Goal: Task Accomplishment & Management: Manage account settings

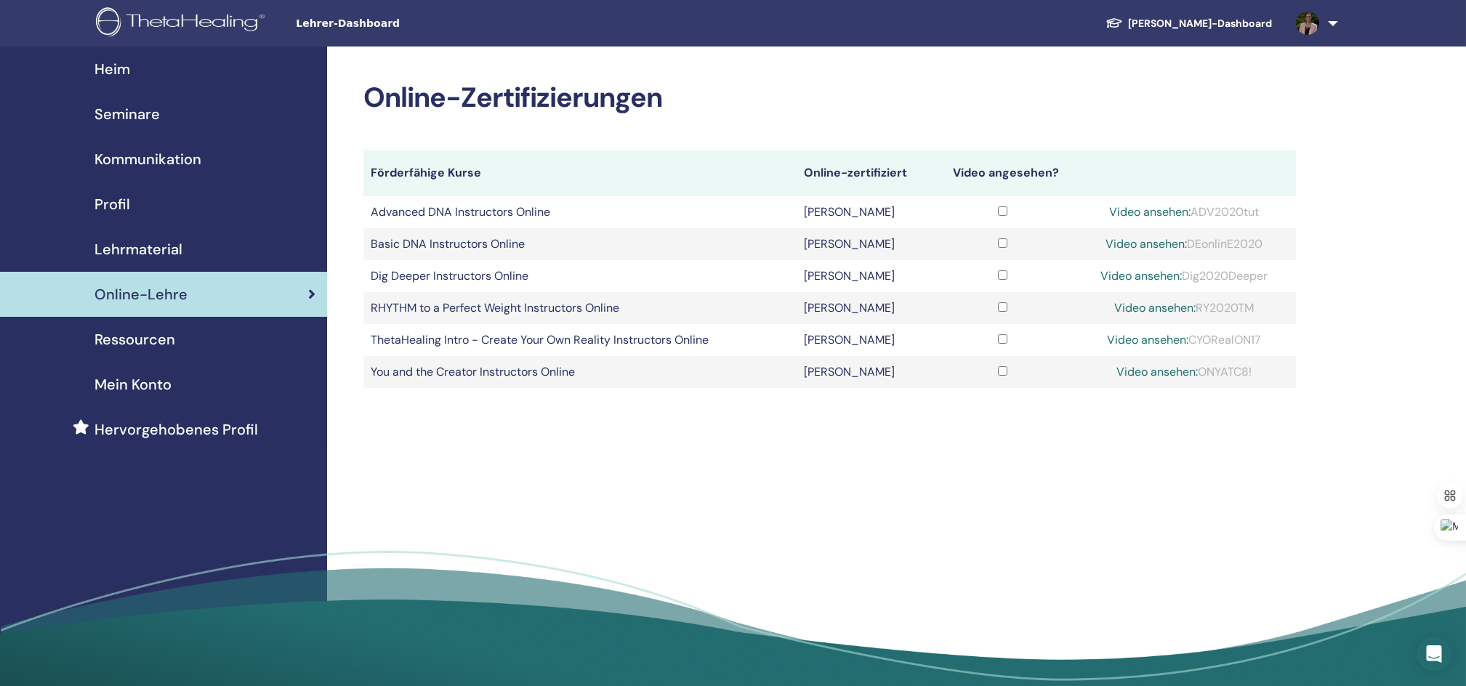
click at [122, 201] on span "Profil" at bounding box center [112, 204] width 36 height 22
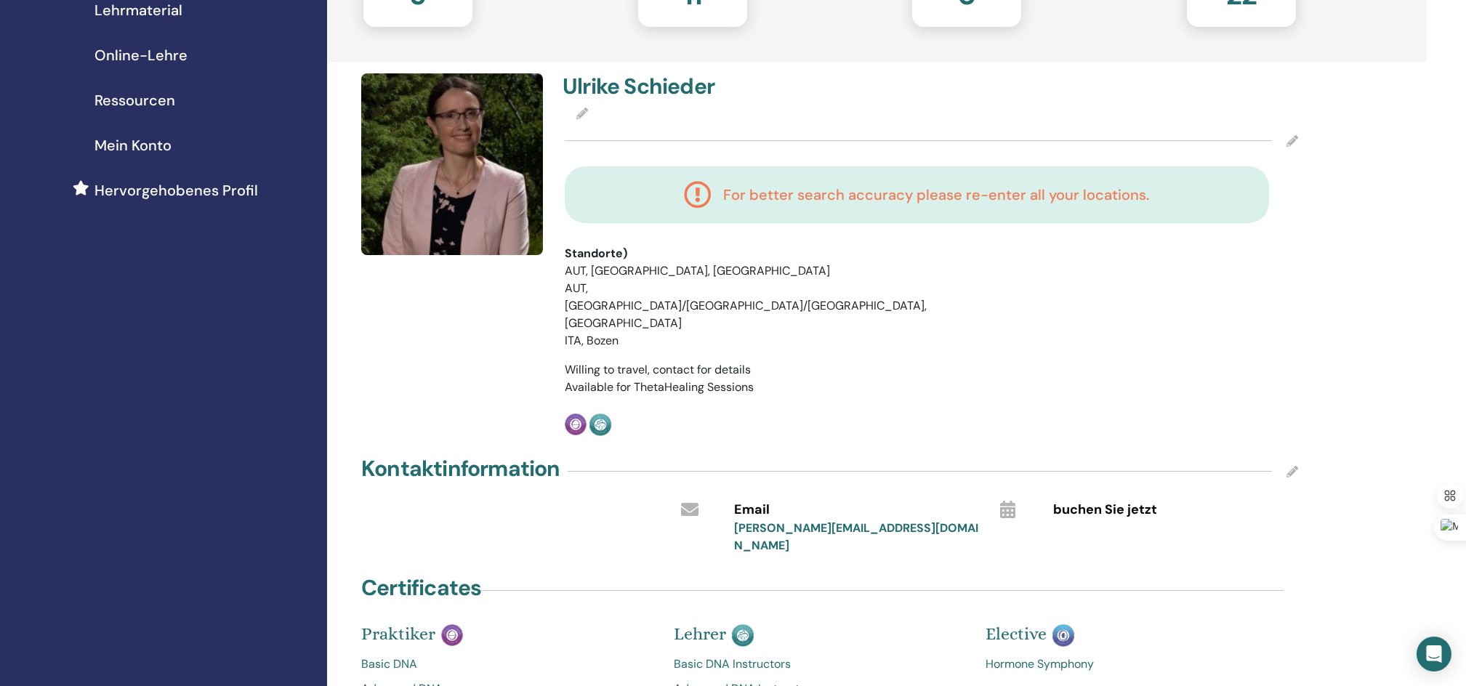
scroll to position [97, 0]
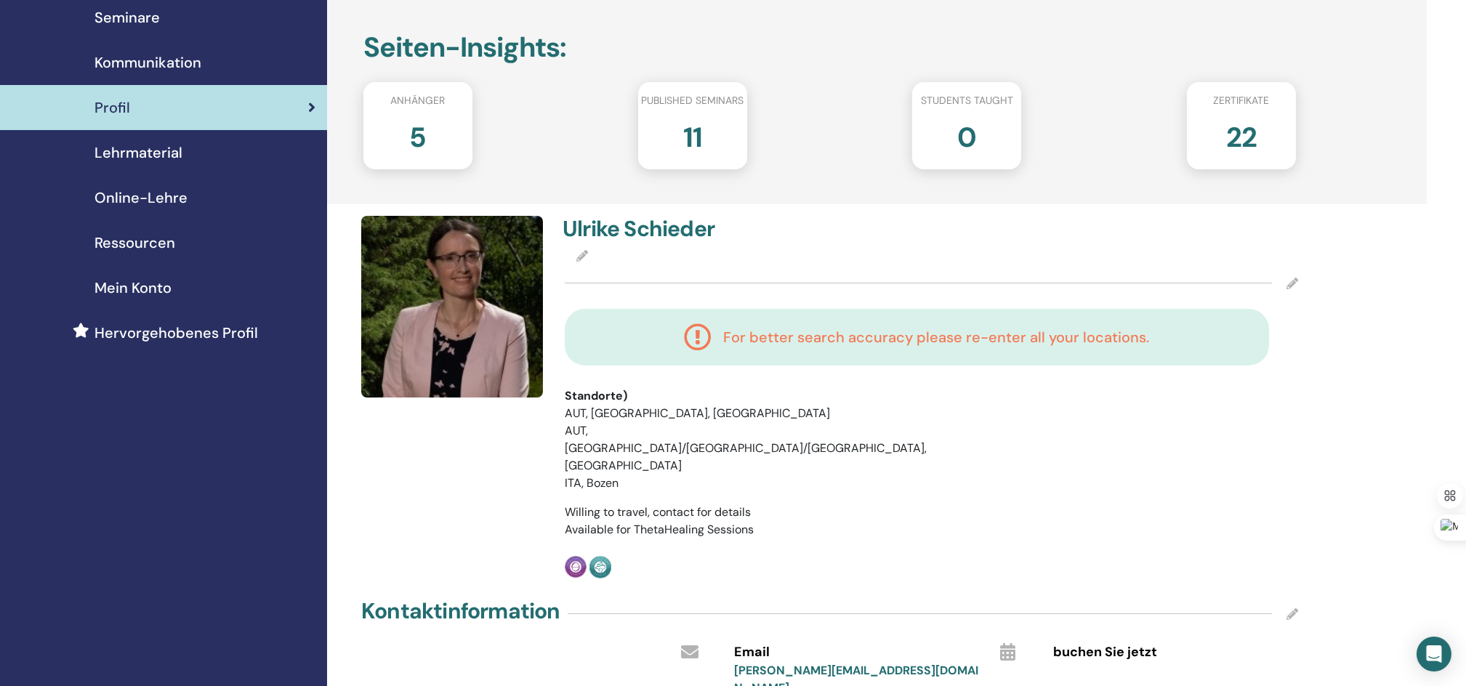
click at [1291, 278] on icon at bounding box center [1293, 284] width 12 height 12
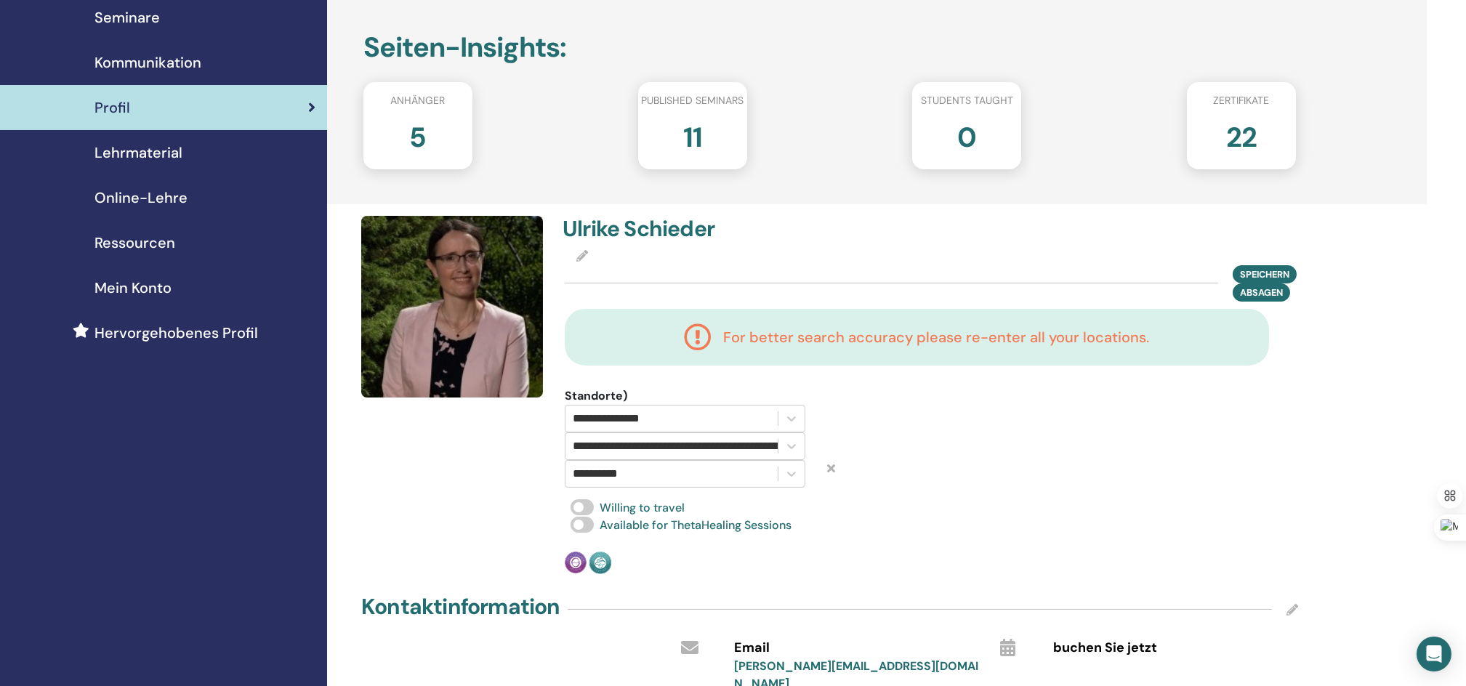
click at [129, 17] on span "Seminare" at bounding box center [126, 18] width 65 height 22
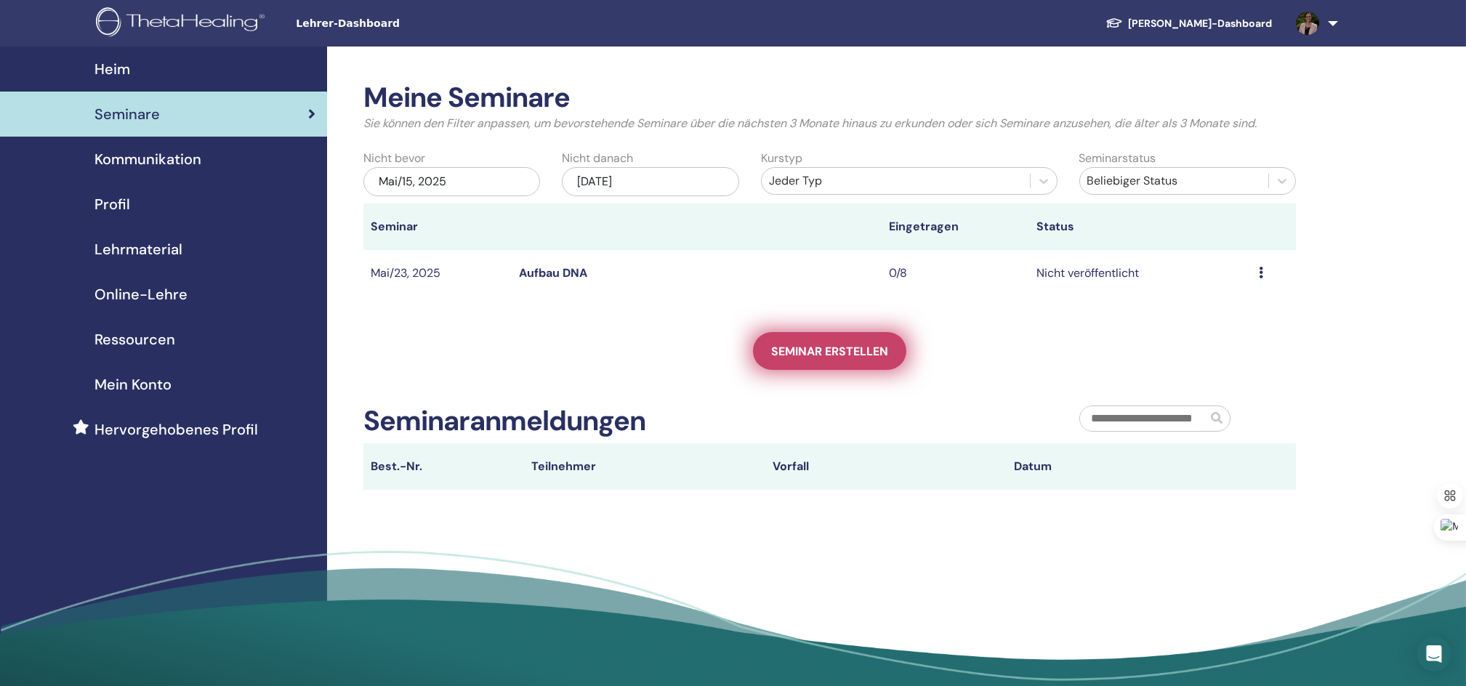
click at [821, 352] on span "Seminar erstellen" at bounding box center [829, 351] width 117 height 15
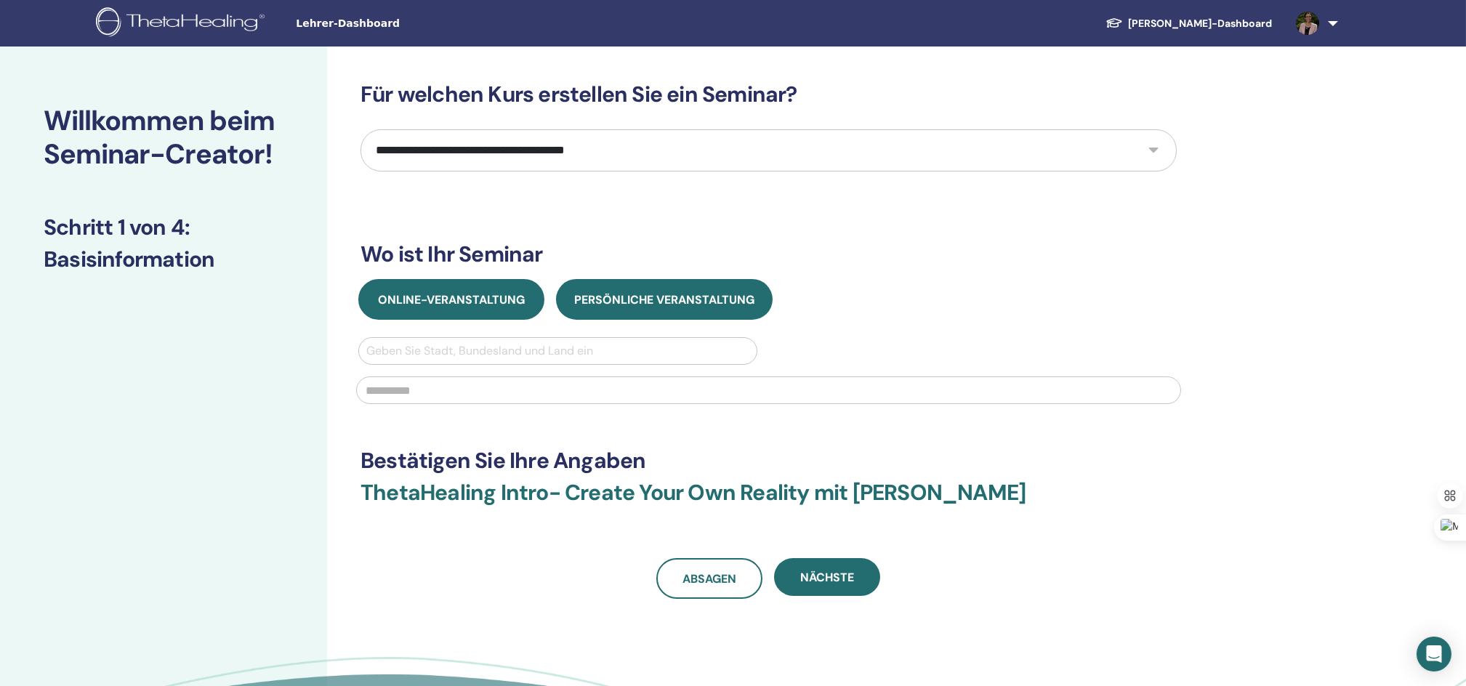
click at [439, 299] on span "Online-Veranstaltung" at bounding box center [451, 299] width 147 height 15
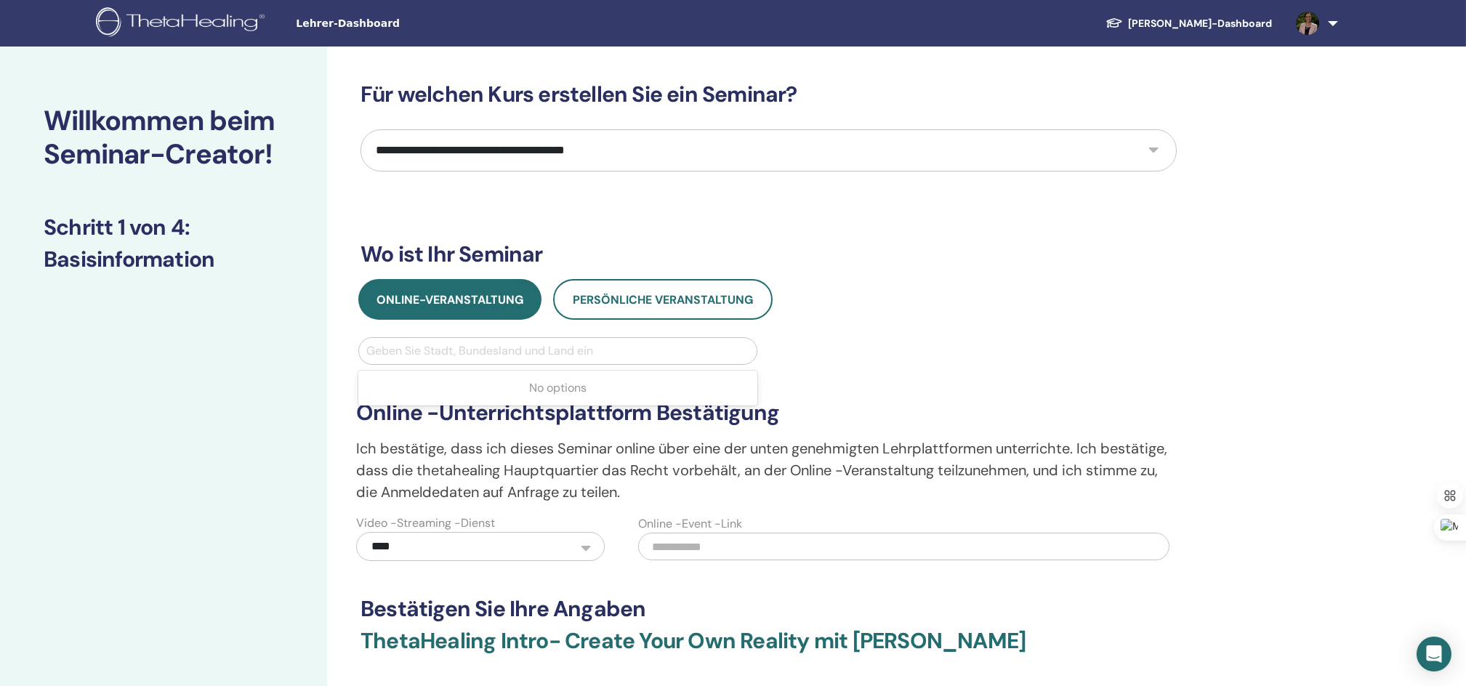
click at [450, 350] on div at bounding box center [557, 351] width 383 height 20
click at [879, 361] on div "**********" at bounding box center [768, 449] width 842 height 224
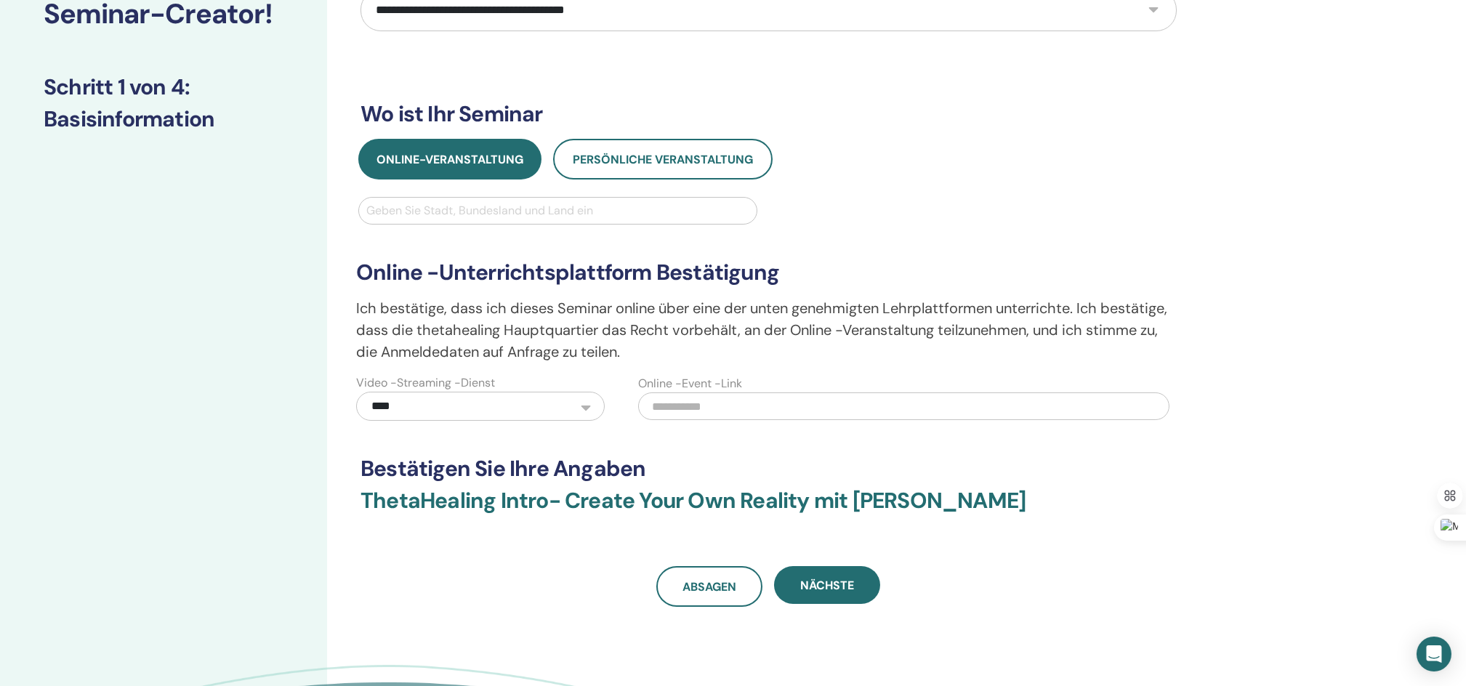
scroll to position [193, 0]
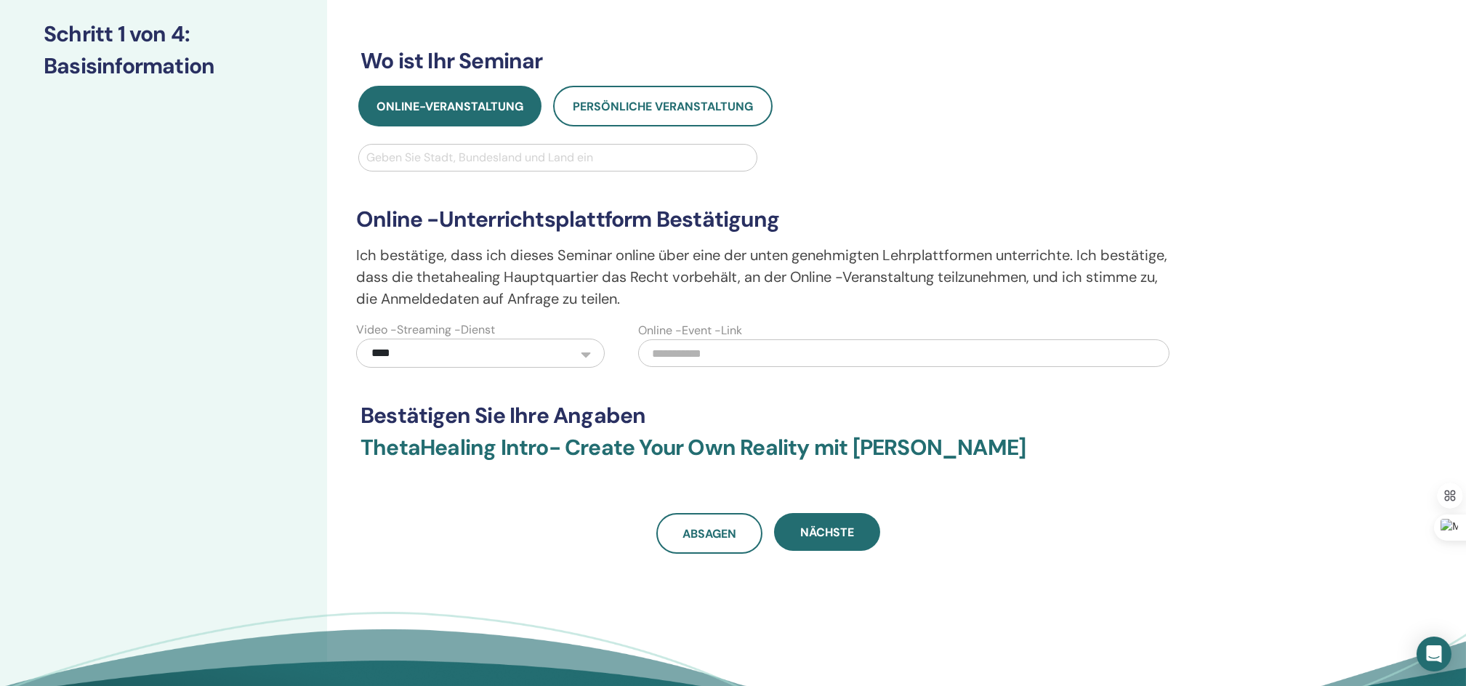
click at [725, 352] on input "text" at bounding box center [903, 353] width 531 height 28
click at [817, 526] on span "Nächste" at bounding box center [827, 532] width 54 height 15
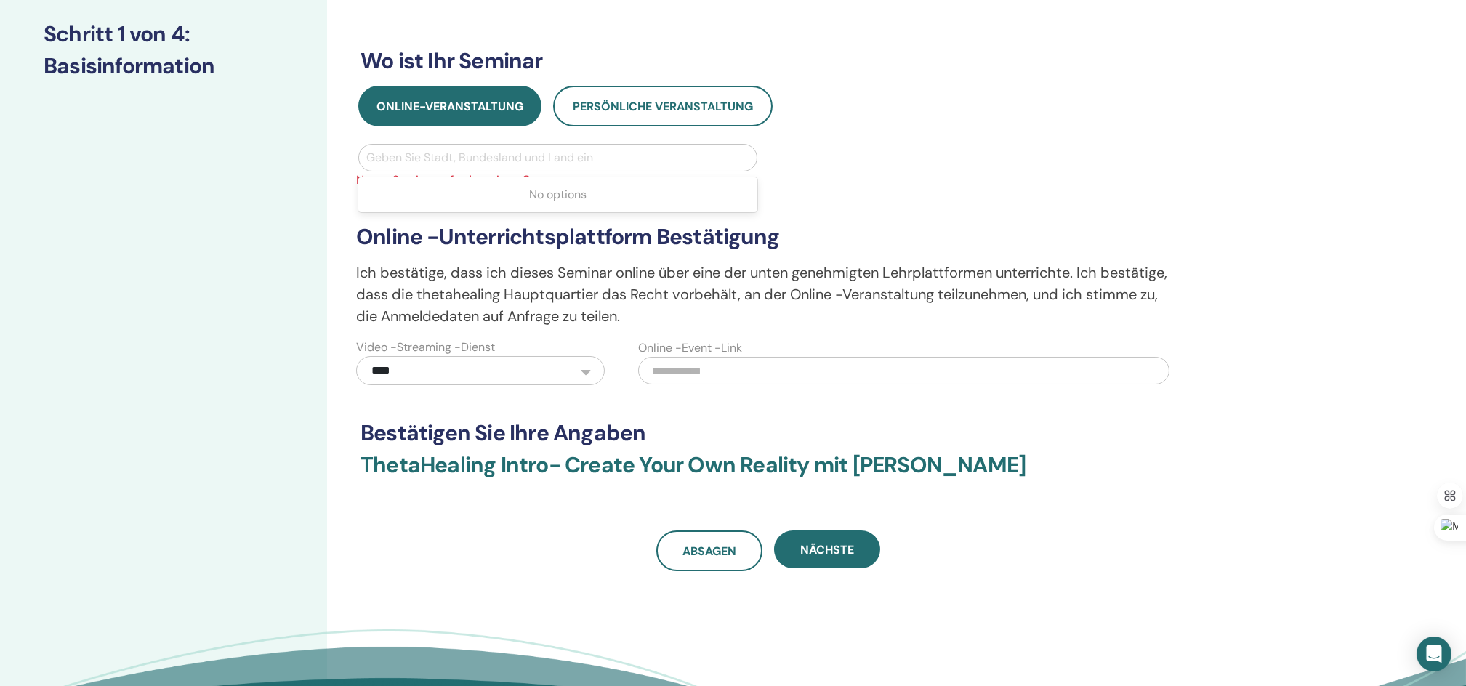
click at [446, 156] on div at bounding box center [557, 158] width 383 height 20
click at [1045, 177] on span "Neues Seminar erfordert einen Ort" at bounding box center [768, 180] width 842 height 17
click at [499, 153] on div at bounding box center [557, 158] width 383 height 20
type input "*********"
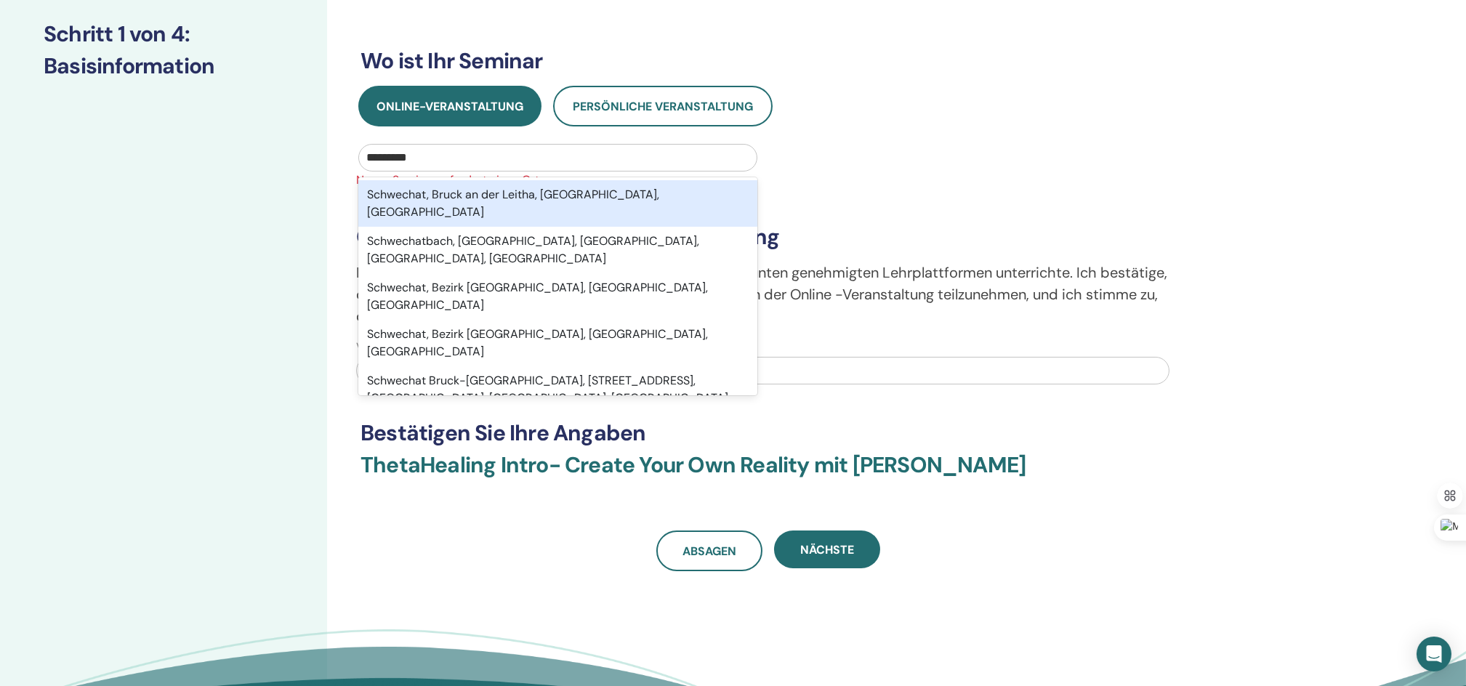
click at [497, 189] on div "Schwechat, [PERSON_NAME] an der [PERSON_NAME], [GEOGRAPHIC_DATA], [GEOGRAPHIC_D…" at bounding box center [557, 203] width 399 height 47
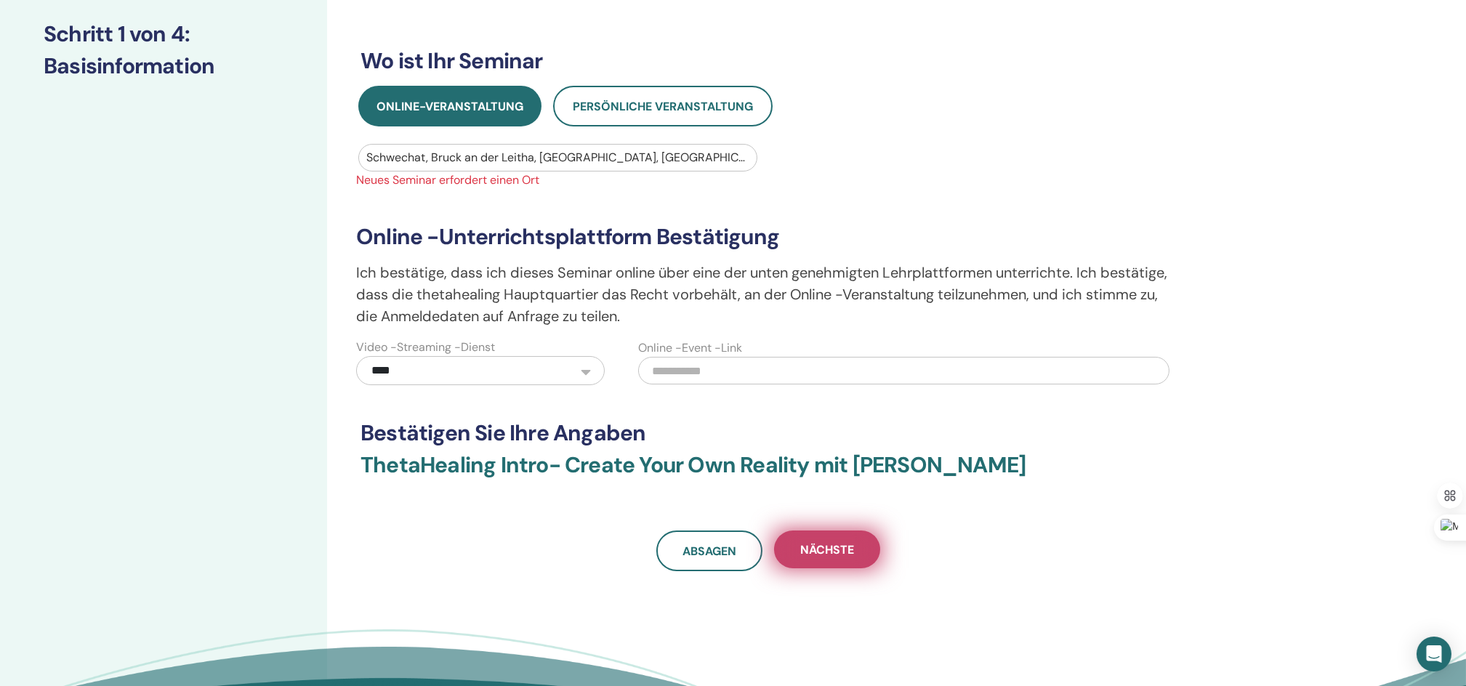
click at [818, 552] on span "Nächste" at bounding box center [827, 549] width 54 height 15
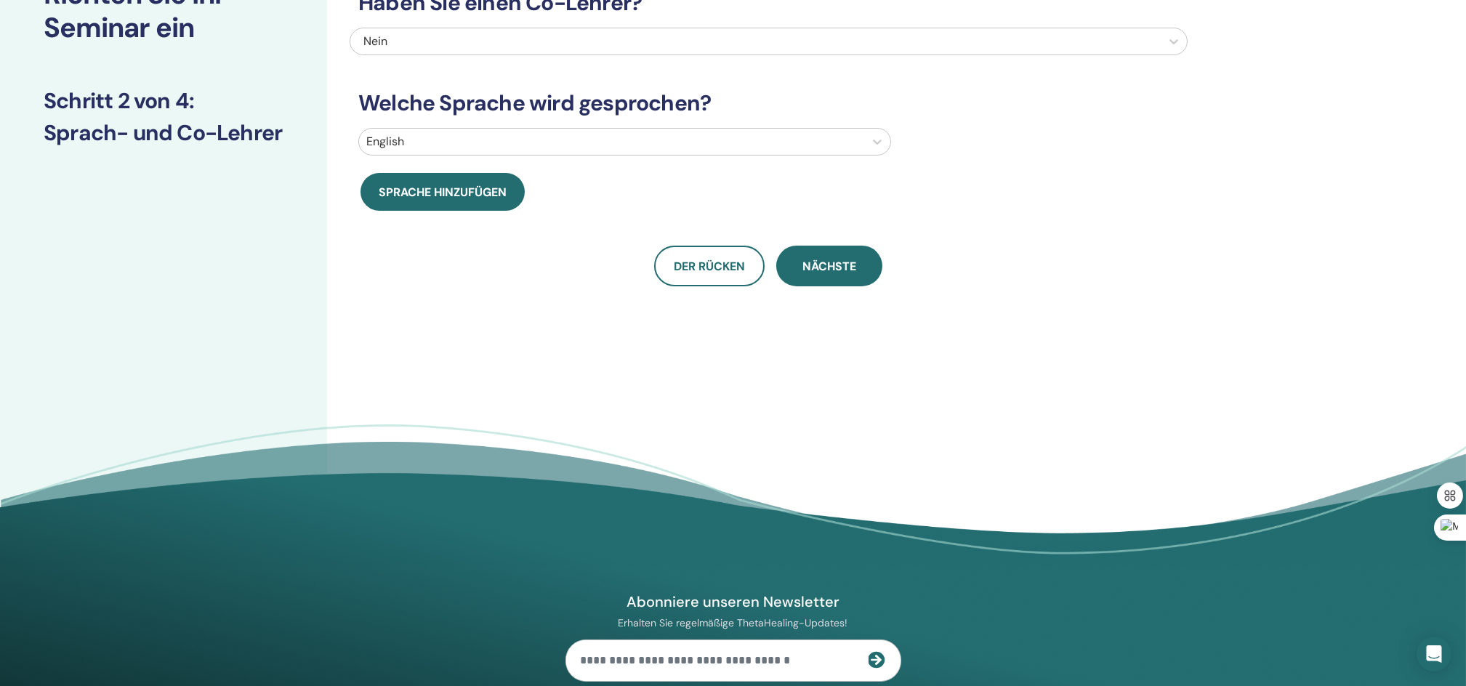
scroll to position [97, 0]
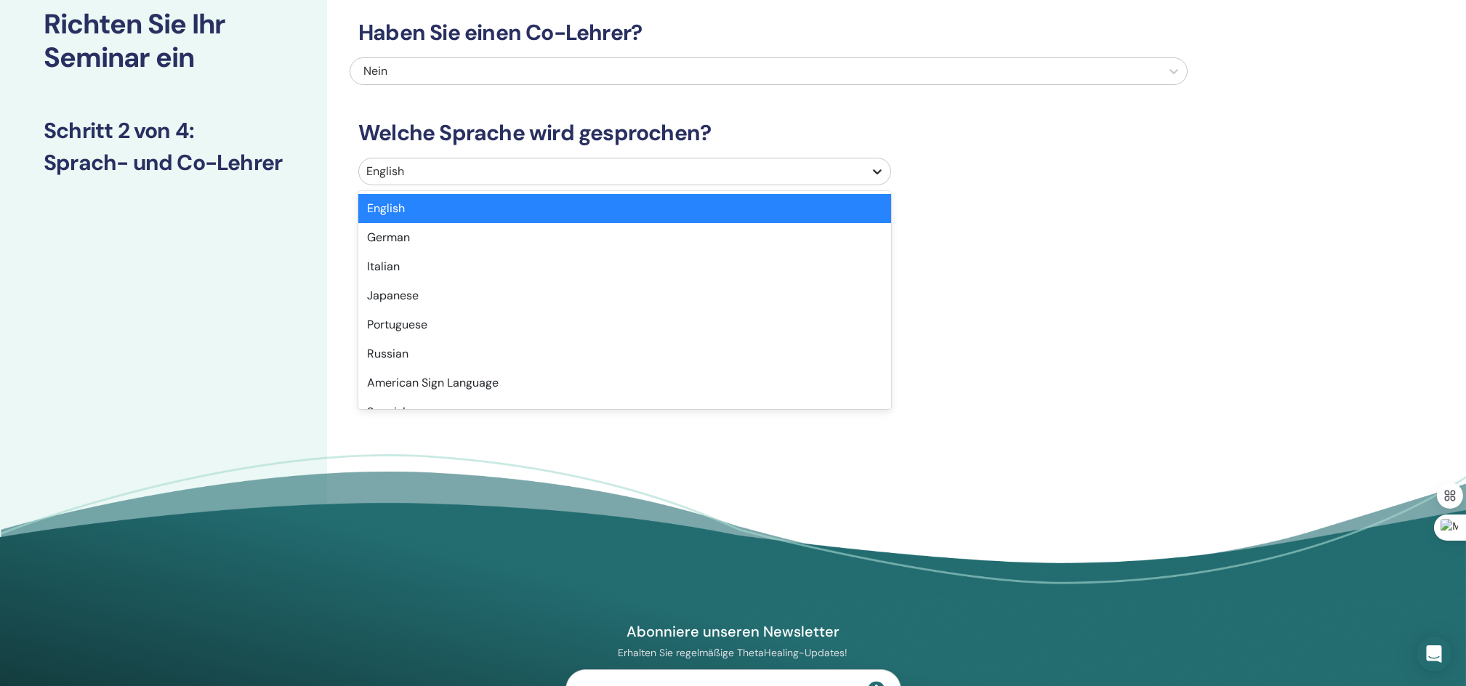
click at [873, 173] on icon at bounding box center [877, 171] width 15 height 15
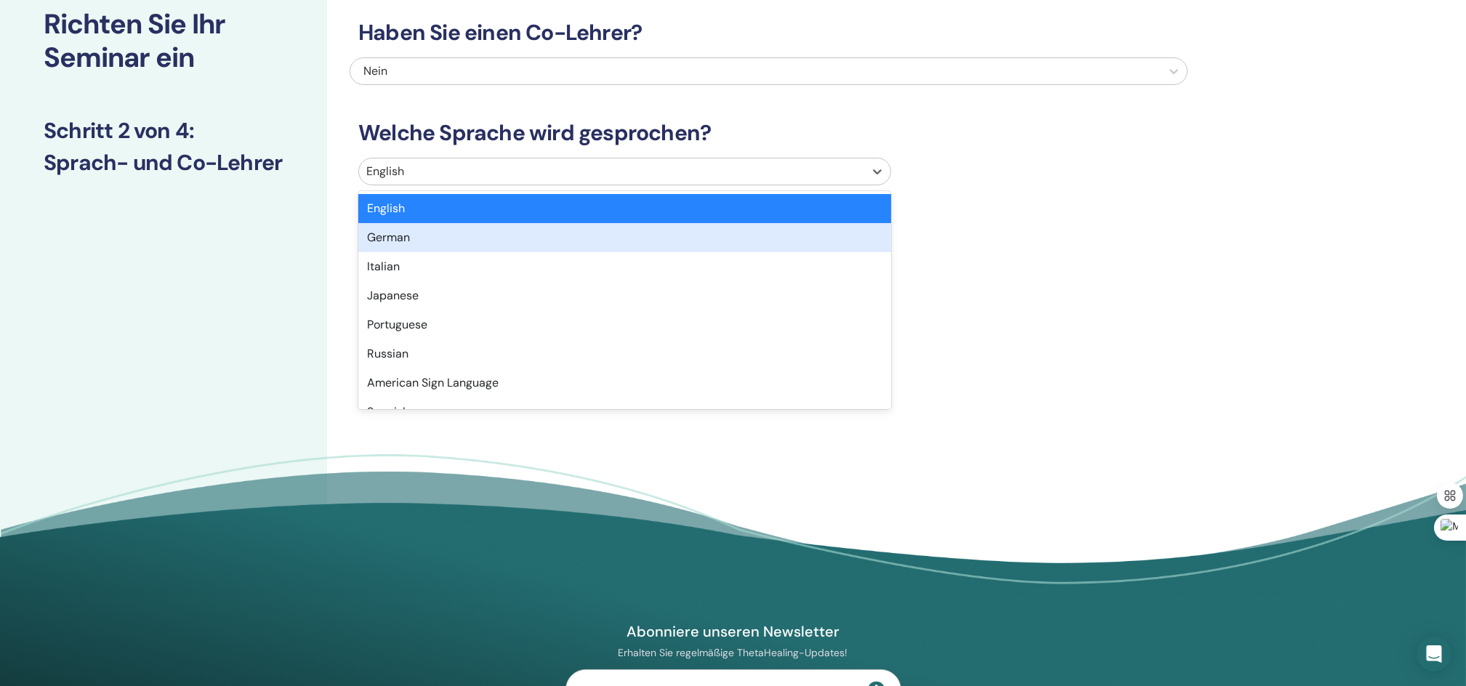
click at [385, 243] on div "German" at bounding box center [624, 237] width 533 height 29
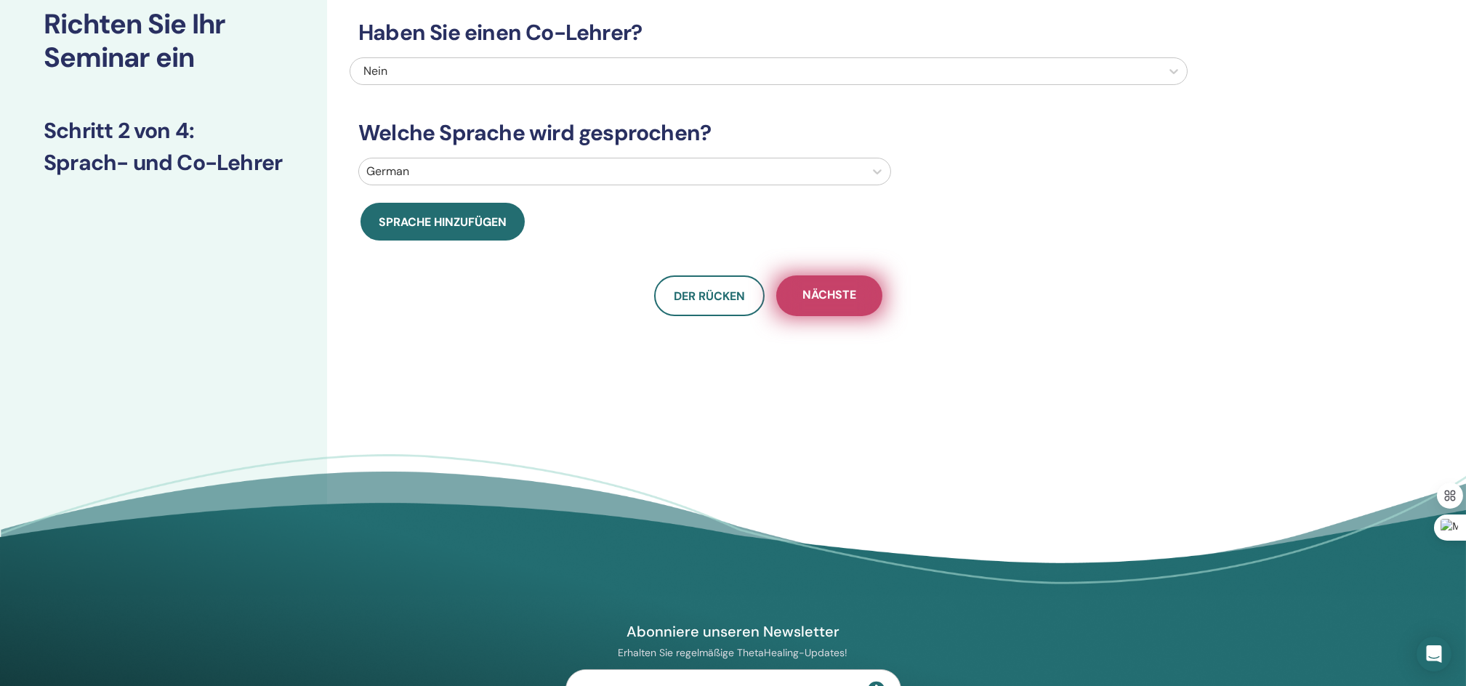
click at [817, 299] on span "Nächste" at bounding box center [829, 296] width 54 height 18
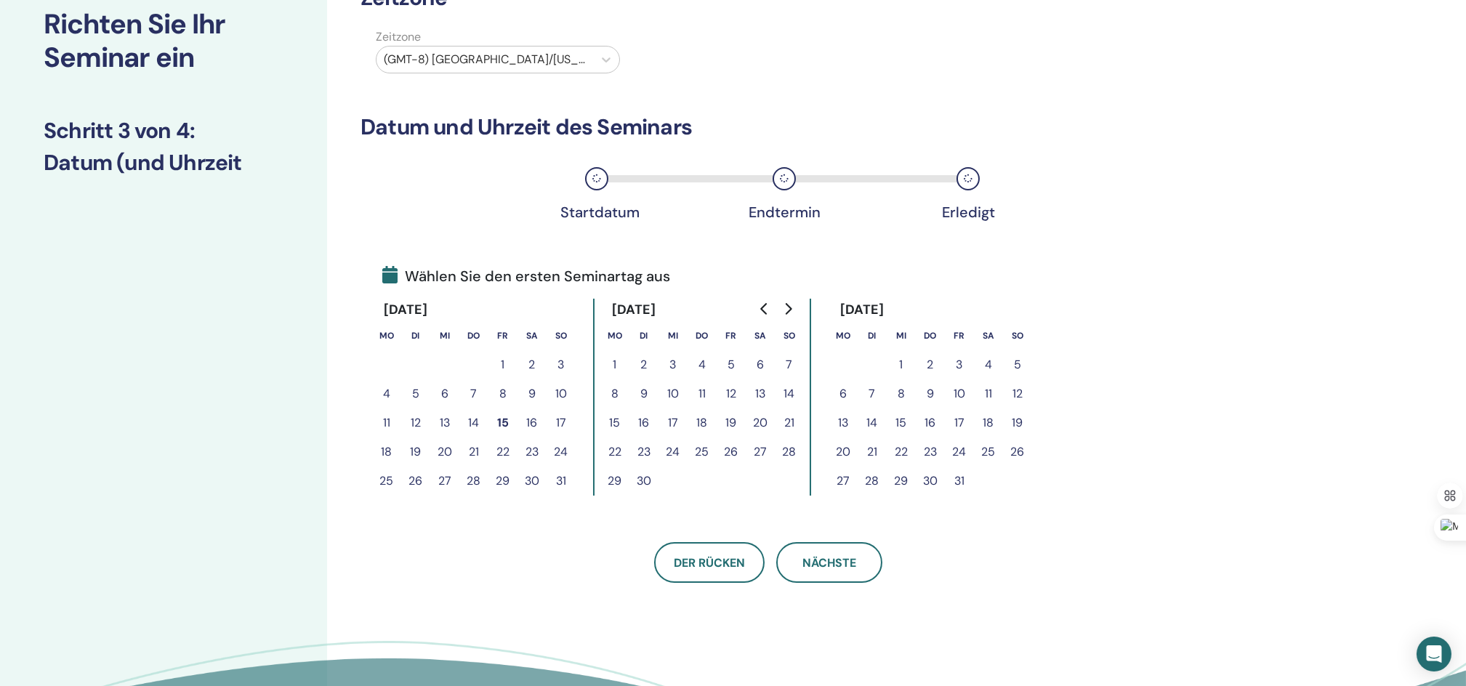
click at [986, 362] on button "4" at bounding box center [988, 364] width 29 height 29
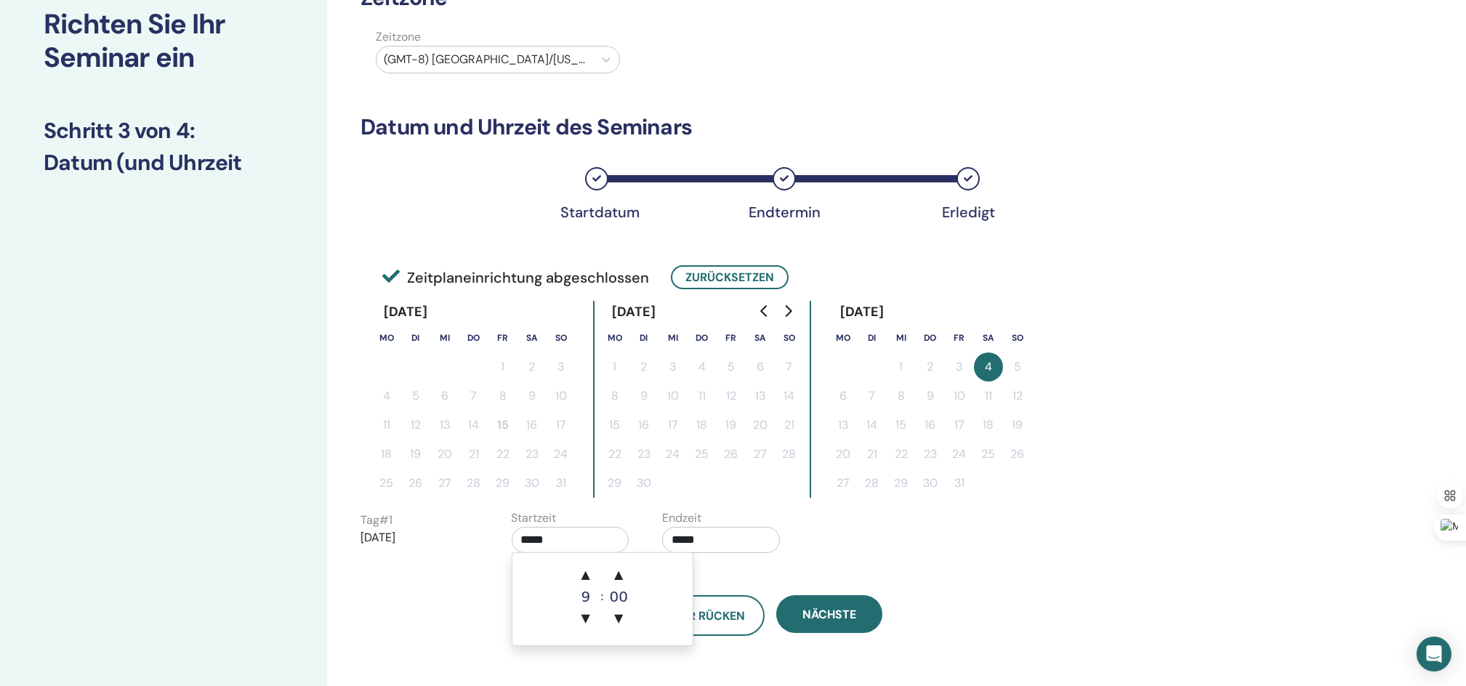
click at [535, 541] on input "*****" at bounding box center [571, 540] width 118 height 26
click at [586, 614] on span "▼" at bounding box center [585, 618] width 29 height 29
click at [587, 576] on span "▲" at bounding box center [585, 574] width 29 height 29
click at [587, 622] on span "▼" at bounding box center [585, 618] width 29 height 29
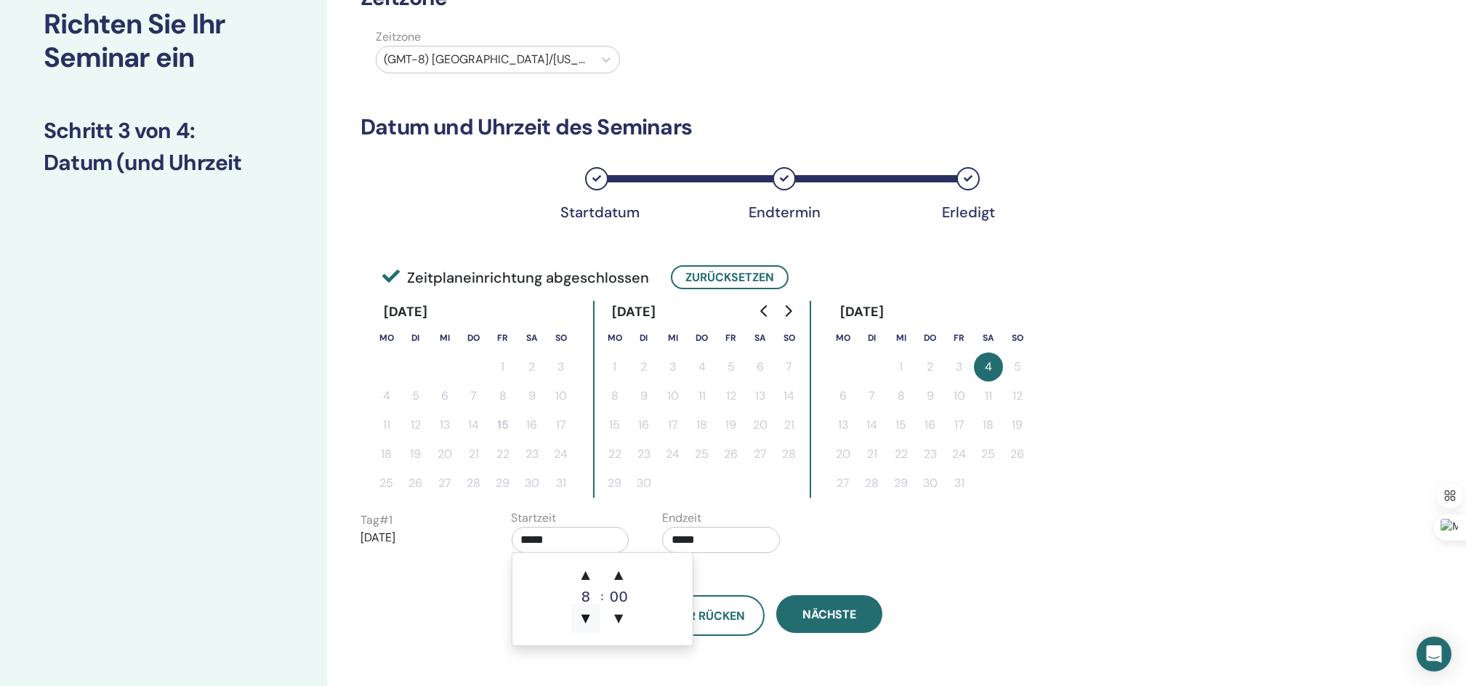
click at [587, 622] on span "▼" at bounding box center [585, 618] width 29 height 29
click at [585, 574] on span "▲" at bounding box center [585, 574] width 29 height 29
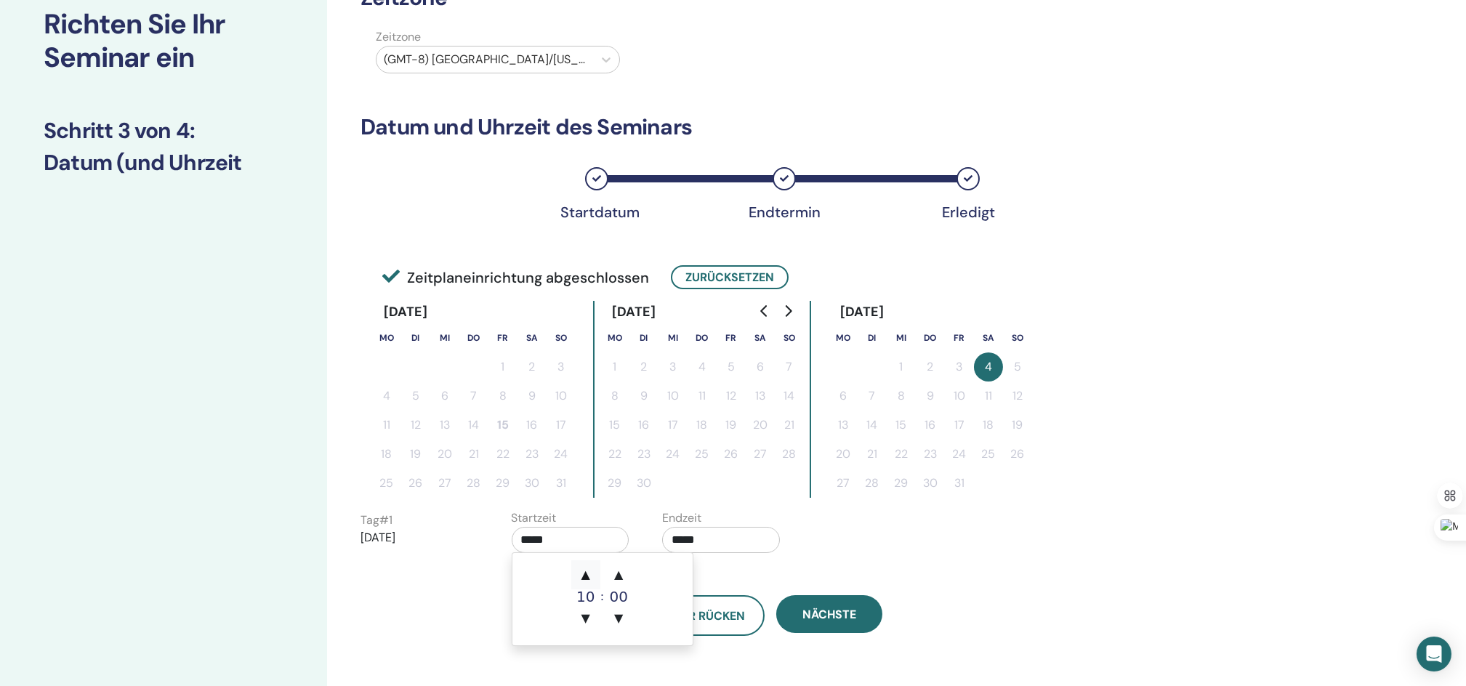
click at [585, 574] on span "▲" at bounding box center [585, 574] width 29 height 29
type input "*****"
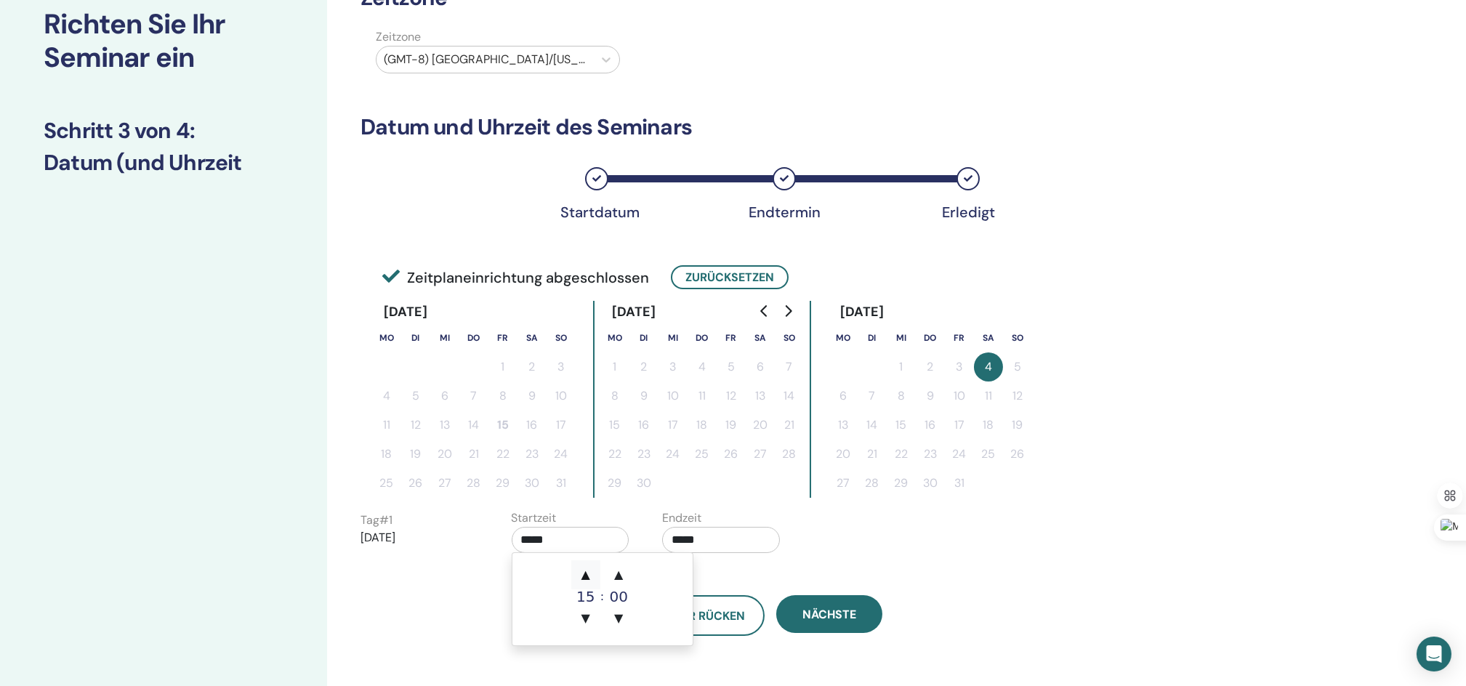
click at [585, 574] on span "▲" at bounding box center [585, 574] width 29 height 29
click at [893, 563] on div "Der Rücken Nächste" at bounding box center [769, 598] width 838 height 76
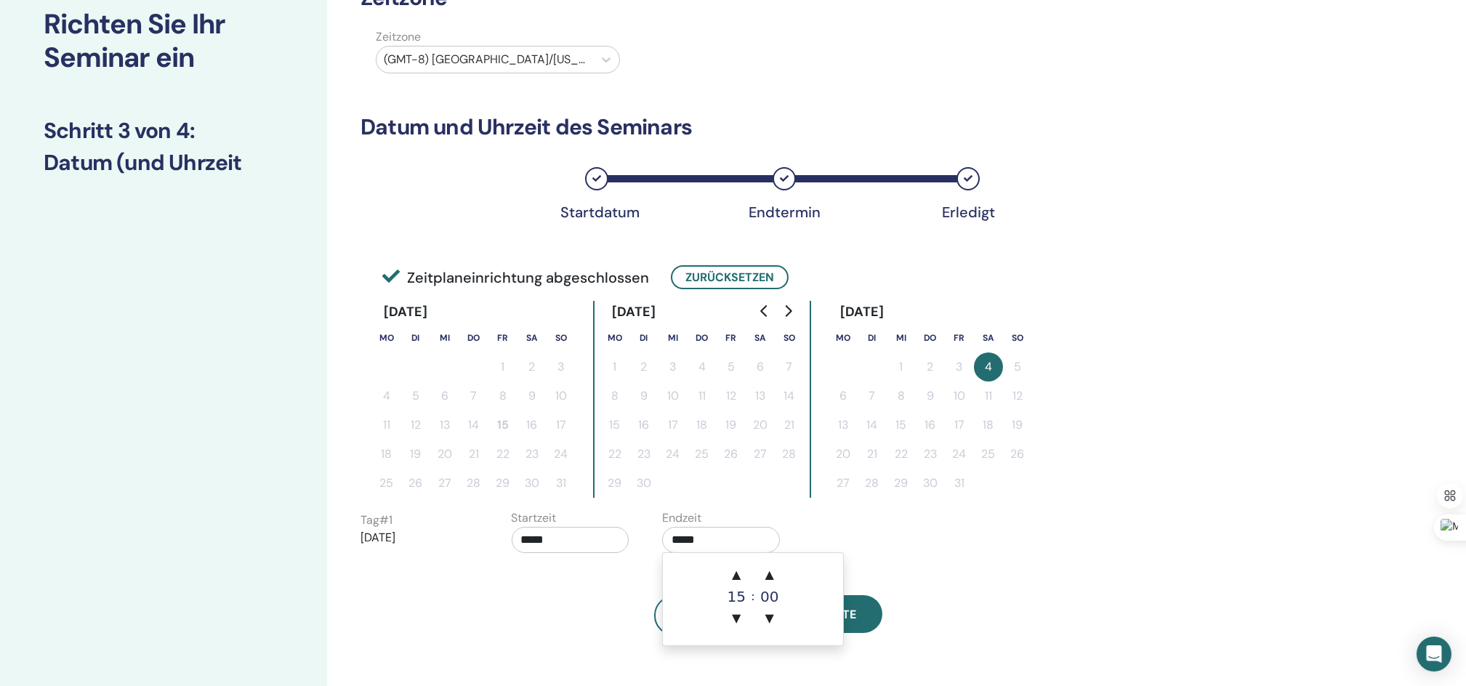
click at [729, 539] on input "*****" at bounding box center [721, 540] width 118 height 26
click at [736, 620] on span "▼" at bounding box center [736, 618] width 29 height 29
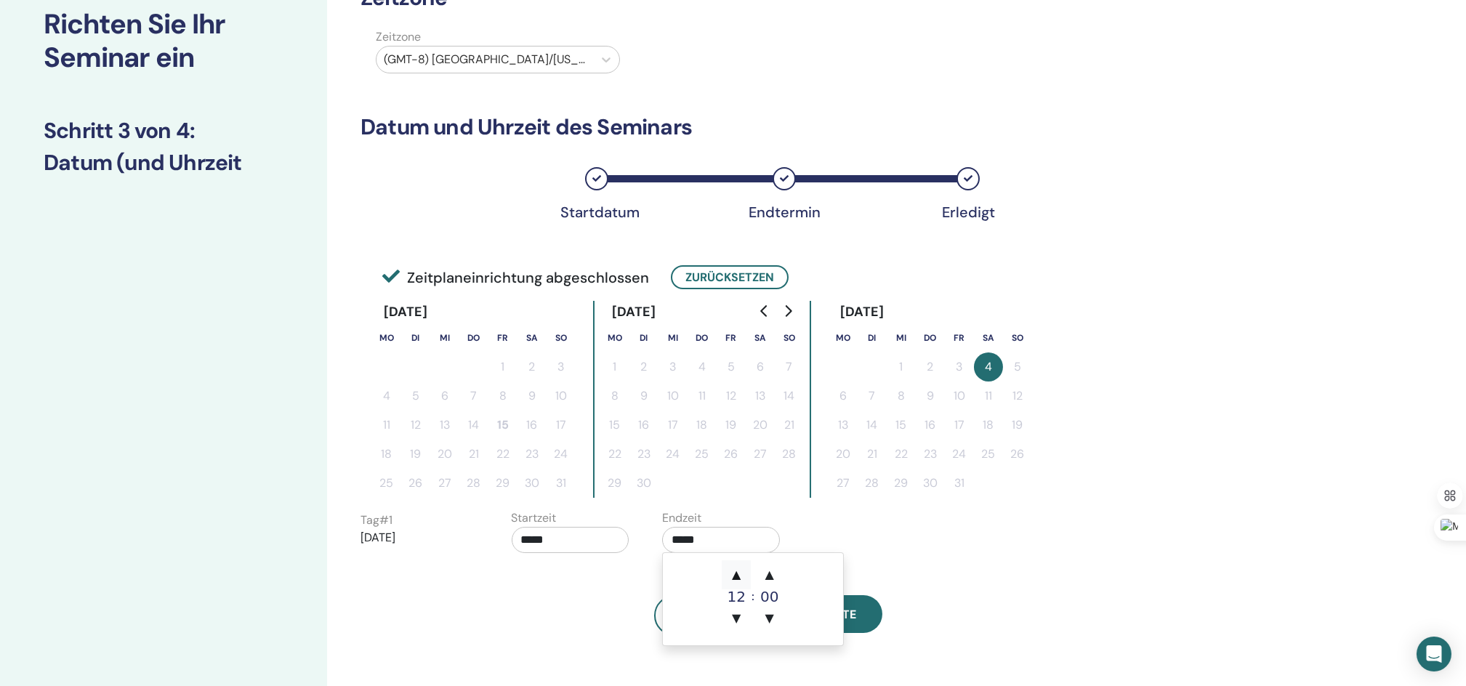
click at [737, 570] on span "▲" at bounding box center [736, 574] width 29 height 29
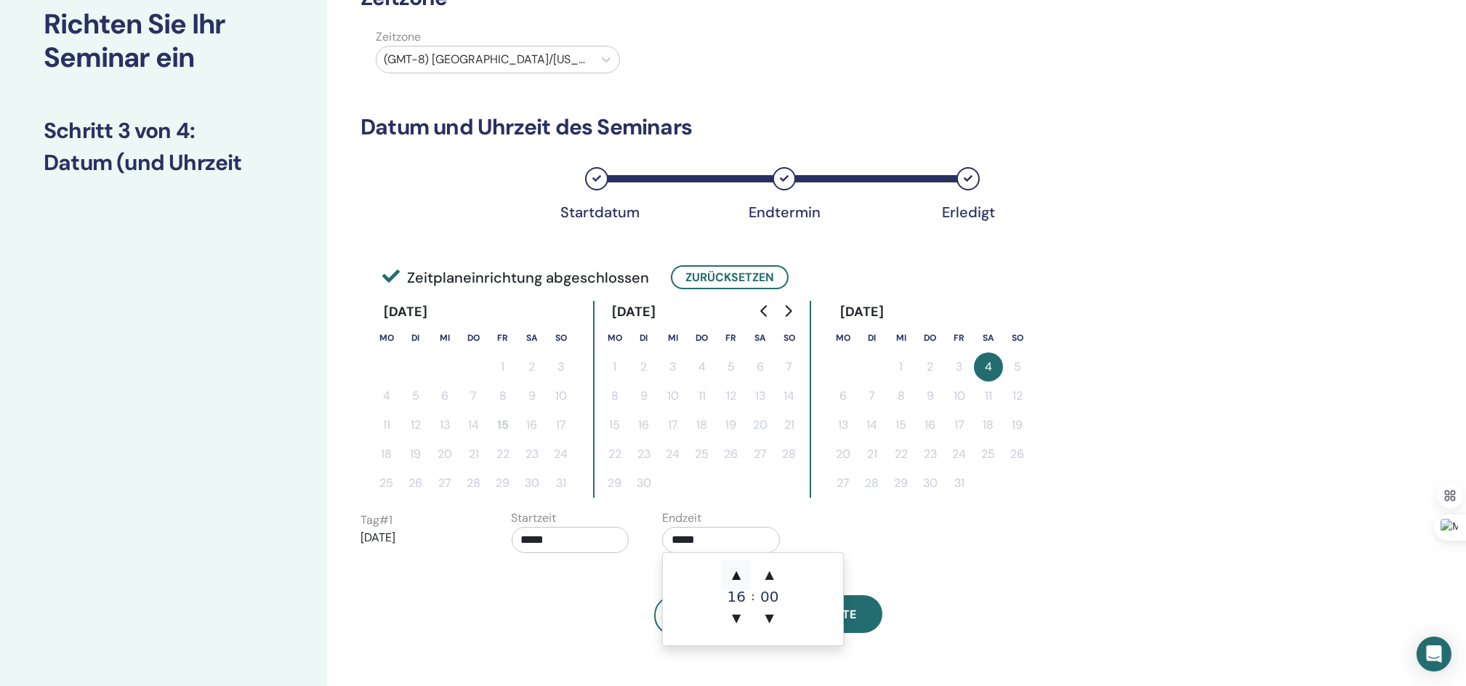
click at [737, 570] on span "▲" at bounding box center [736, 574] width 29 height 29
click at [736, 570] on span "▲" at bounding box center [736, 574] width 29 height 29
type input "*****"
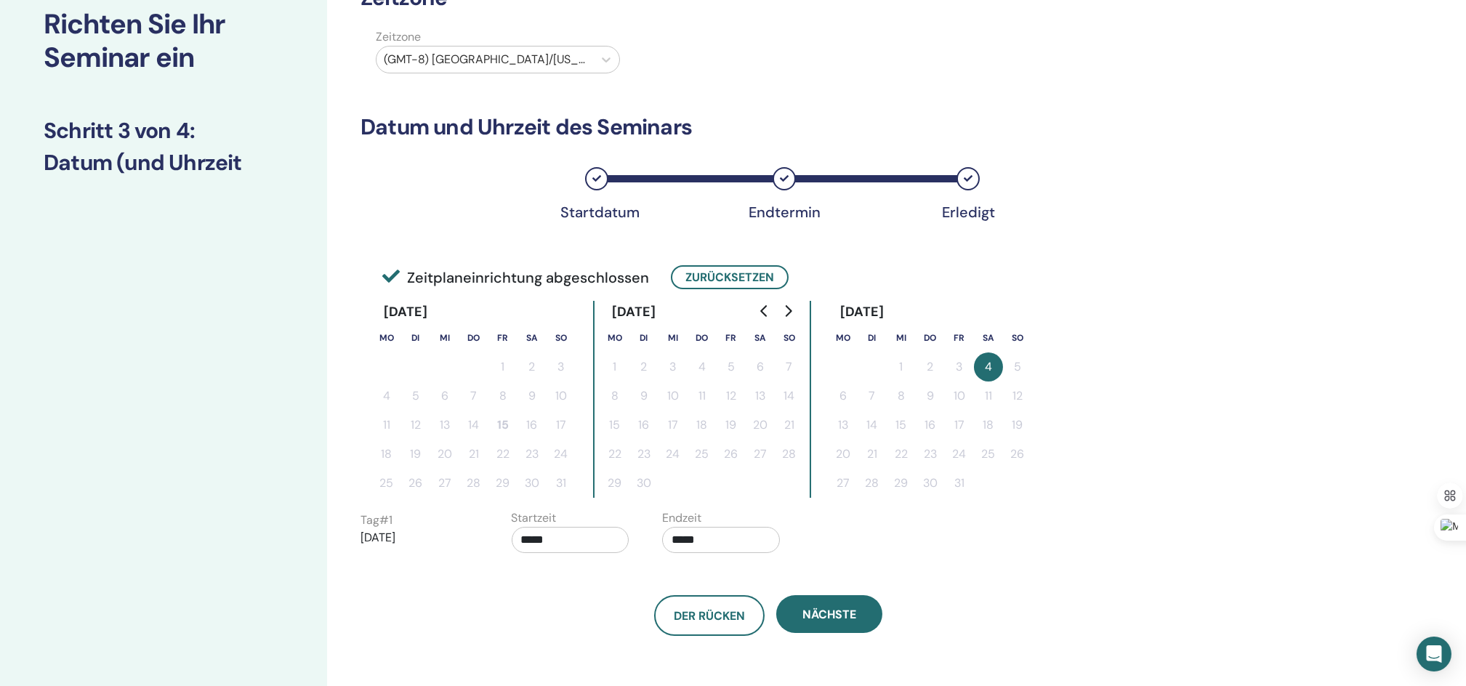
click at [924, 533] on div "Tag # 1 2025/10/04 Startzeit ***** Endzeit *****" at bounding box center [651, 535] width 603 height 51
click at [586, 538] on input "*****" at bounding box center [571, 540] width 118 height 26
click at [584, 571] on span "▲" at bounding box center [585, 574] width 29 height 29
click at [586, 616] on span "▼" at bounding box center [585, 618] width 29 height 29
type input "*****"
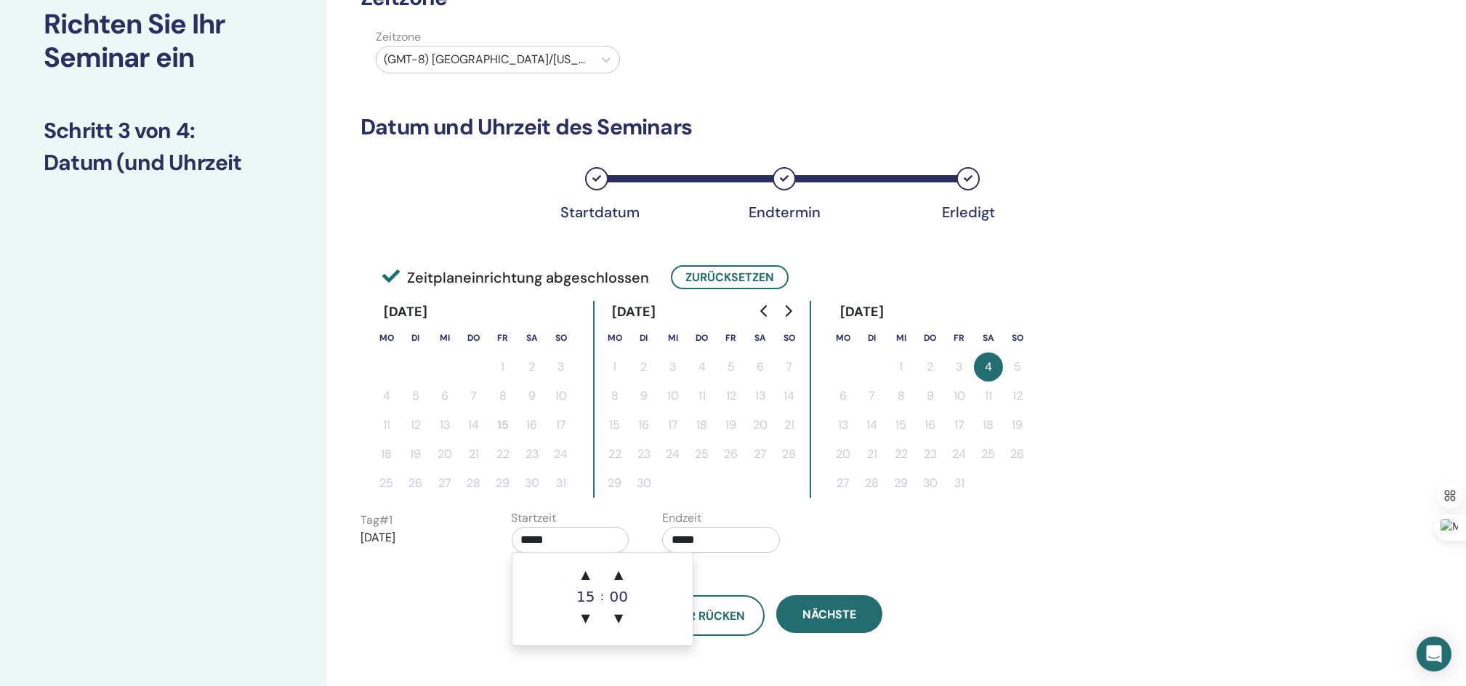
click at [725, 539] on input "*****" at bounding box center [721, 540] width 118 height 26
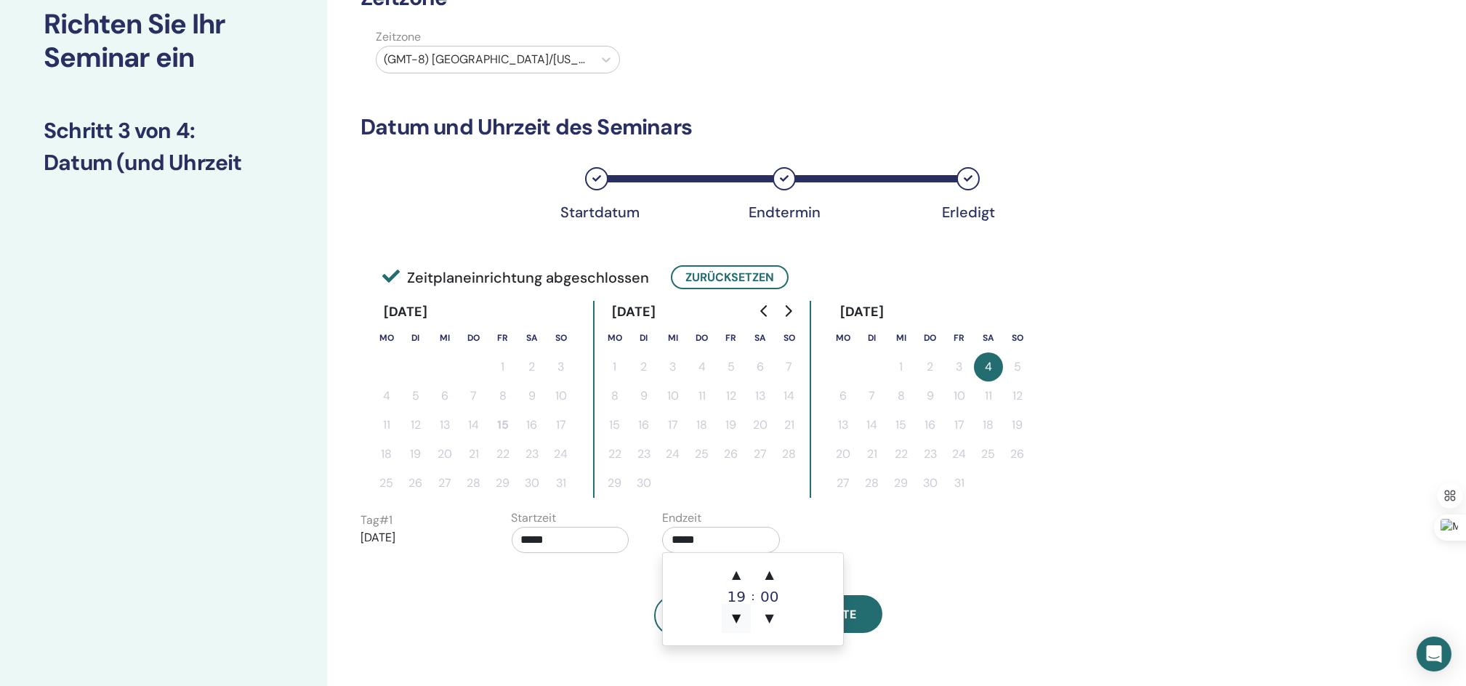
click at [736, 609] on span "▼" at bounding box center [736, 618] width 29 height 29
click at [737, 579] on span "▲" at bounding box center [736, 574] width 29 height 29
type input "*****"
click at [927, 542] on div "Tag # 1 2025/10/04 Startzeit ***** Endzeit *****" at bounding box center [651, 535] width 603 height 51
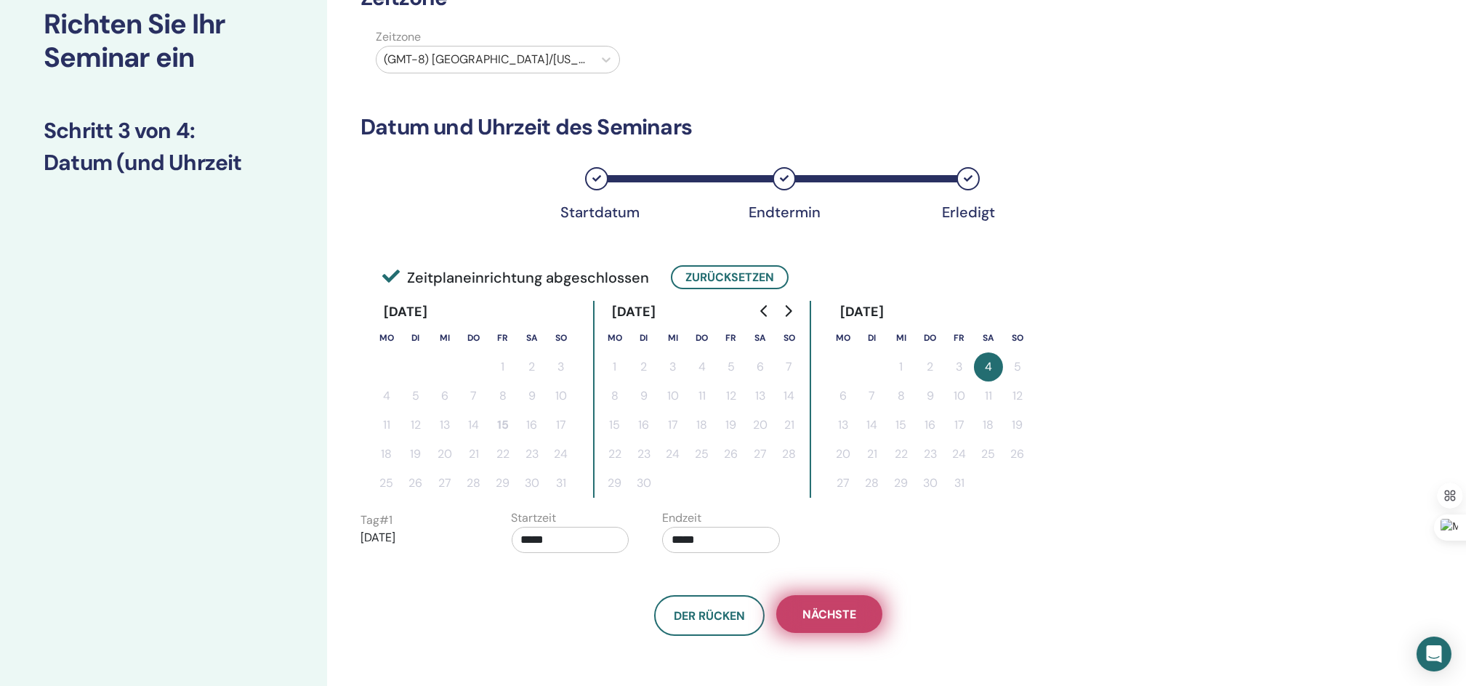
click at [829, 607] on span "Nächste" at bounding box center [829, 614] width 54 height 15
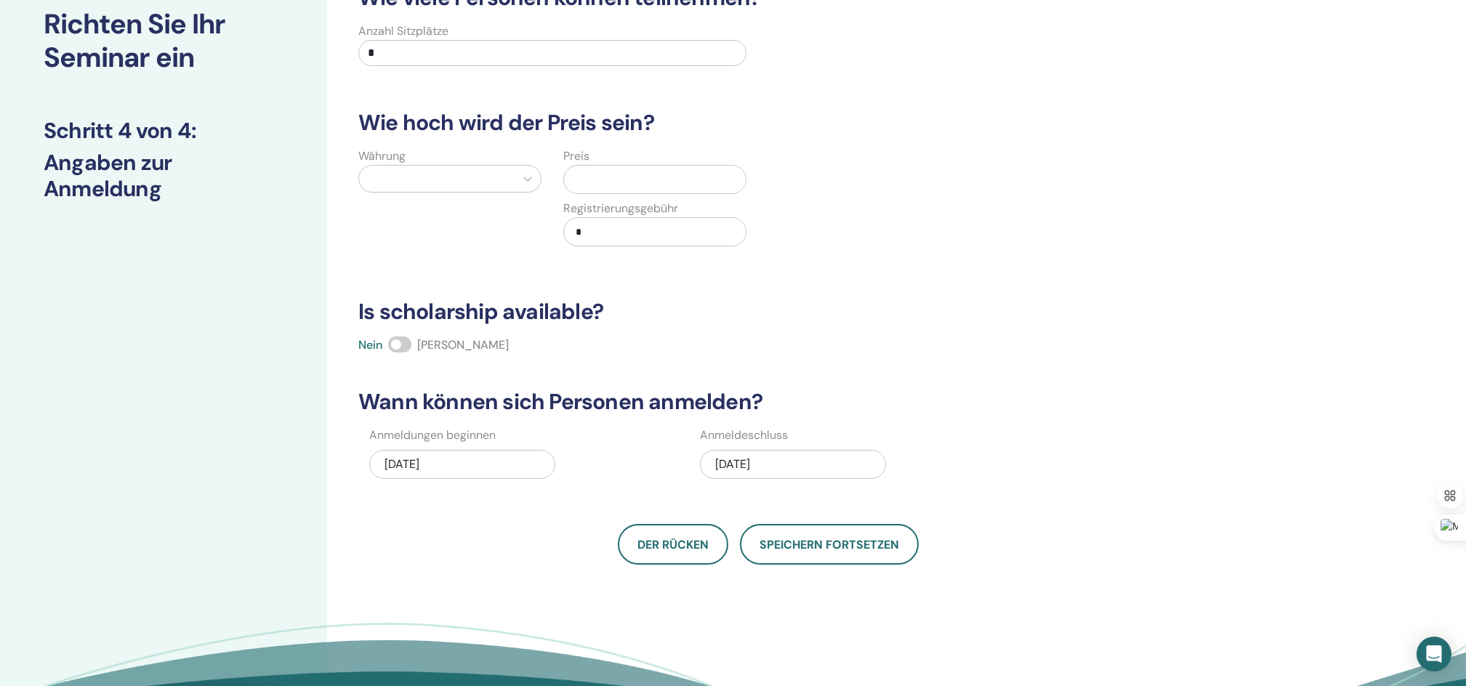
scroll to position [0, 0]
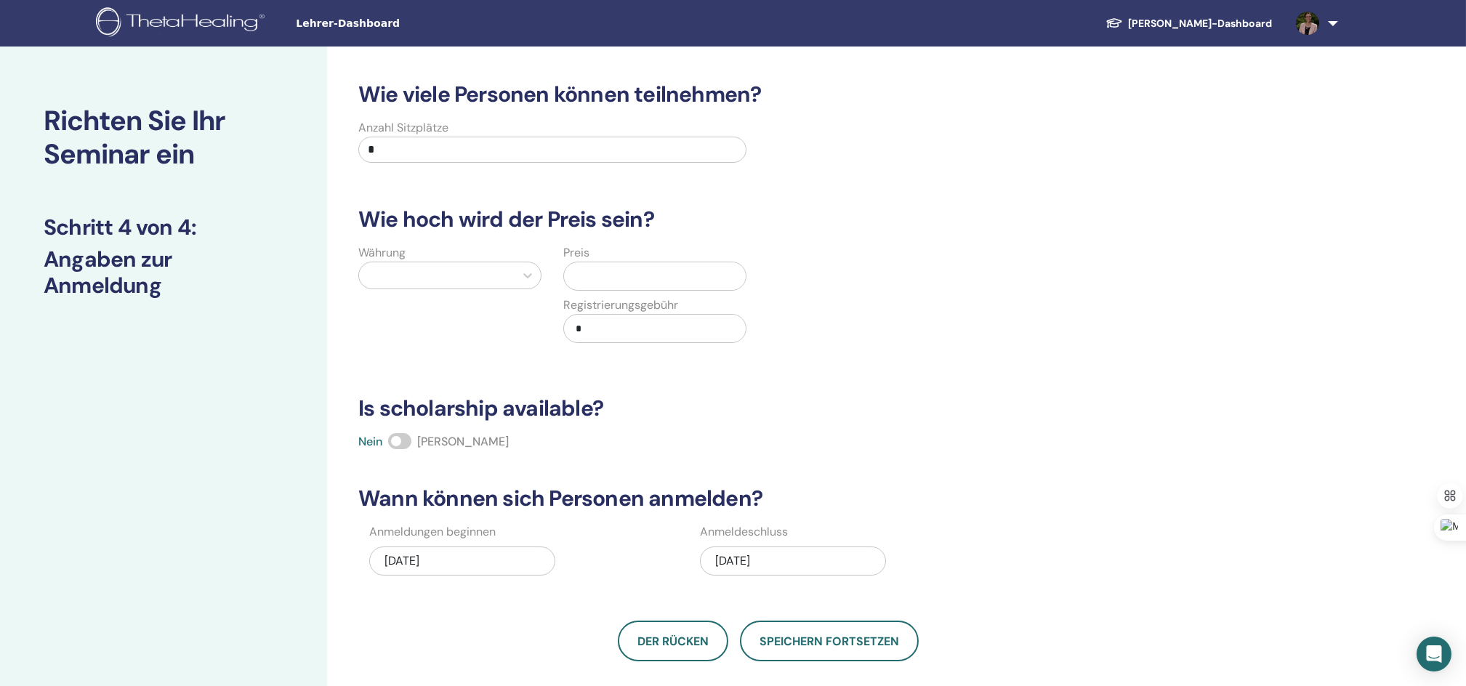
click at [478, 143] on input "*" at bounding box center [552, 150] width 388 height 26
type input "*"
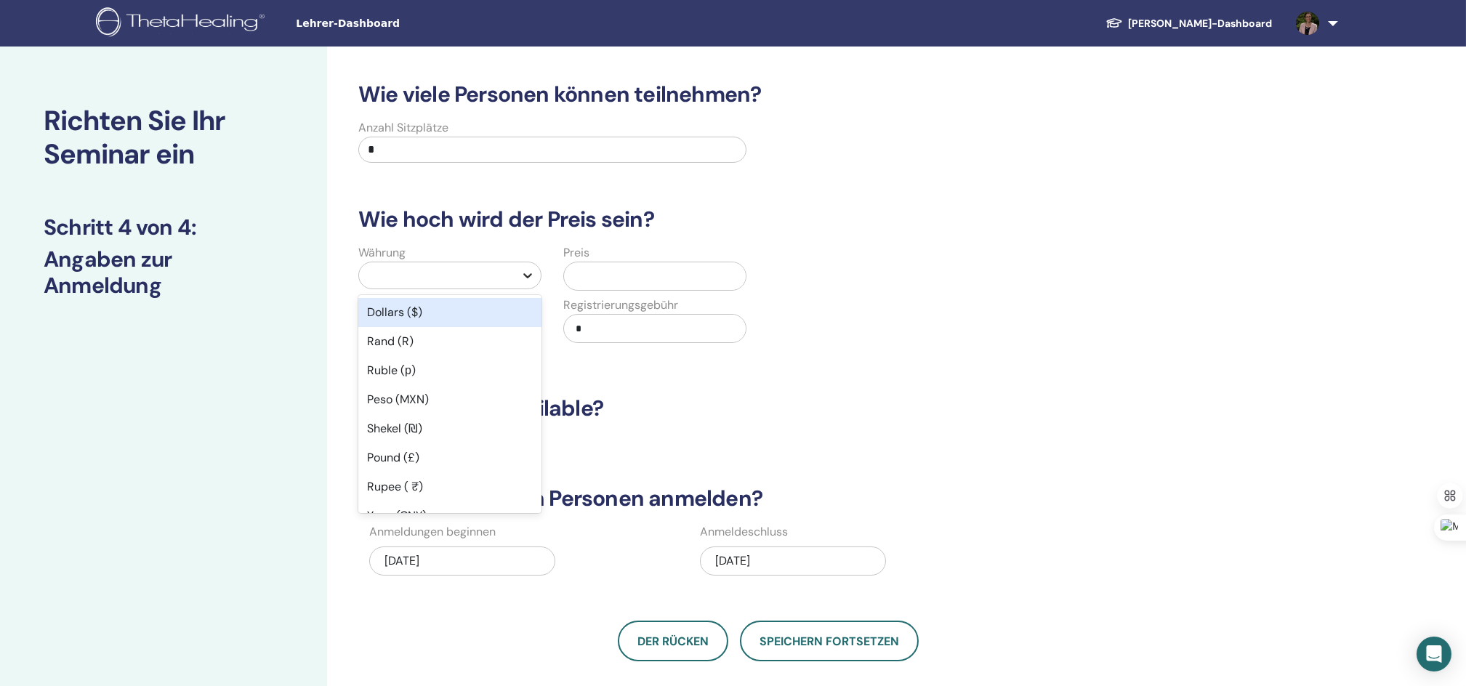
click at [522, 275] on icon at bounding box center [527, 275] width 15 height 15
click at [402, 276] on div at bounding box center [436, 275] width 141 height 20
type input "**"
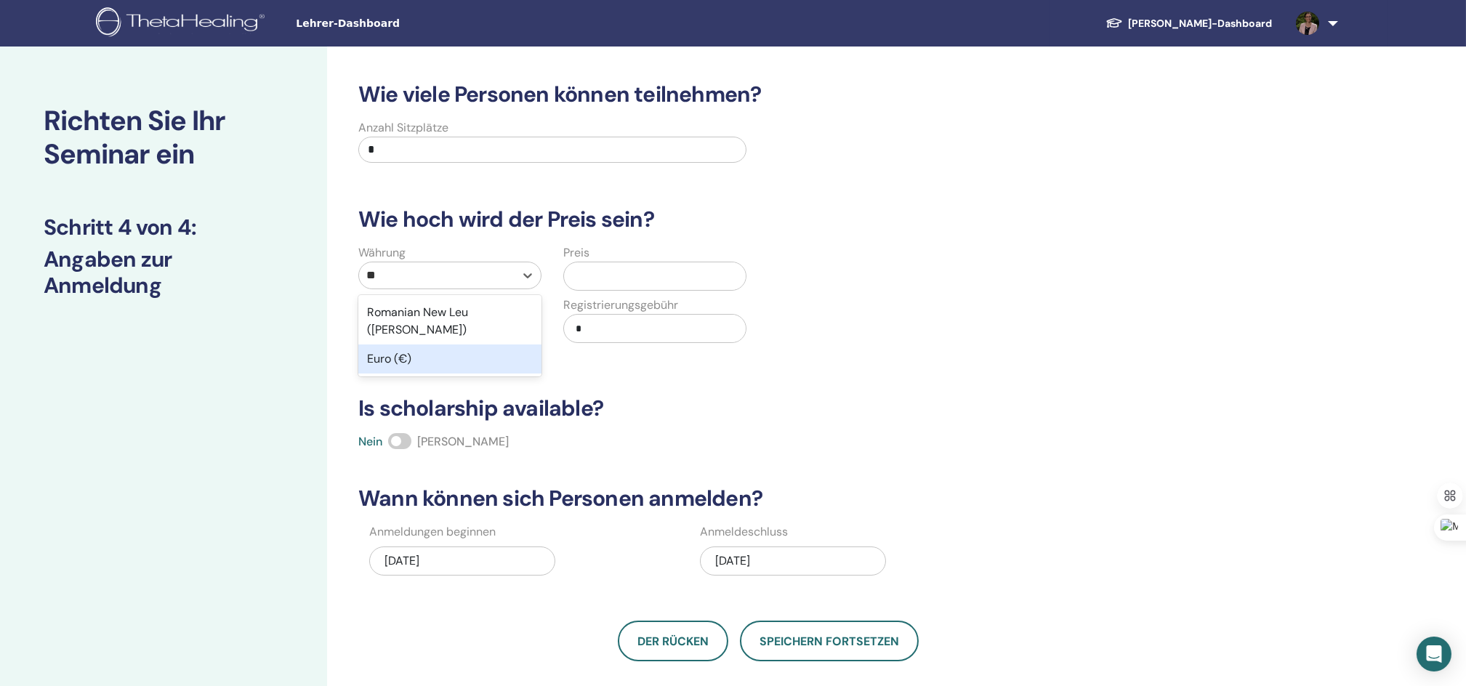
click at [390, 345] on div "Euro (€)" at bounding box center [449, 359] width 183 height 29
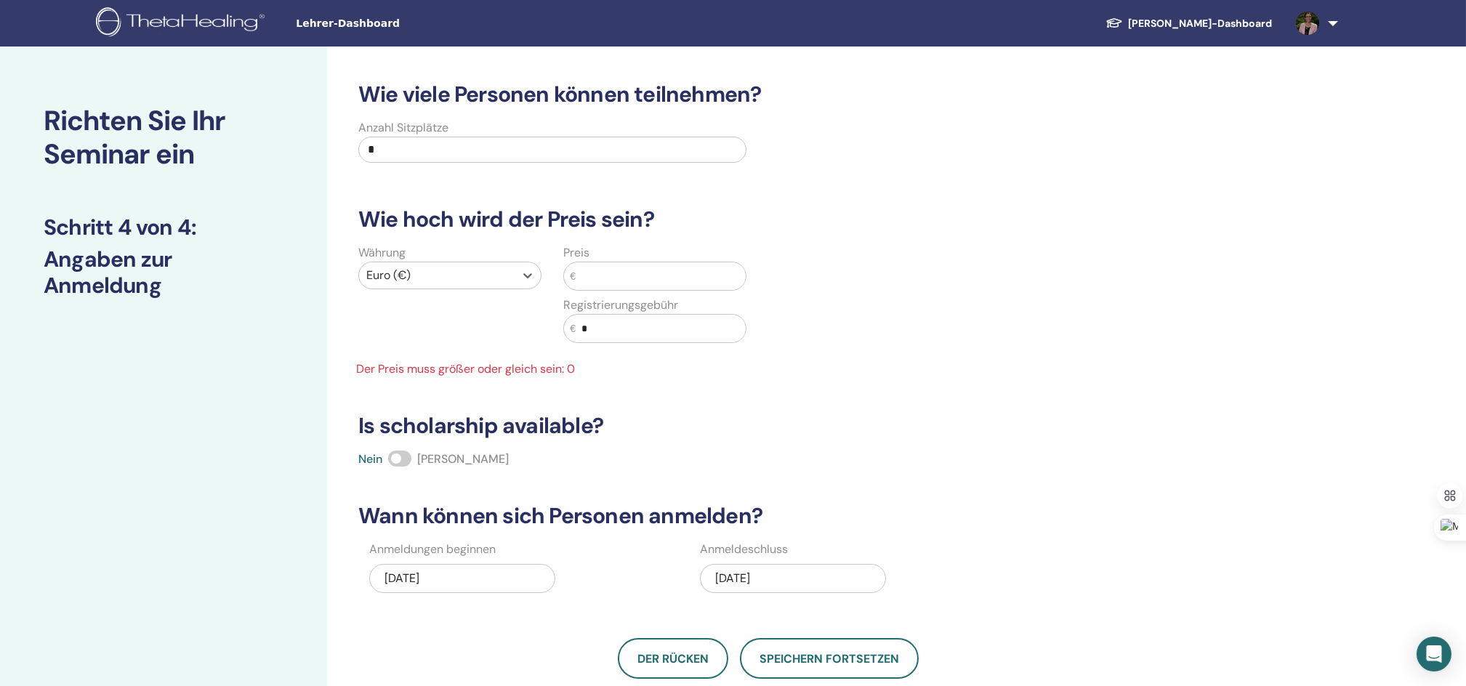
click at [634, 274] on input "text" at bounding box center [661, 276] width 170 height 28
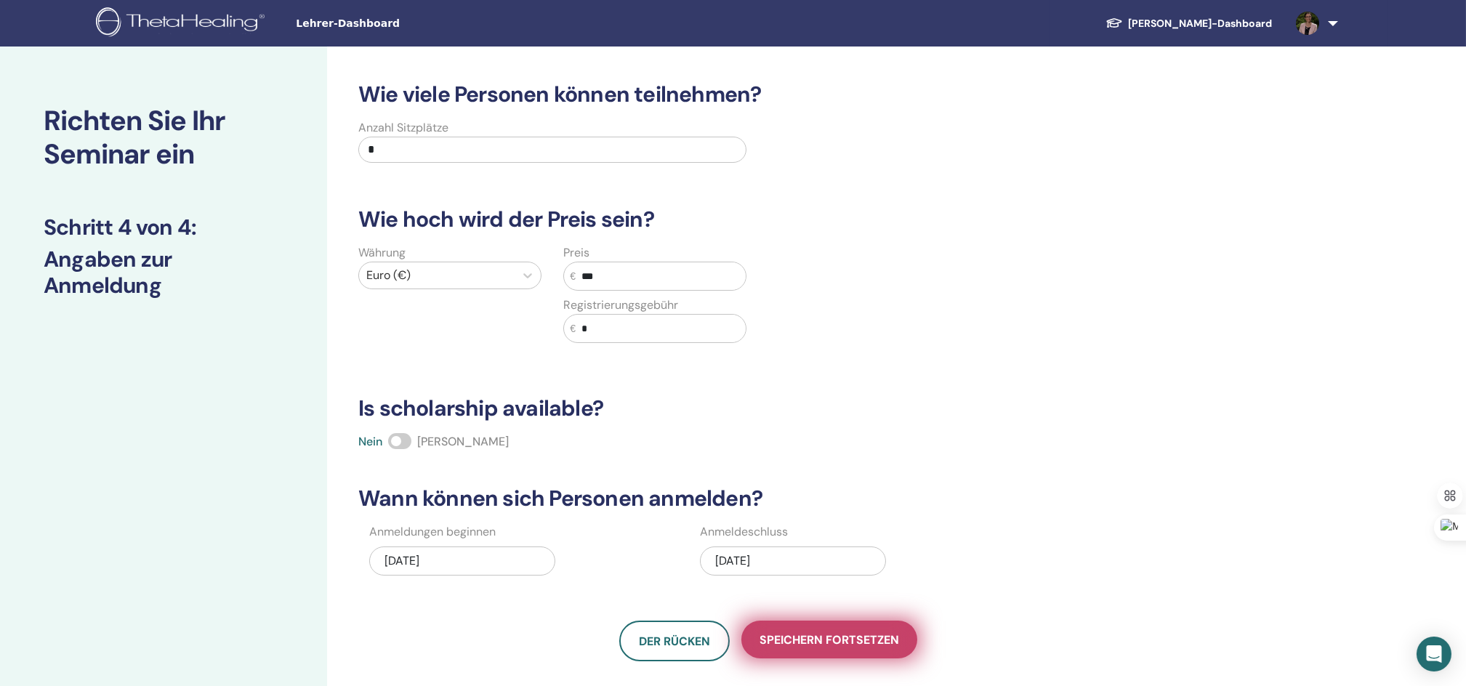
type input "***"
click at [831, 643] on span "Speichern fortsetzen" at bounding box center [830, 639] width 140 height 15
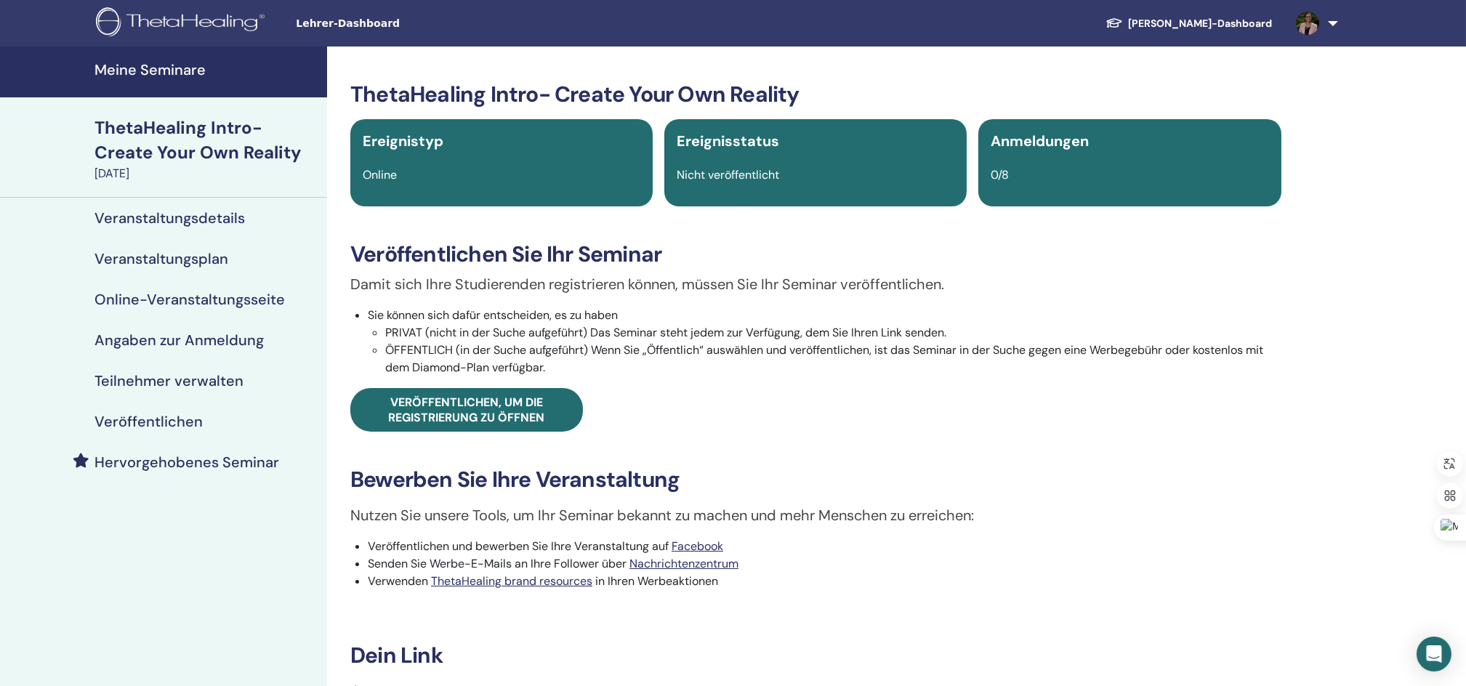
click at [121, 294] on h4 "Online-Veranstaltungsseite" at bounding box center [189, 299] width 190 height 17
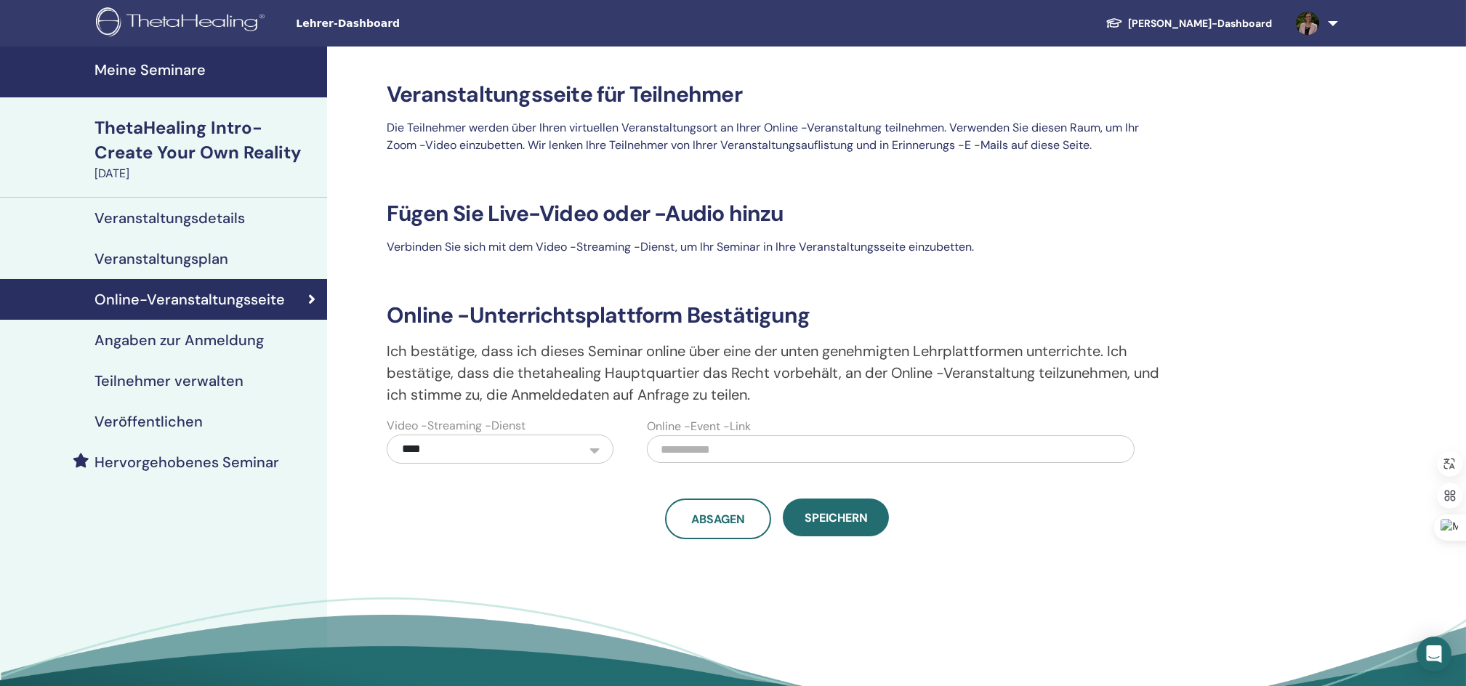
click at [144, 214] on h4 "Veranstaltungsdetails" at bounding box center [169, 217] width 150 height 17
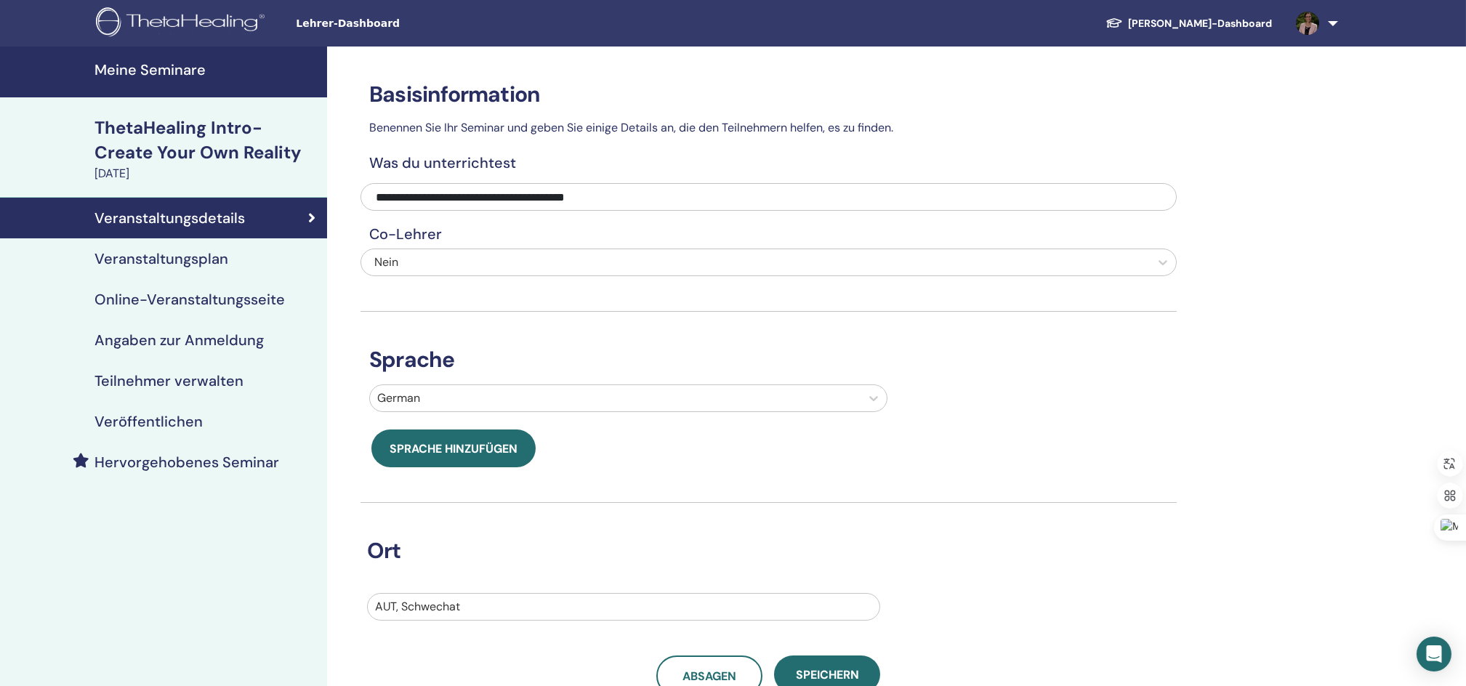
click at [137, 296] on h4 "Online-Veranstaltungsseite" at bounding box center [189, 299] width 190 height 17
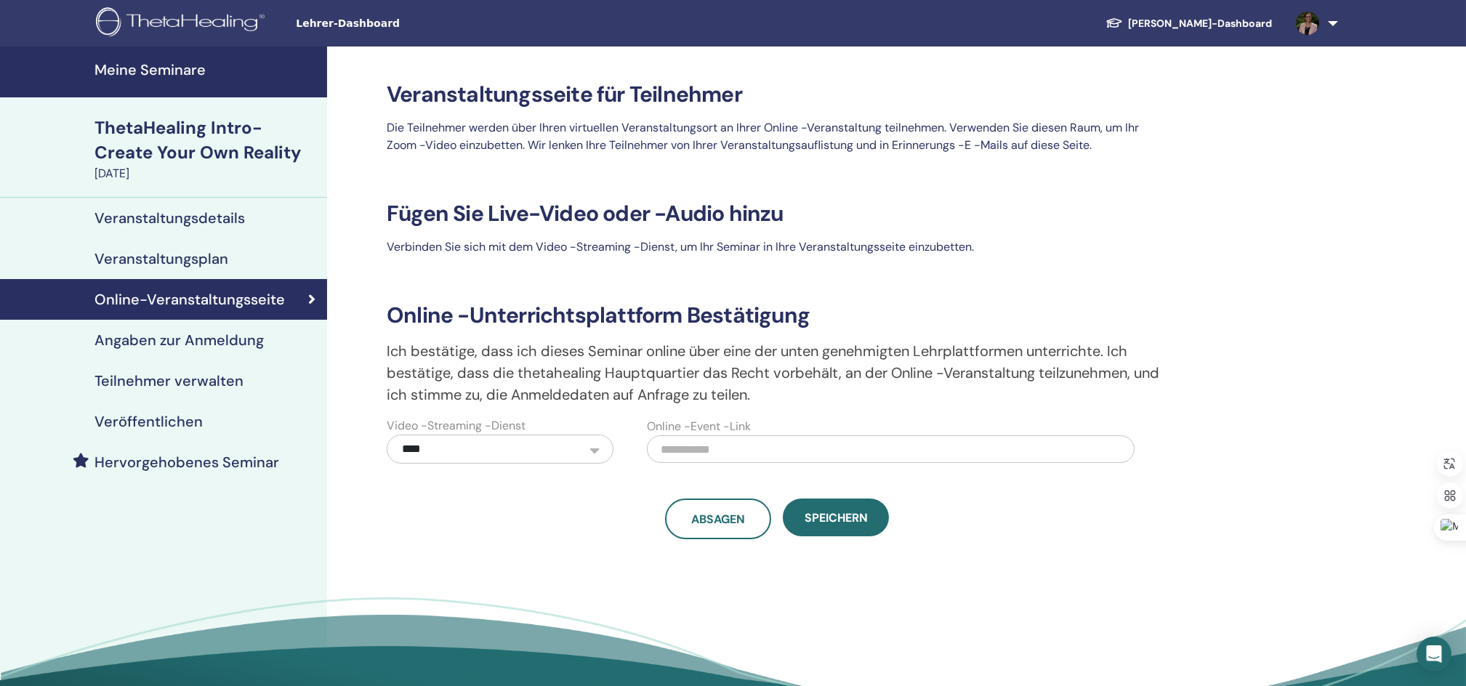
click at [128, 217] on h4 "Veranstaltungsdetails" at bounding box center [169, 217] width 150 height 17
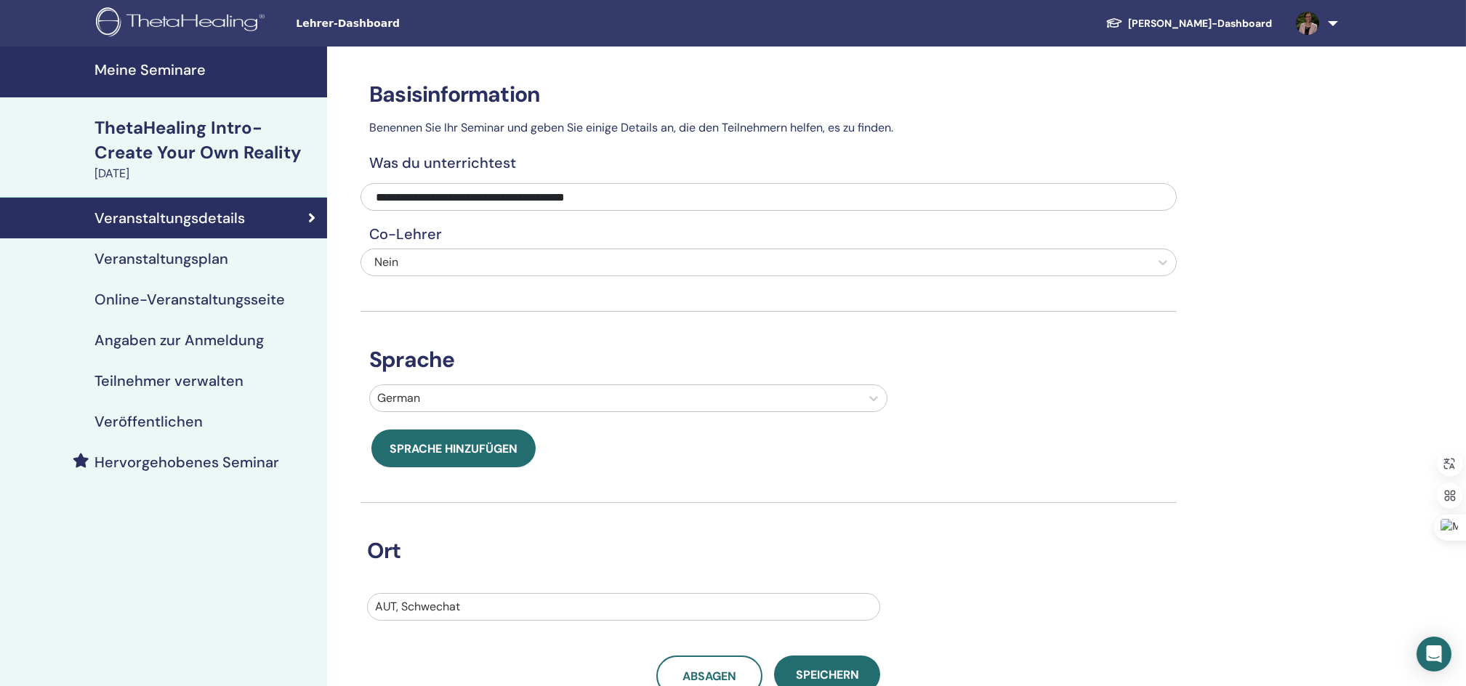
click at [134, 259] on h4 "Veranstaltungsplan" at bounding box center [161, 258] width 134 height 17
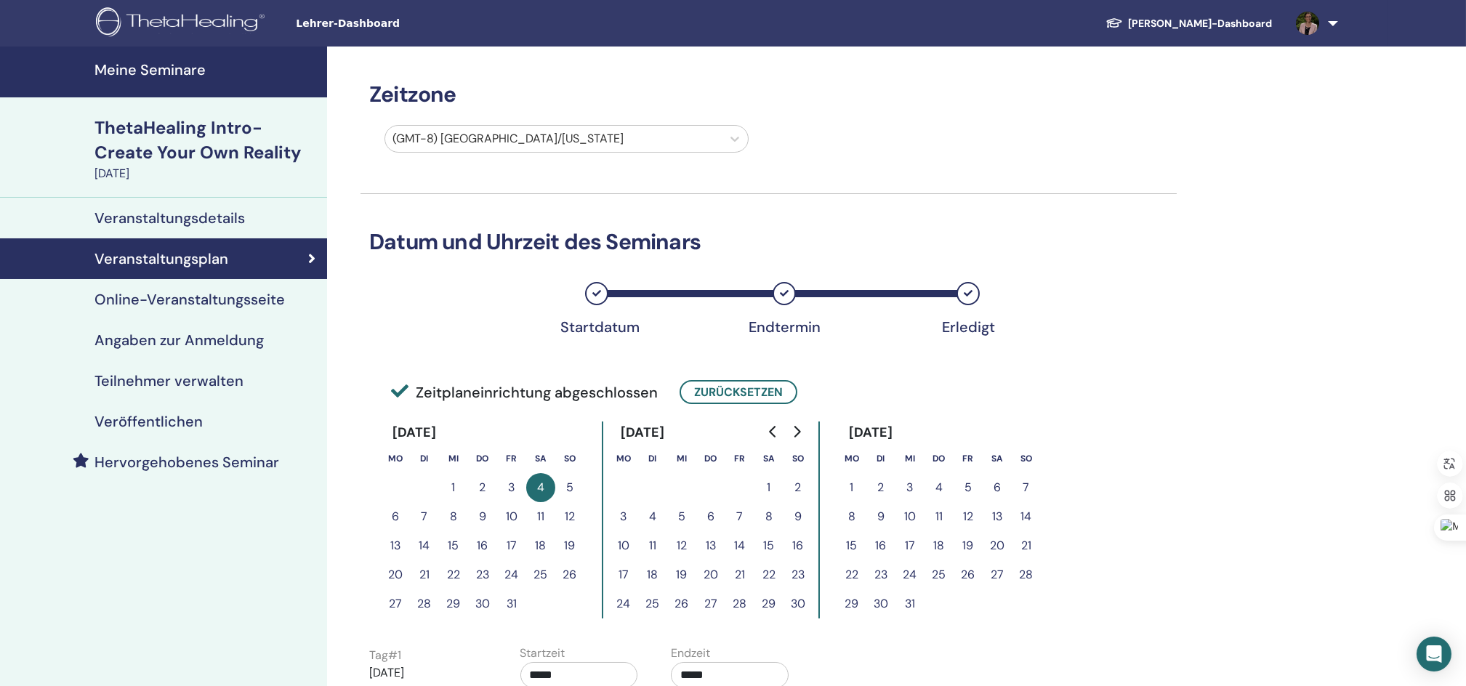
click at [145, 70] on h4 "Meine Seminare" at bounding box center [206, 69] width 224 height 17
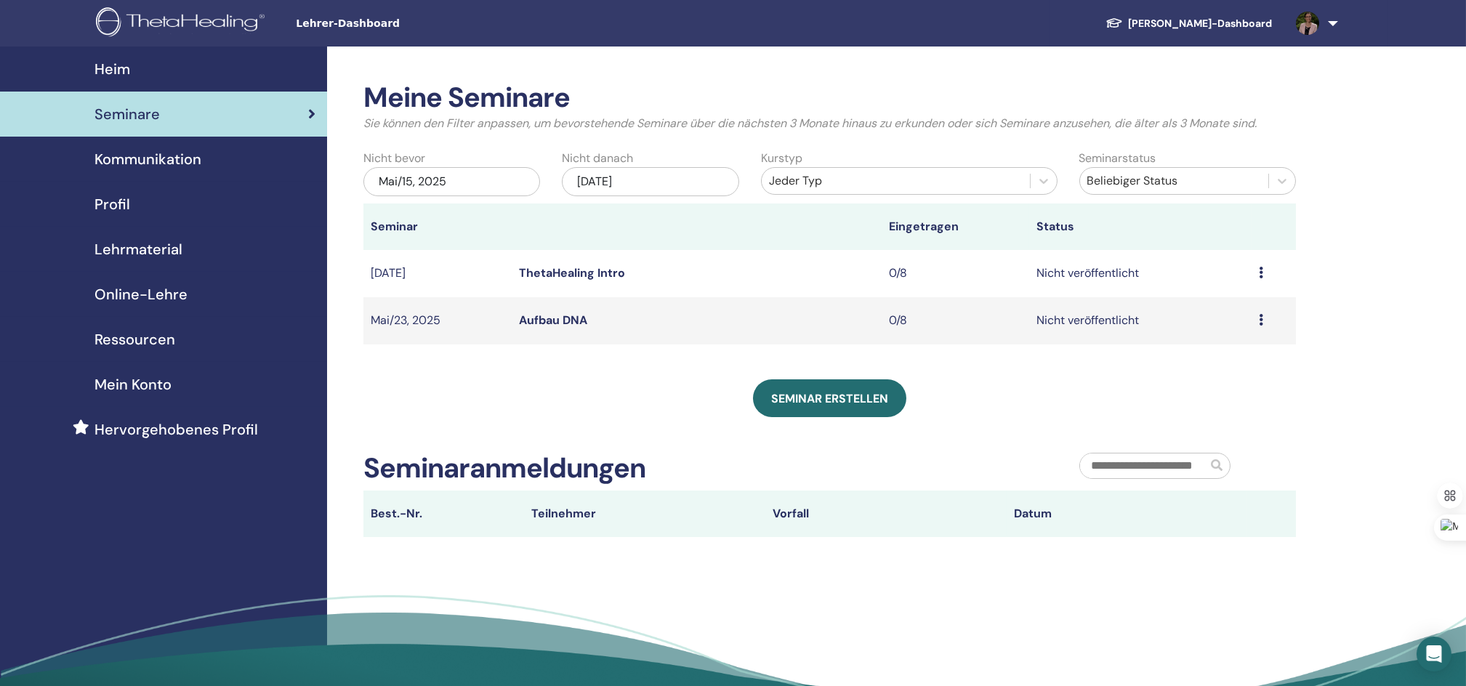
click at [1257, 275] on td "Vorschau Bearbeiten Teilnehmer Absagen" at bounding box center [1274, 273] width 44 height 47
click at [1263, 270] on div "Vorschau Bearbeiten Teilnehmer Absagen" at bounding box center [1274, 273] width 30 height 17
click at [1212, 297] on link "Bearbeiten" at bounding box center [1215, 304] width 59 height 15
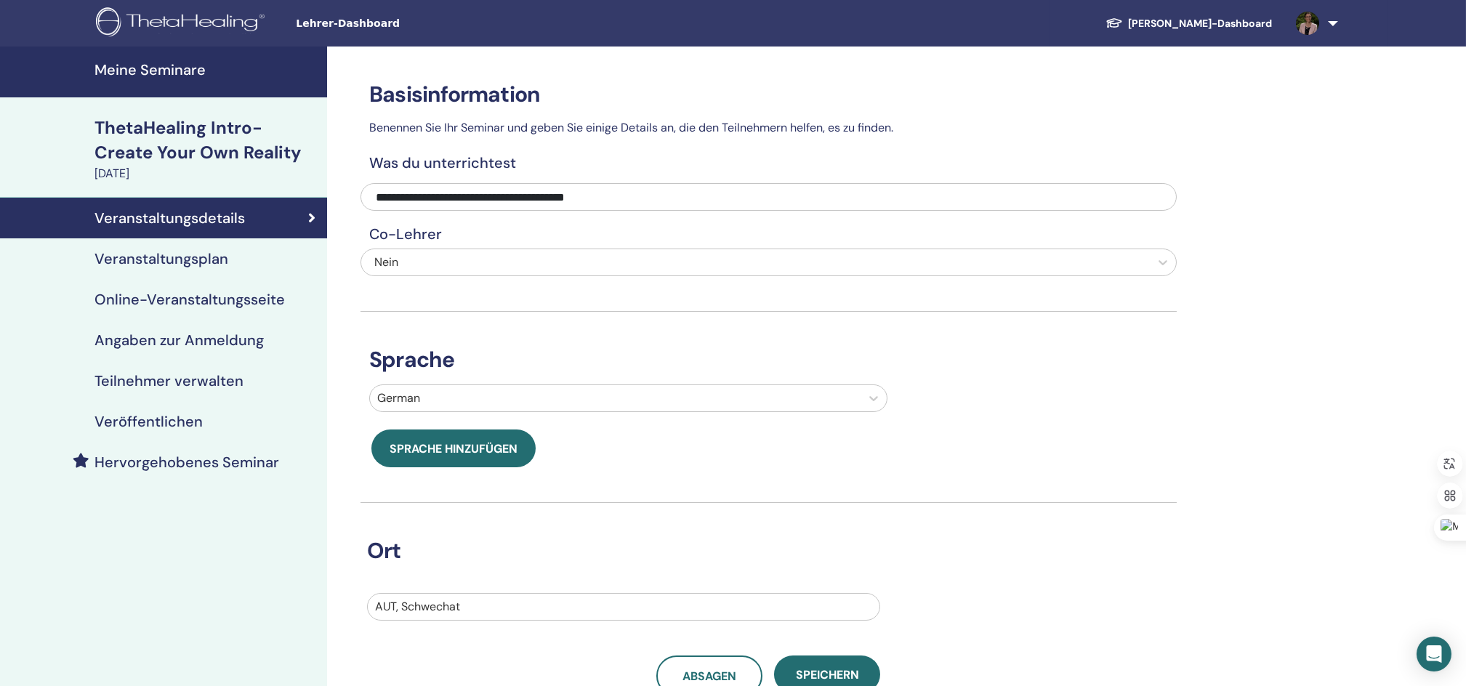
scroll to position [193, 0]
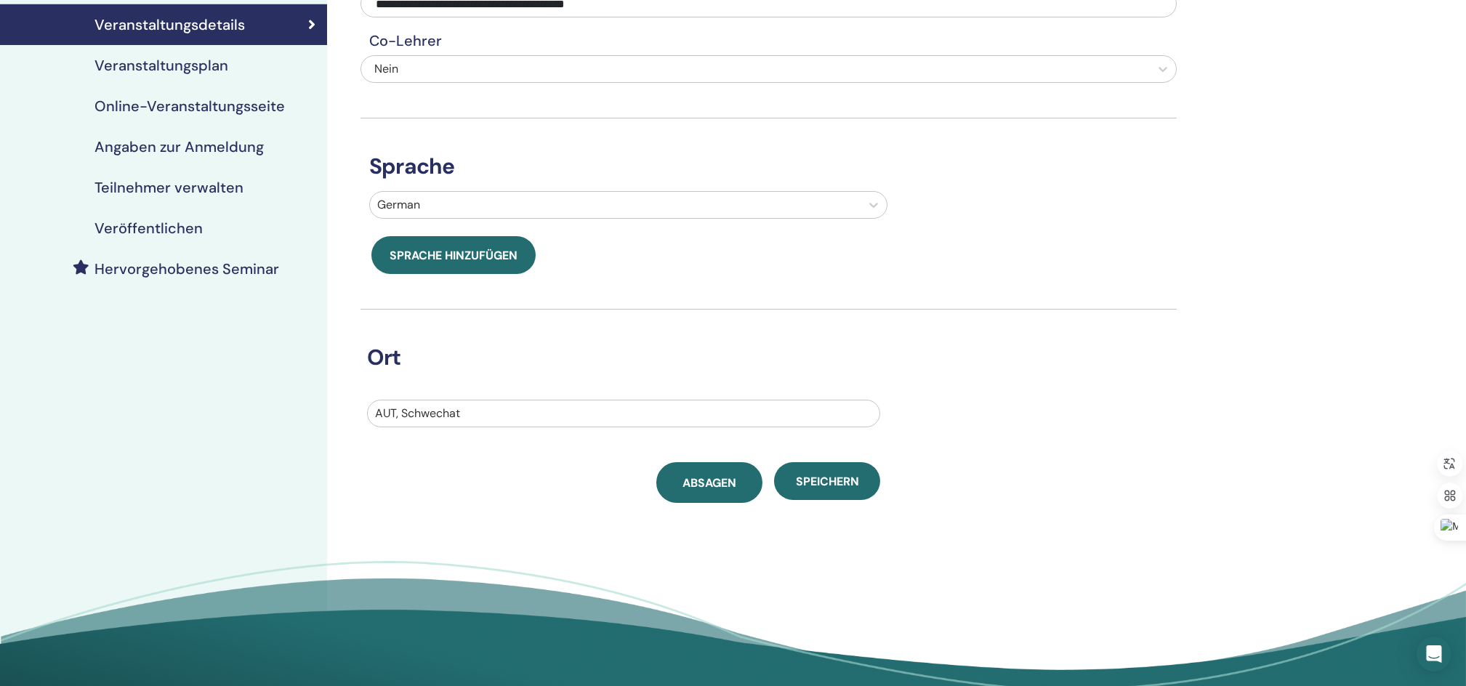
click at [692, 480] on span "Absagen" at bounding box center [710, 482] width 54 height 15
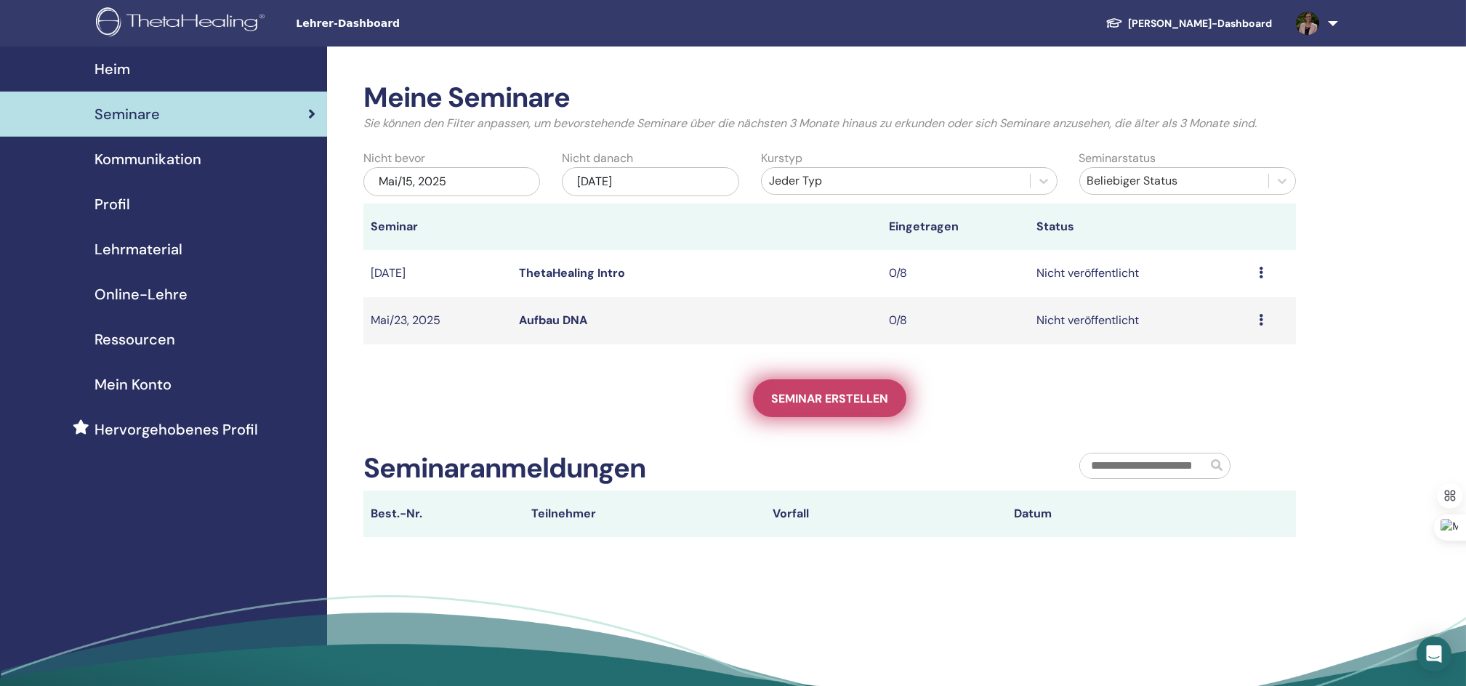
click at [794, 392] on span "Seminar erstellen" at bounding box center [829, 398] width 117 height 15
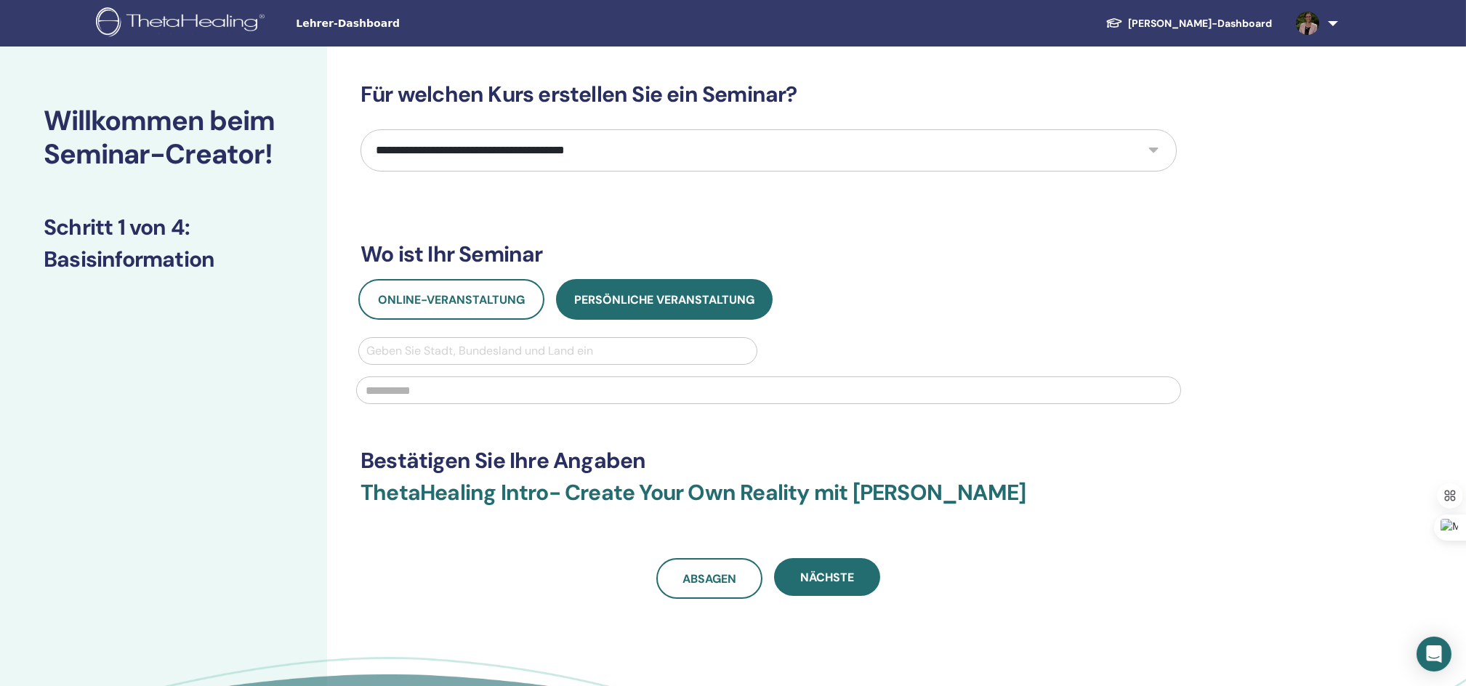
click at [1149, 145] on select "**********" at bounding box center [769, 150] width 816 height 42
select select "**"
click at [361, 129] on select "**********" at bounding box center [769, 150] width 816 height 42
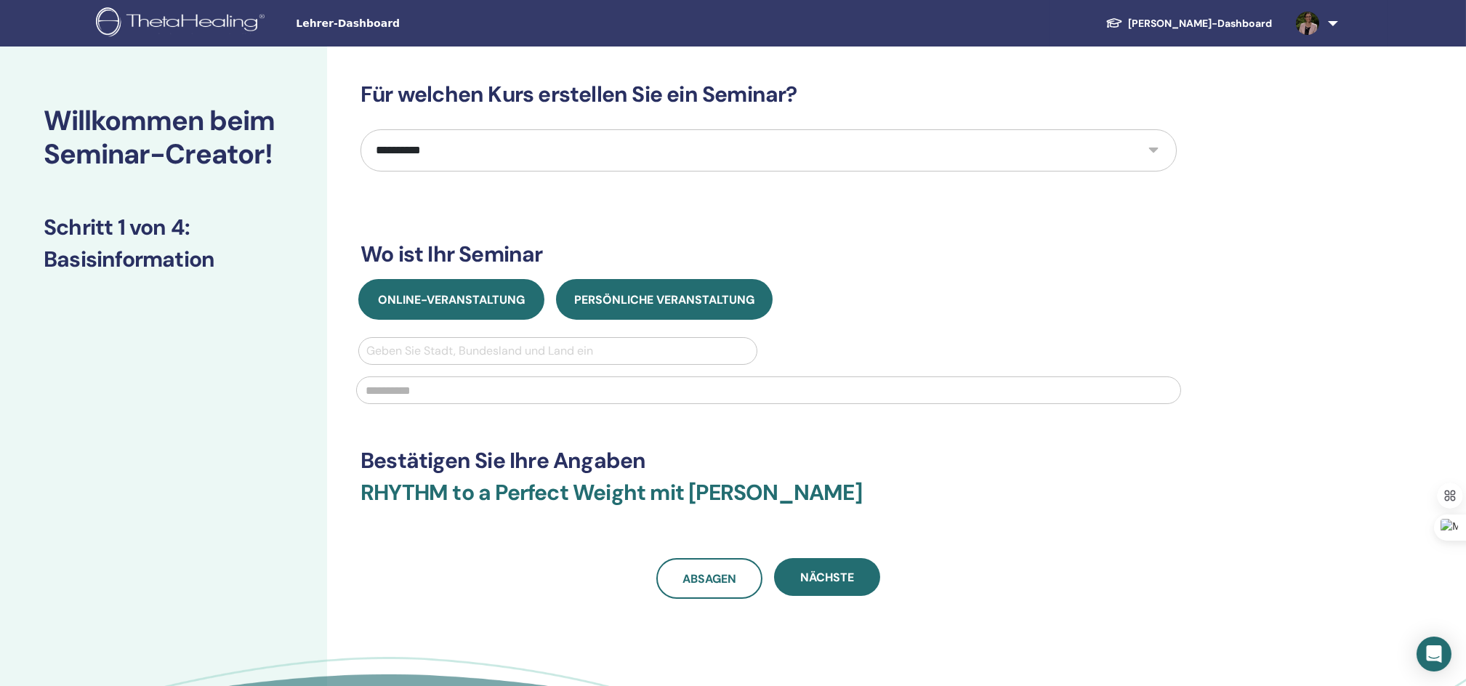
click at [429, 297] on span "Online-Veranstaltung" at bounding box center [451, 299] width 147 height 15
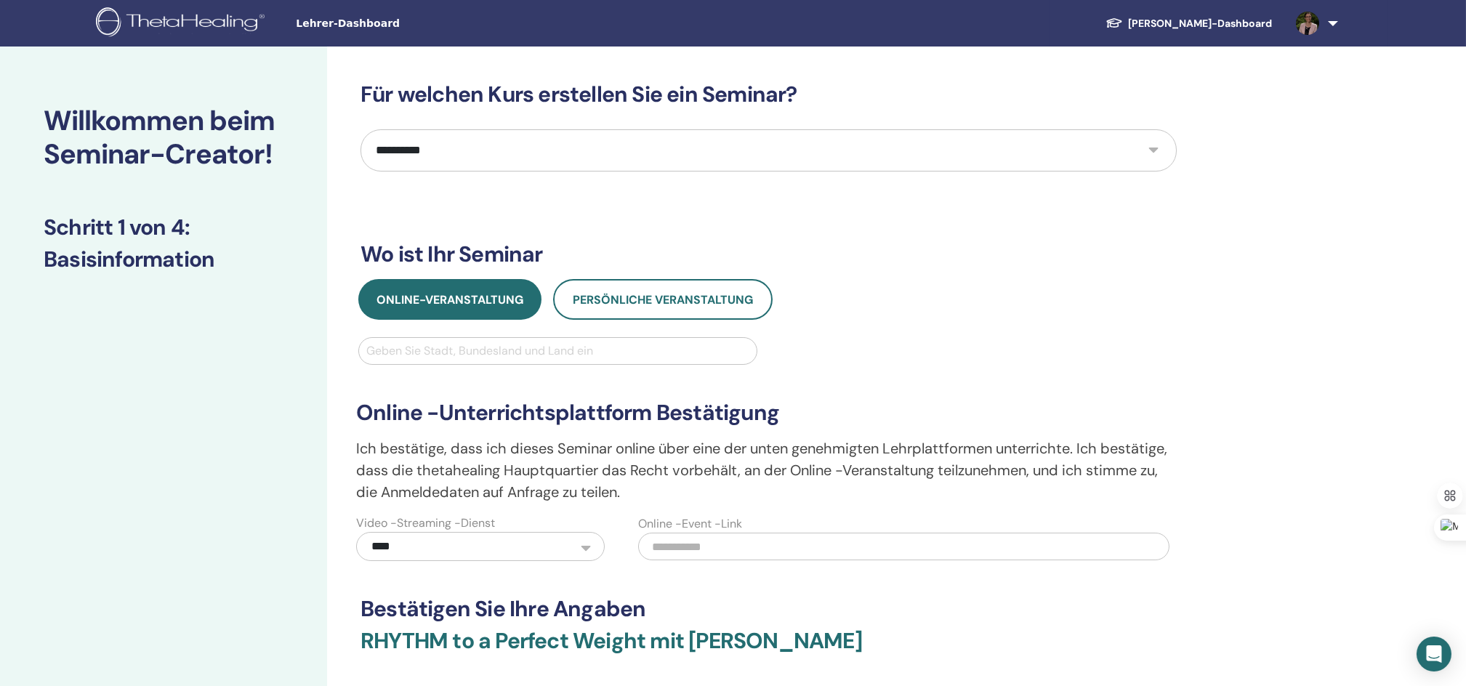
click at [427, 346] on div at bounding box center [557, 351] width 383 height 20
type input "*********"
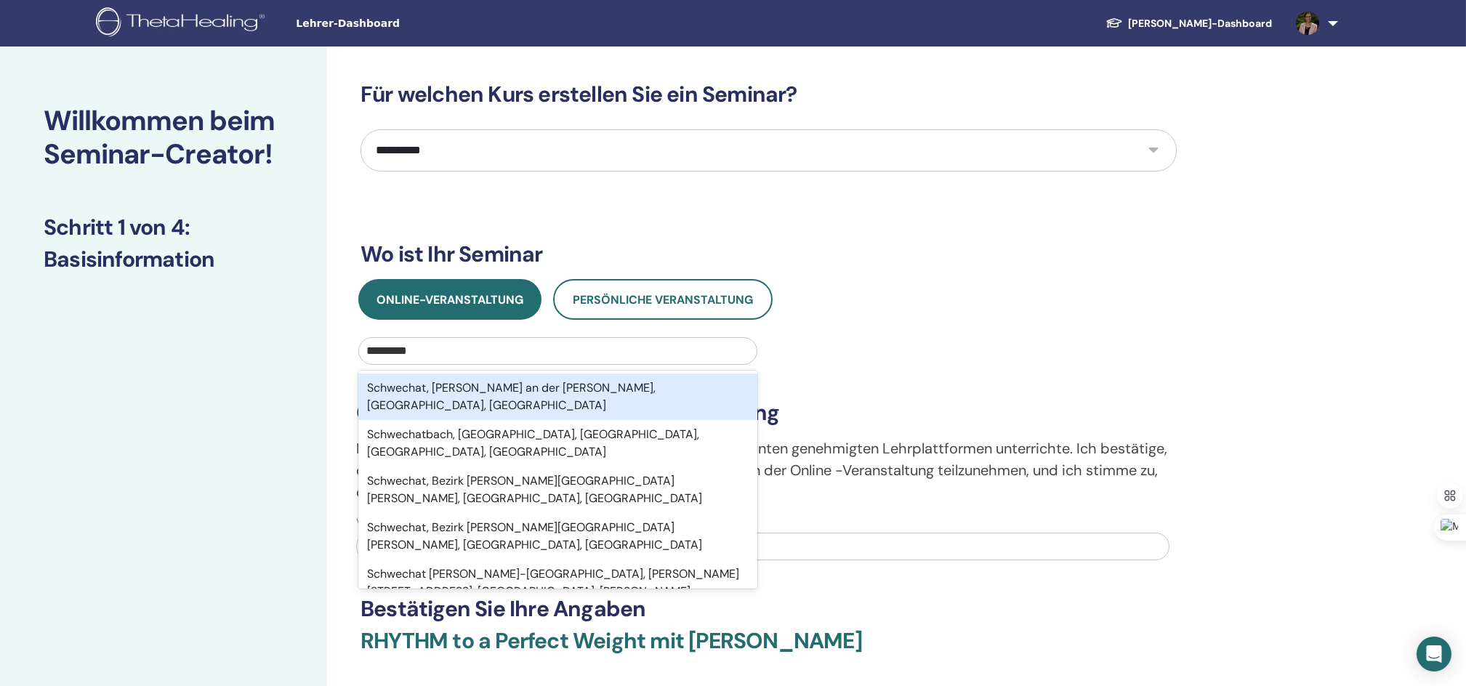
click at [429, 388] on div "Schwechat, Bruck an der Leitha, Niederösterreich, AUT" at bounding box center [557, 397] width 399 height 47
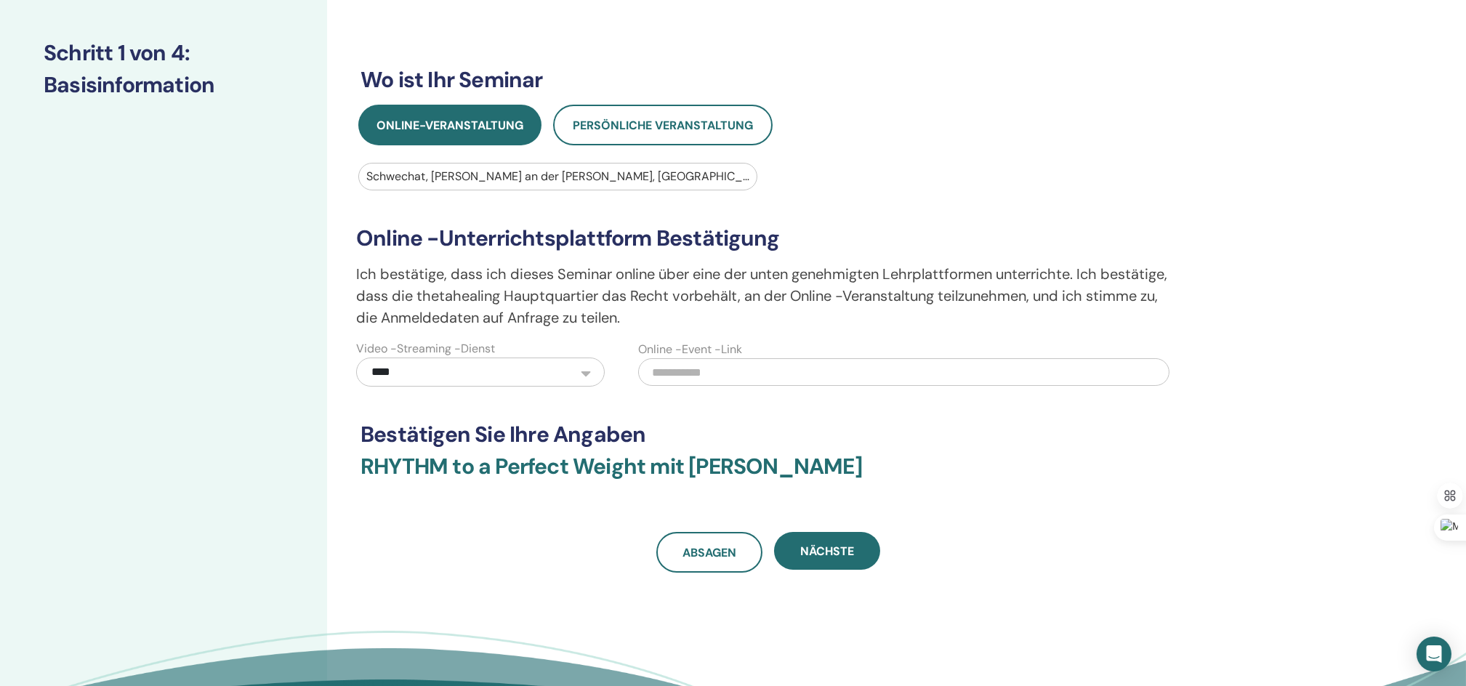
scroll to position [193, 0]
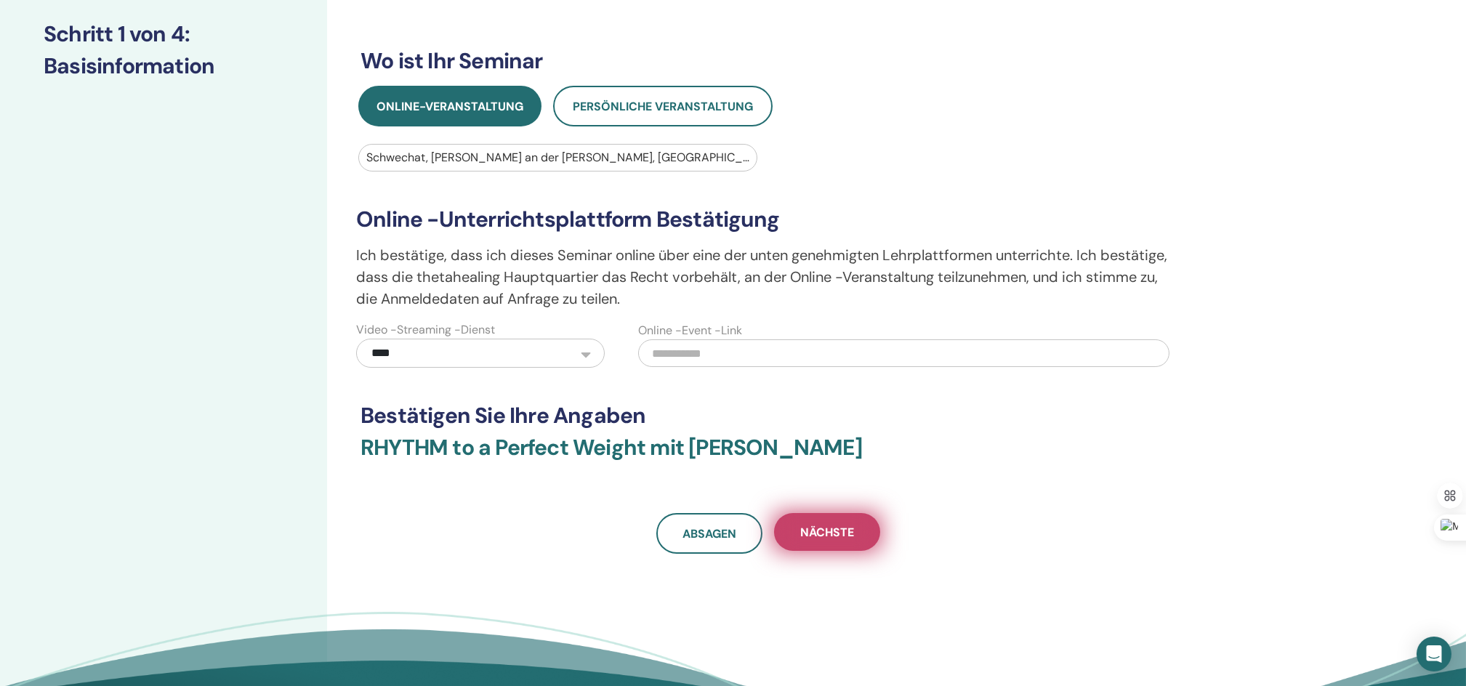
click at [829, 528] on span "Nächste" at bounding box center [827, 532] width 54 height 15
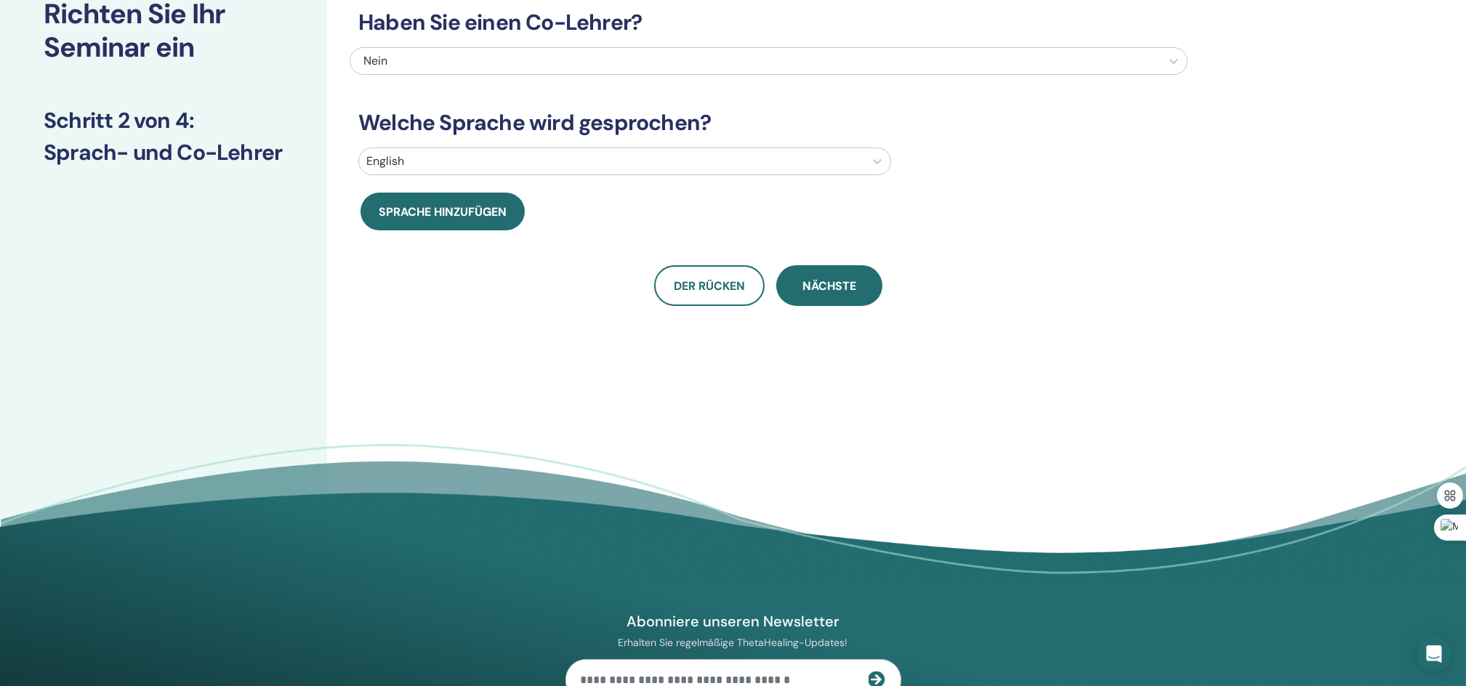
scroll to position [0, 0]
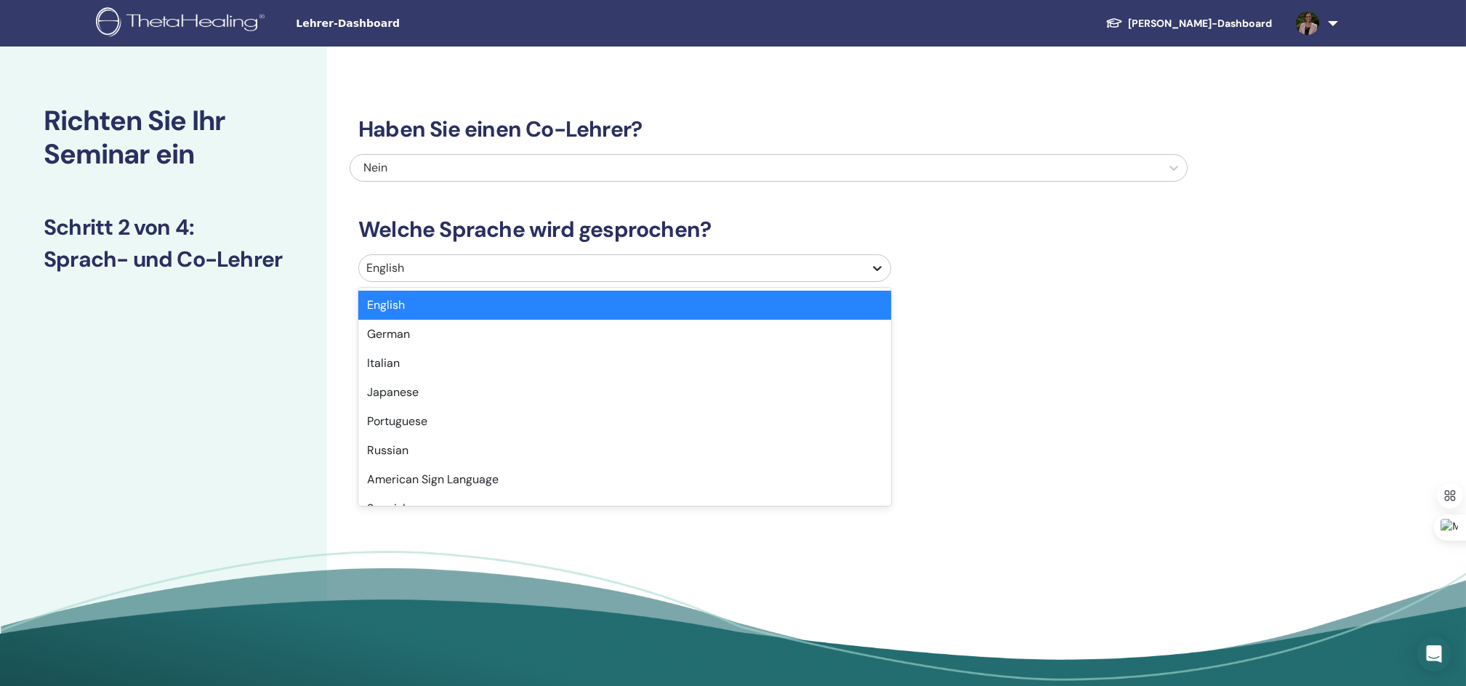
click at [879, 269] on icon at bounding box center [878, 268] width 9 height 5
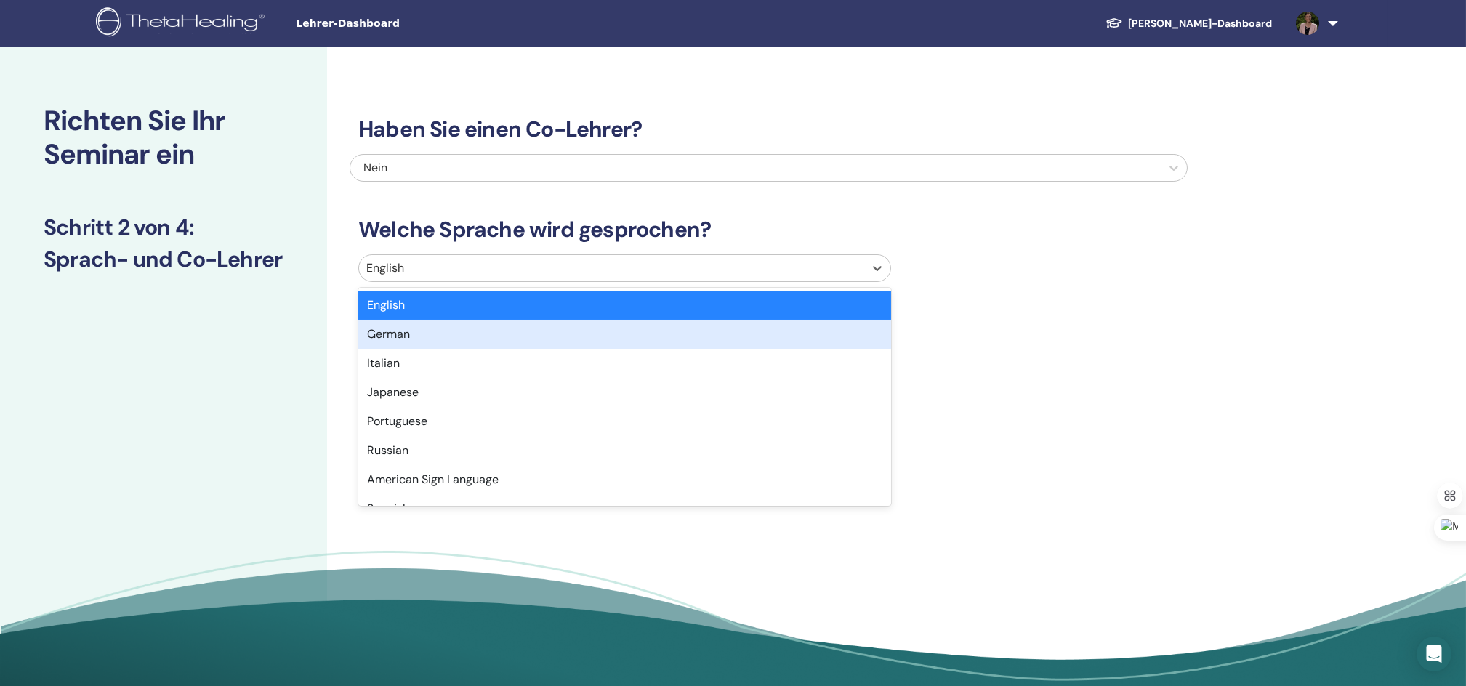
click at [405, 331] on div "German" at bounding box center [624, 334] width 533 height 29
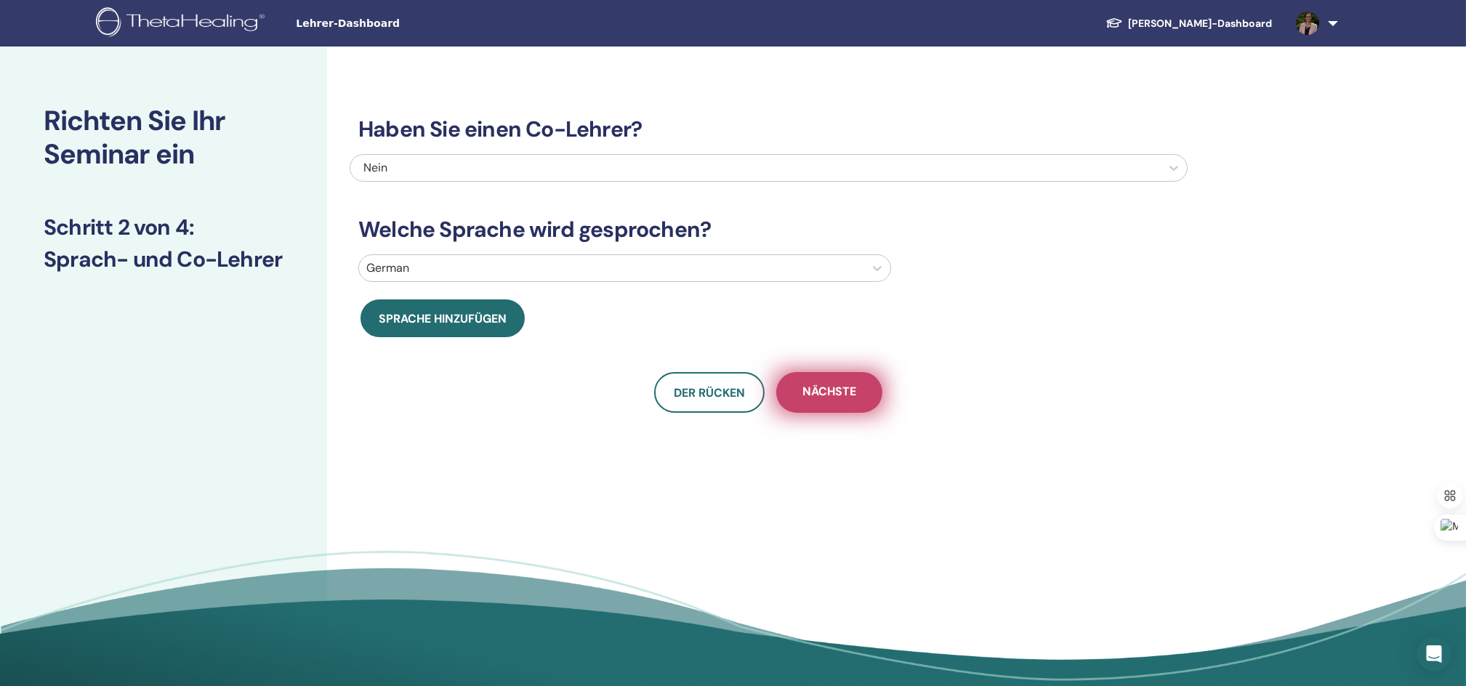
click at [821, 398] on span "Nächste" at bounding box center [829, 393] width 54 height 18
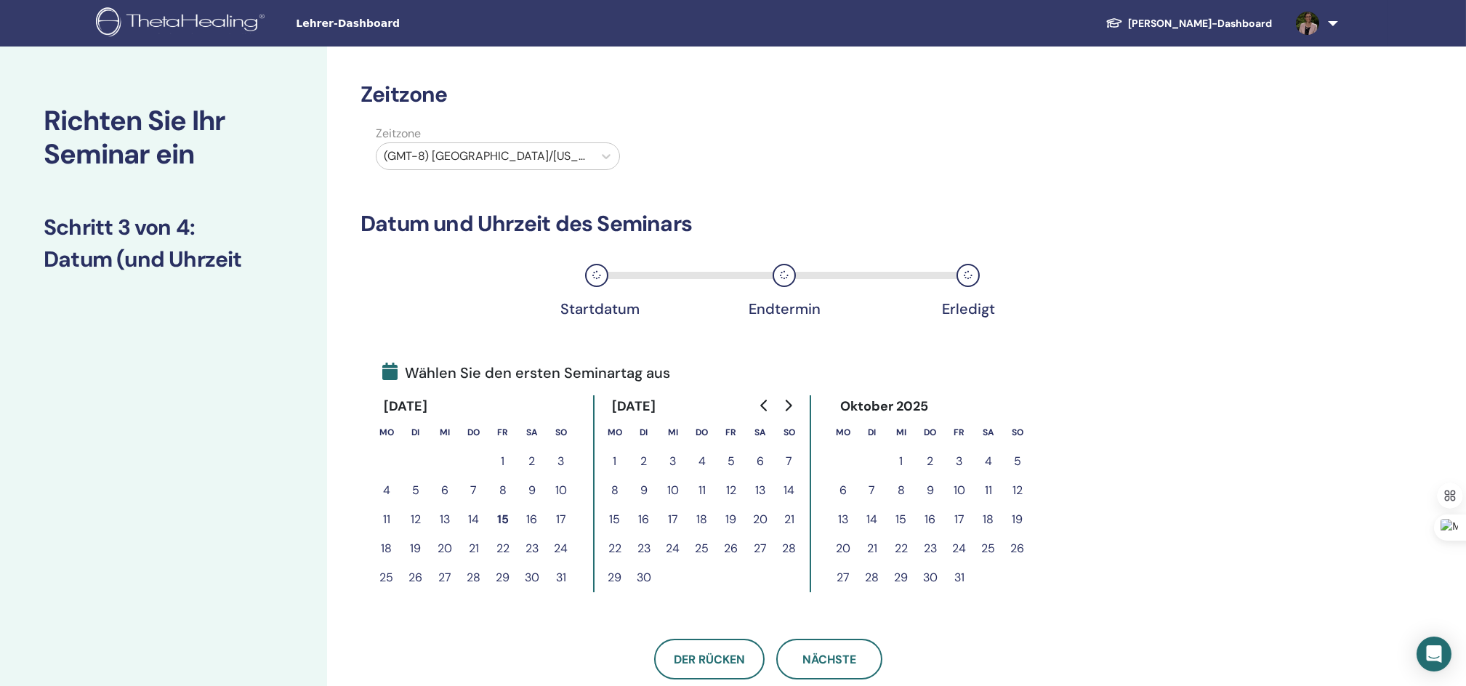
click at [989, 458] on button "4" at bounding box center [988, 461] width 29 height 29
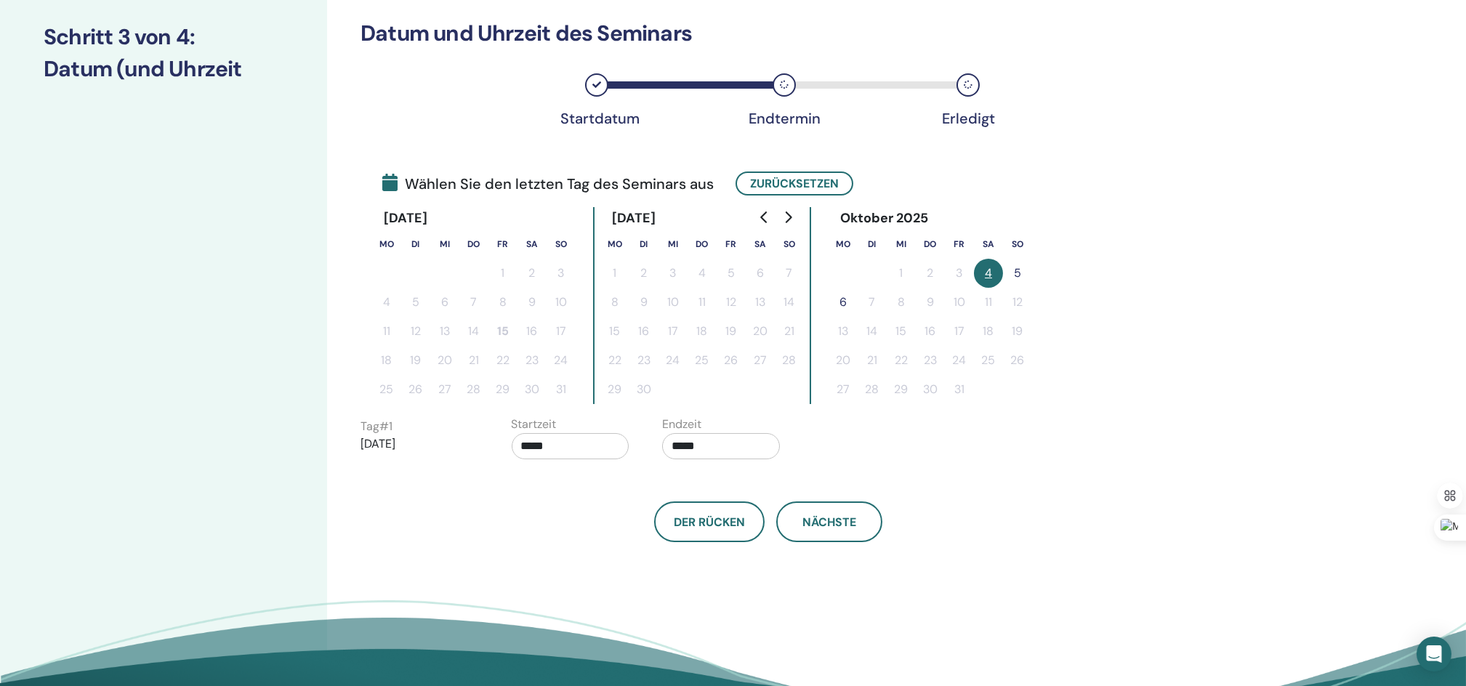
scroll to position [193, 0]
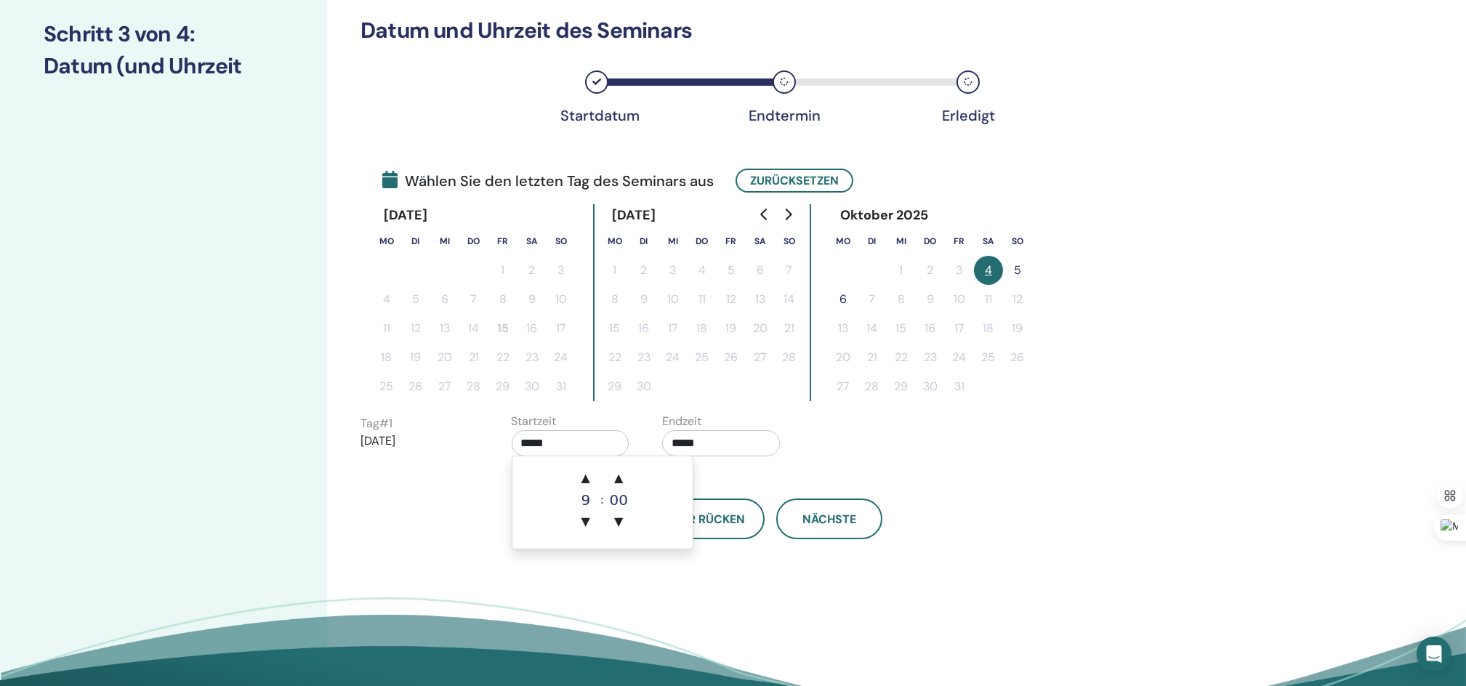
click at [534, 439] on input "*****" at bounding box center [571, 443] width 118 height 26
click at [587, 479] on span "▲" at bounding box center [585, 478] width 29 height 29
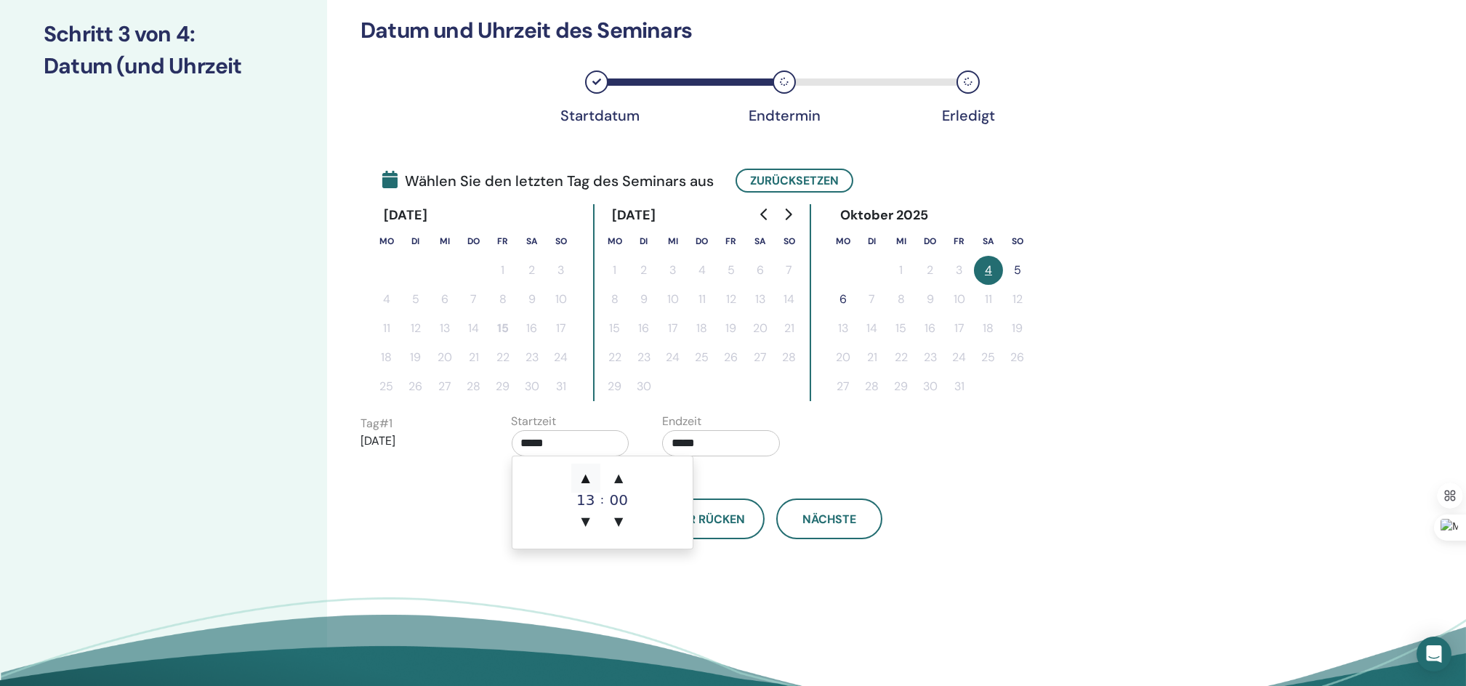
click at [587, 479] on span "▲" at bounding box center [585, 478] width 29 height 29
type input "*****"
click at [587, 479] on span "▲" at bounding box center [585, 478] width 29 height 29
click at [696, 440] on input "*****" at bounding box center [721, 443] width 118 height 26
click at [682, 443] on input "*****" at bounding box center [721, 443] width 118 height 26
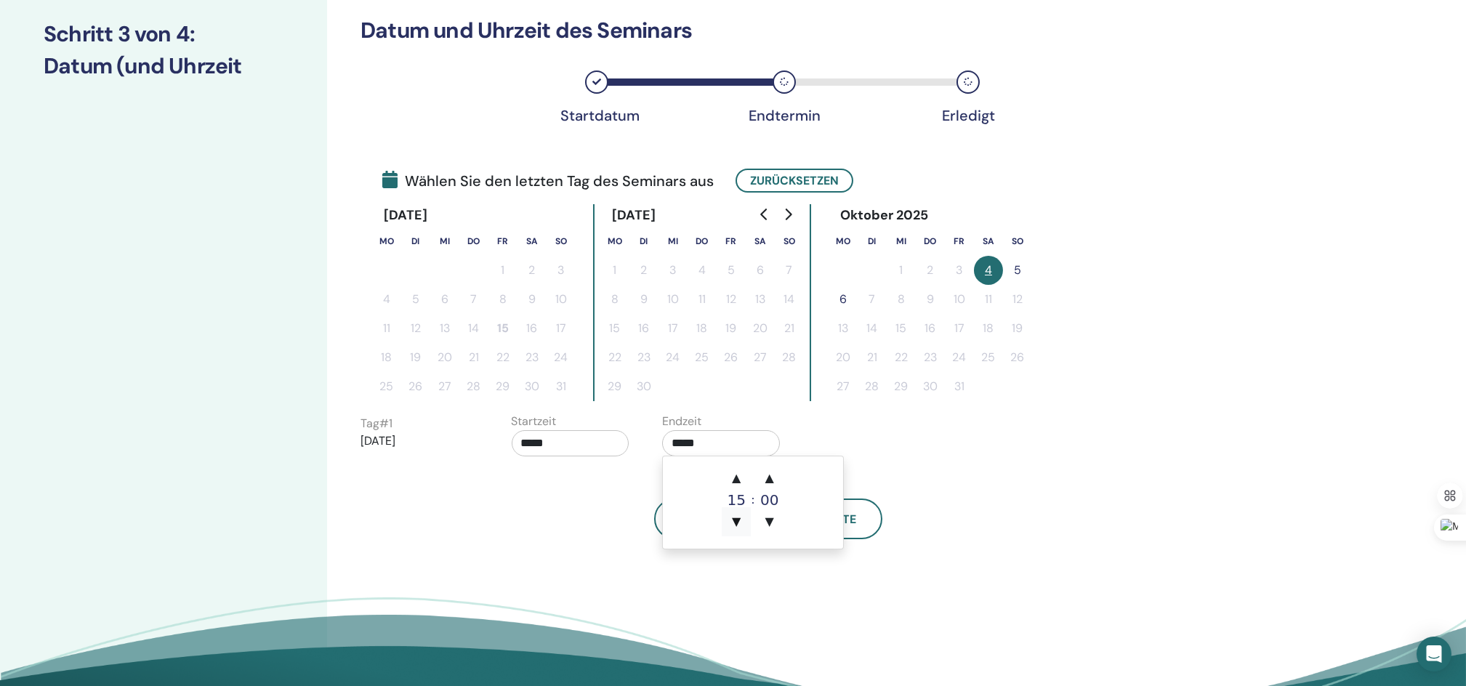
click at [738, 515] on span "▼" at bounding box center [736, 521] width 29 height 29
click at [741, 479] on span "▲" at bounding box center [736, 478] width 29 height 29
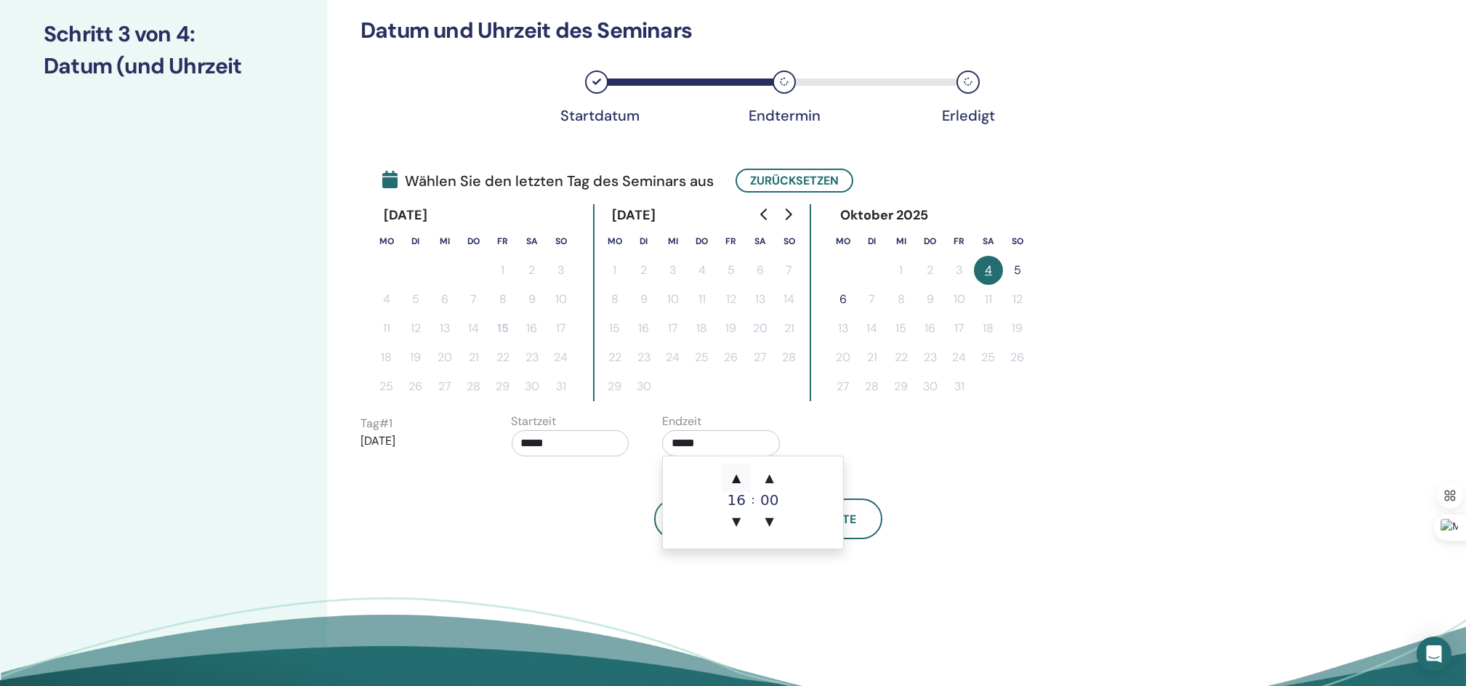
click at [741, 479] on span "▲" at bounding box center [736, 478] width 29 height 29
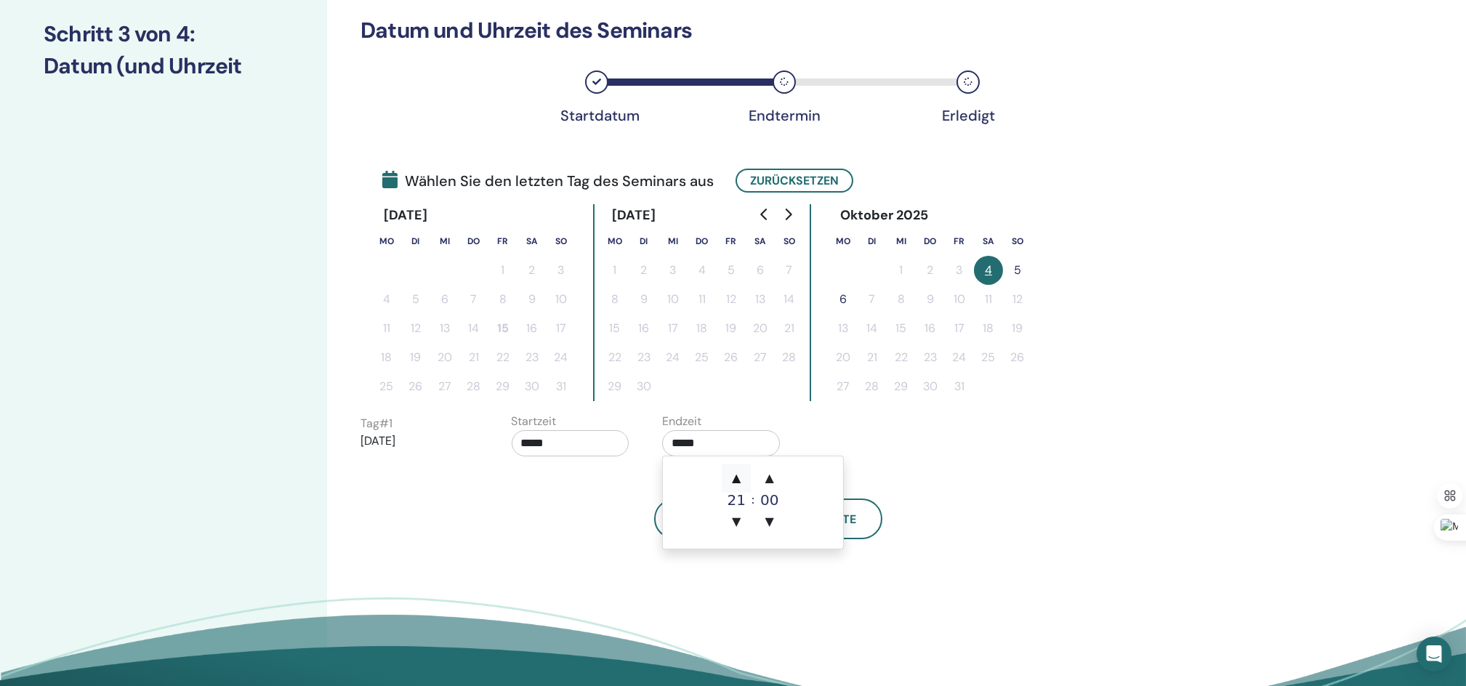
type input "*****"
click at [738, 435] on input "*****" at bounding box center [721, 443] width 118 height 26
click at [558, 440] on input "*****" at bounding box center [571, 443] width 118 height 26
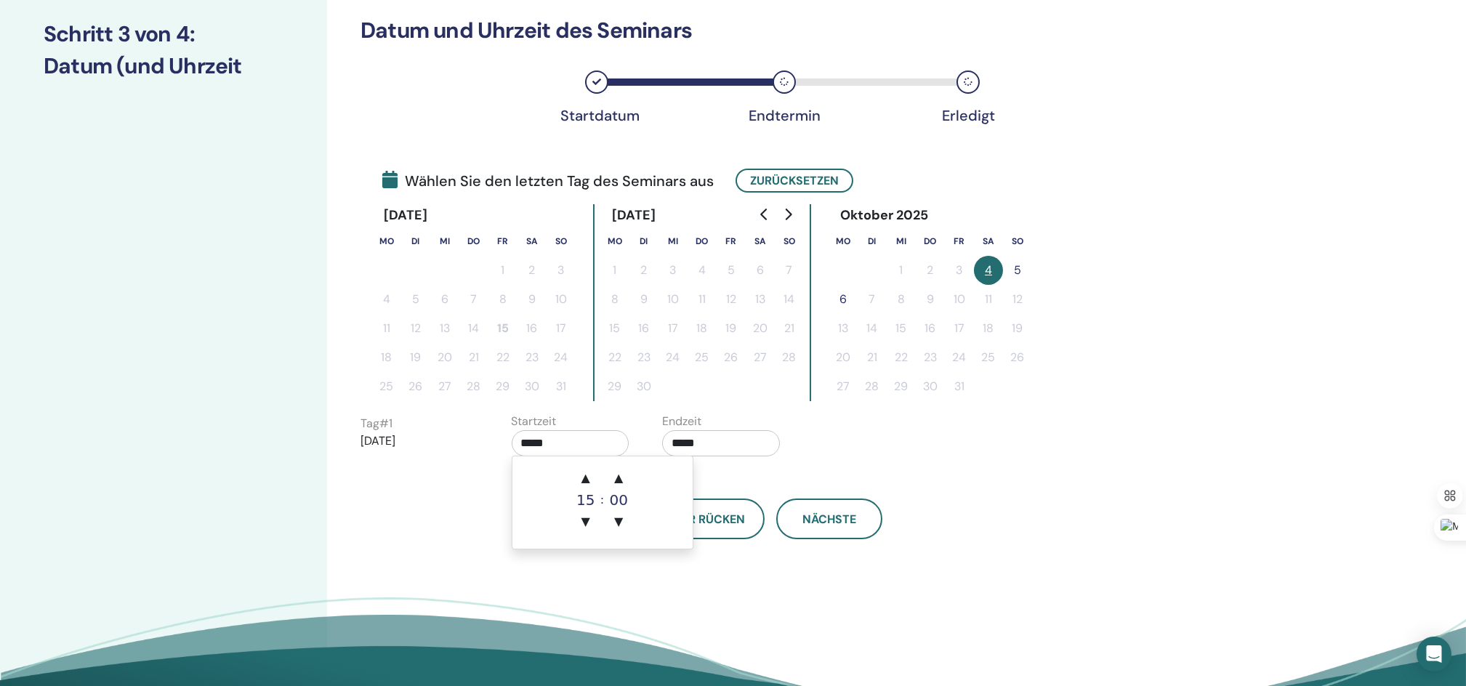
click at [529, 442] on input "*****" at bounding box center [571, 443] width 118 height 26
click at [587, 518] on span "▼" at bounding box center [585, 521] width 29 height 29
click at [589, 471] on span "▲" at bounding box center [585, 478] width 29 height 29
click at [949, 447] on div "Tag # 1 2025/10/04 Startzeit ***** Endzeit *****" at bounding box center [651, 438] width 603 height 51
click at [834, 525] on button "Nächste" at bounding box center [829, 519] width 106 height 41
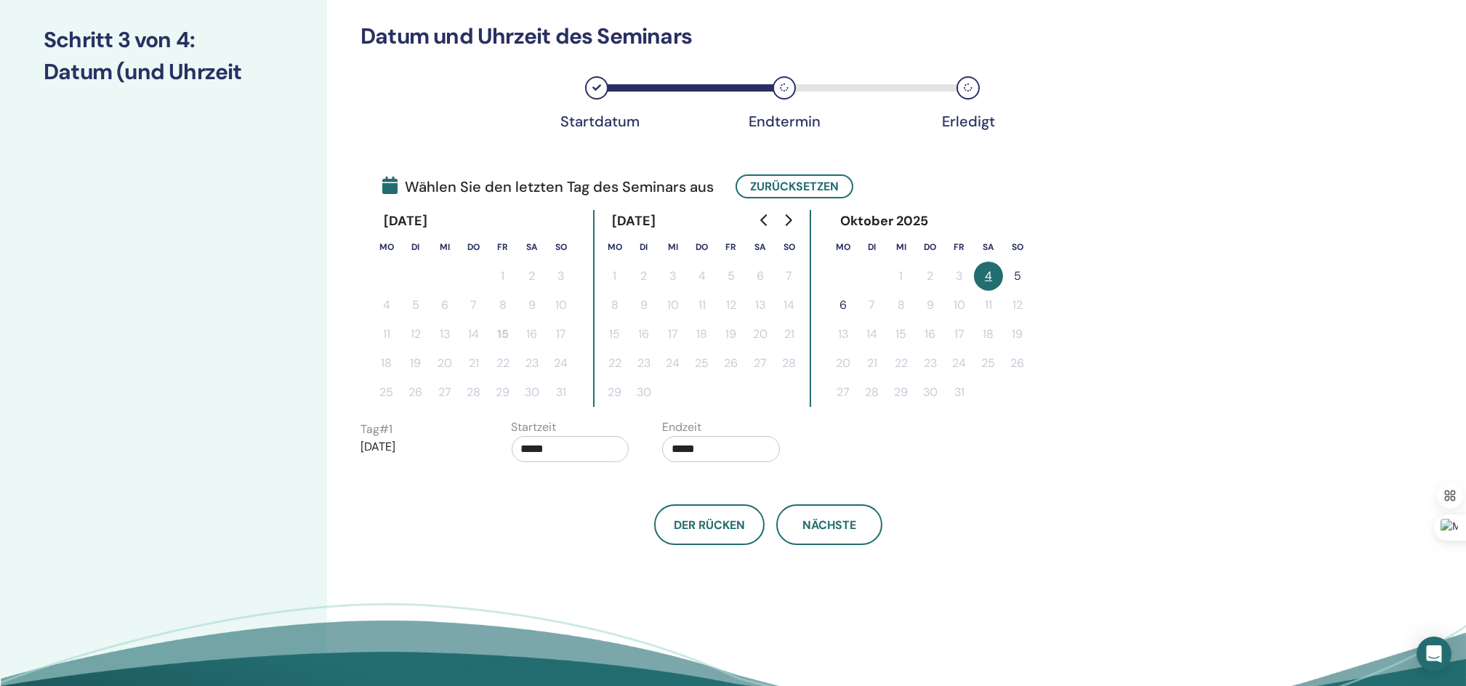
scroll to position [0, 0]
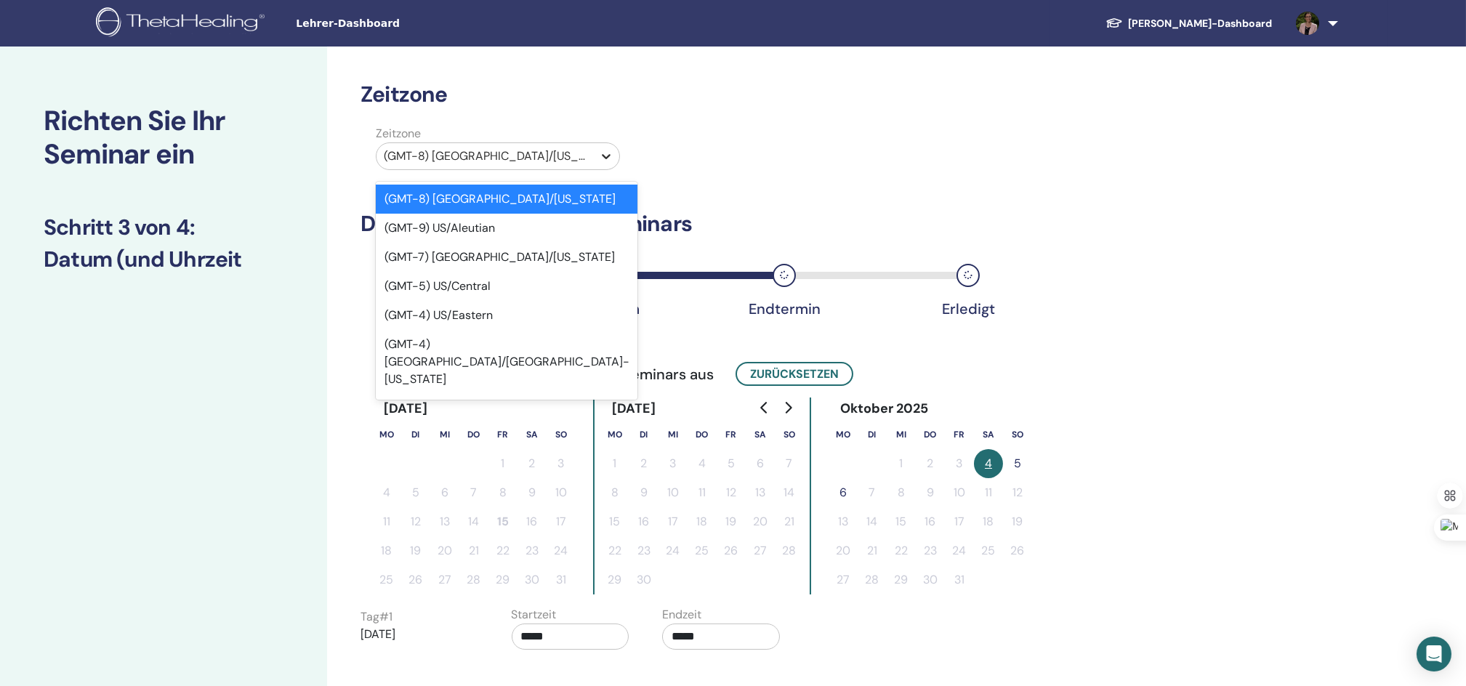
click at [609, 164] on div at bounding box center [606, 156] width 26 height 26
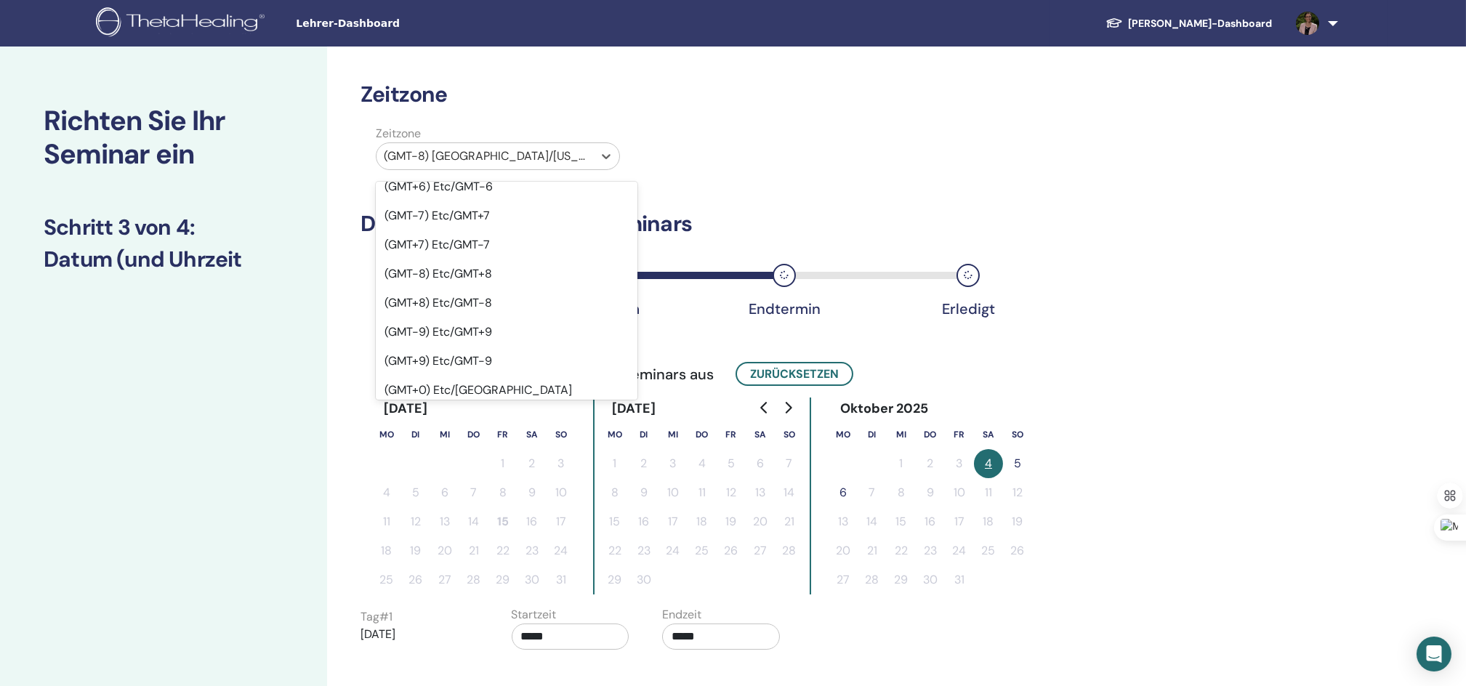
scroll to position [1066, 0]
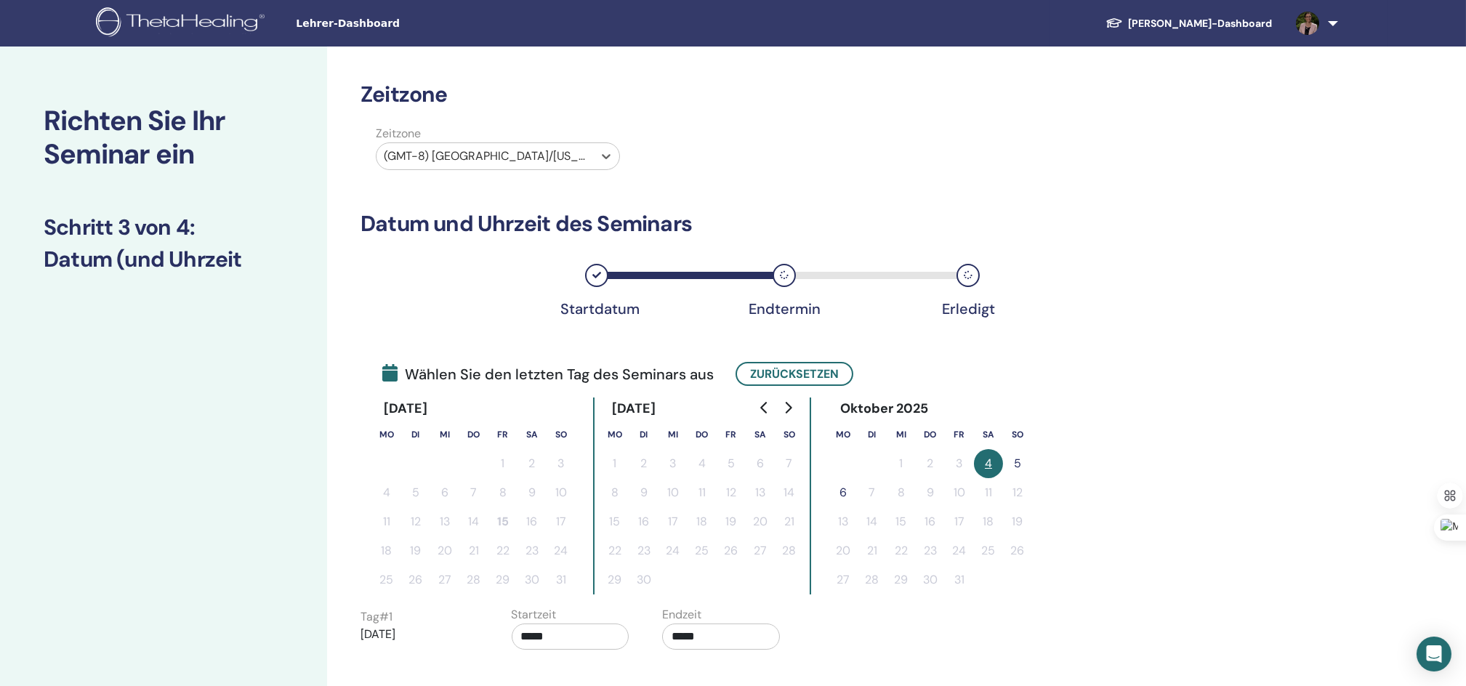
click at [512, 156] on div at bounding box center [485, 156] width 202 height 20
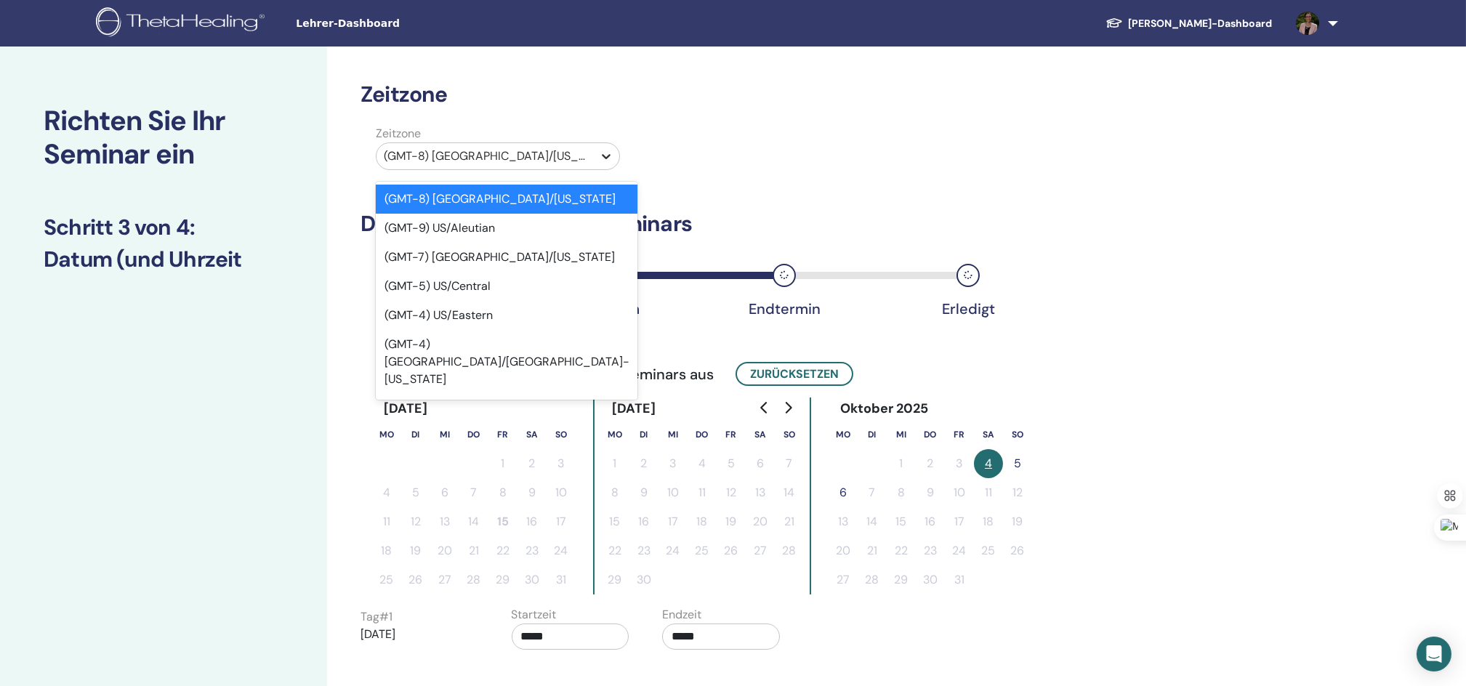
click at [607, 158] on icon at bounding box center [606, 156] width 9 height 5
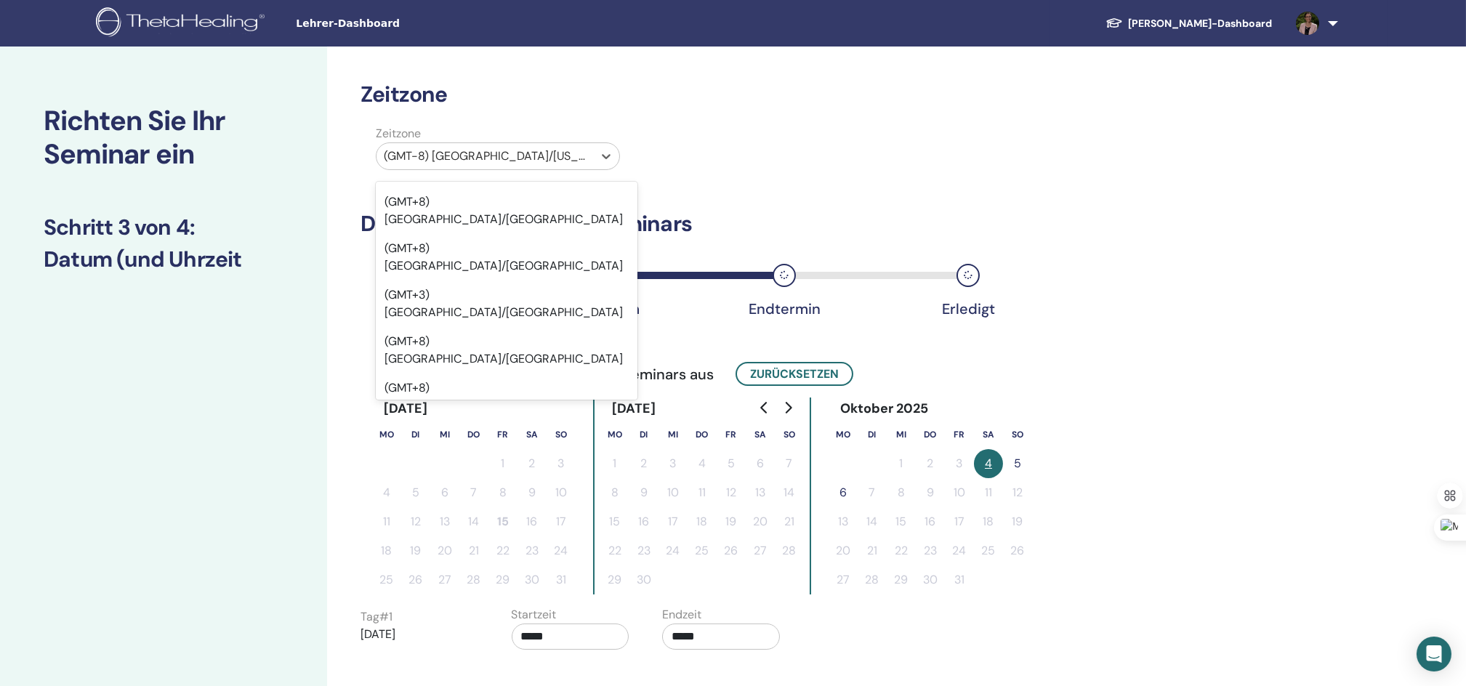
scroll to position [13761, 0]
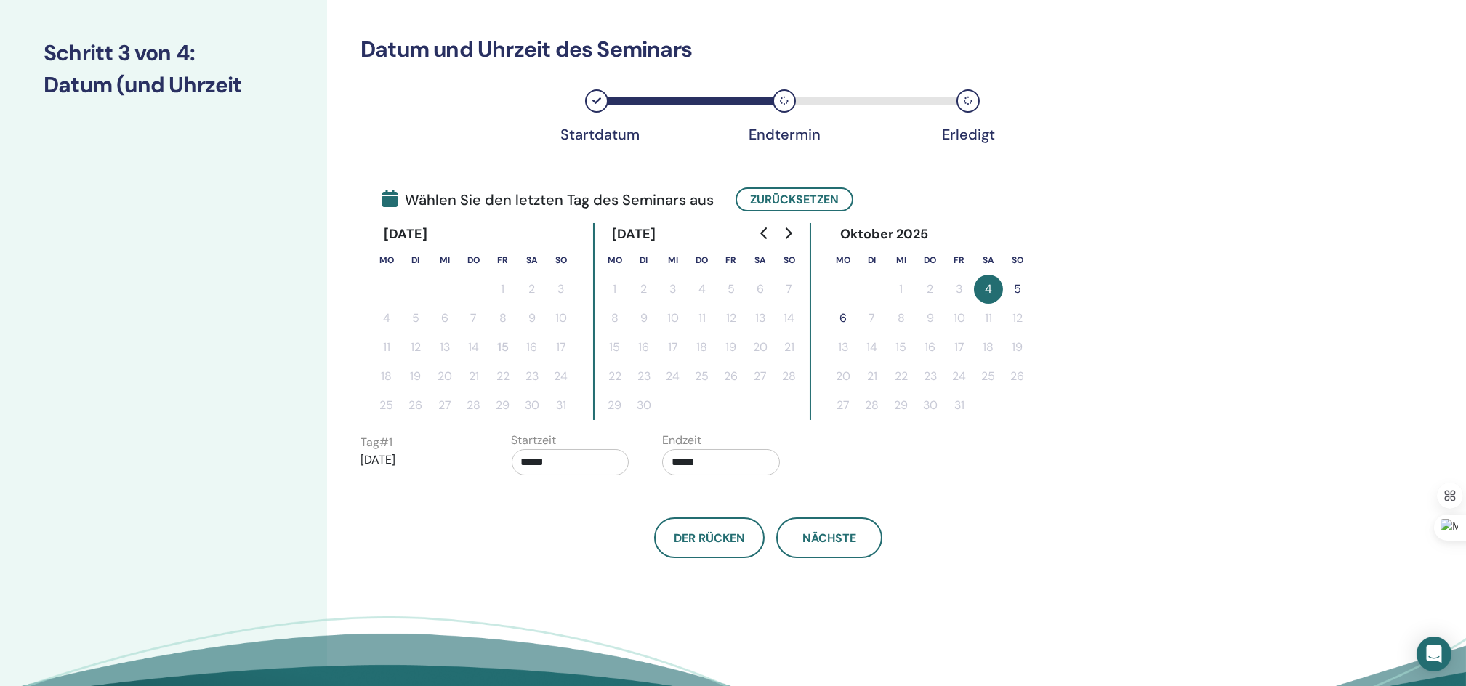
scroll to position [193, 0]
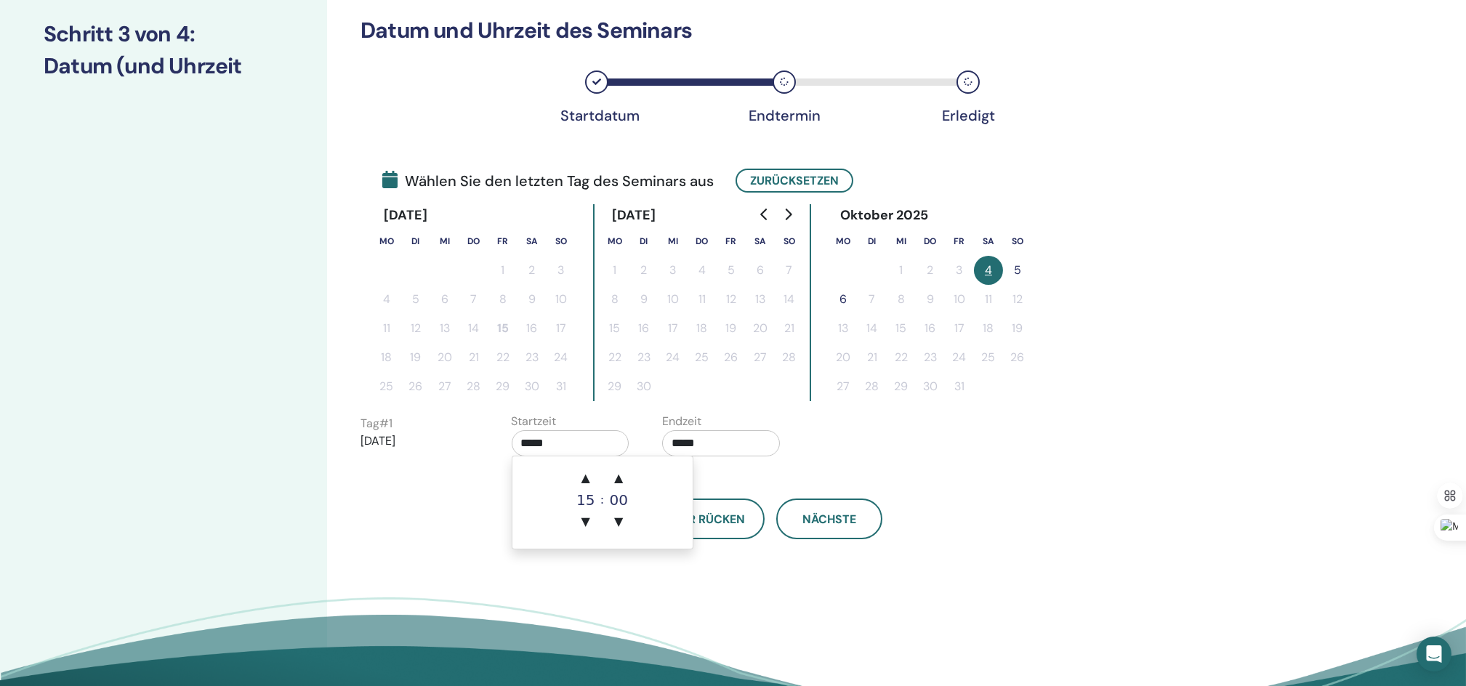
click at [532, 439] on input "*****" at bounding box center [571, 443] width 118 height 26
click at [583, 480] on span "▲" at bounding box center [585, 478] width 29 height 29
click at [587, 521] on span "▼" at bounding box center [585, 521] width 29 height 29
click at [951, 470] on div "Der Rücken Nächste" at bounding box center [769, 502] width 838 height 76
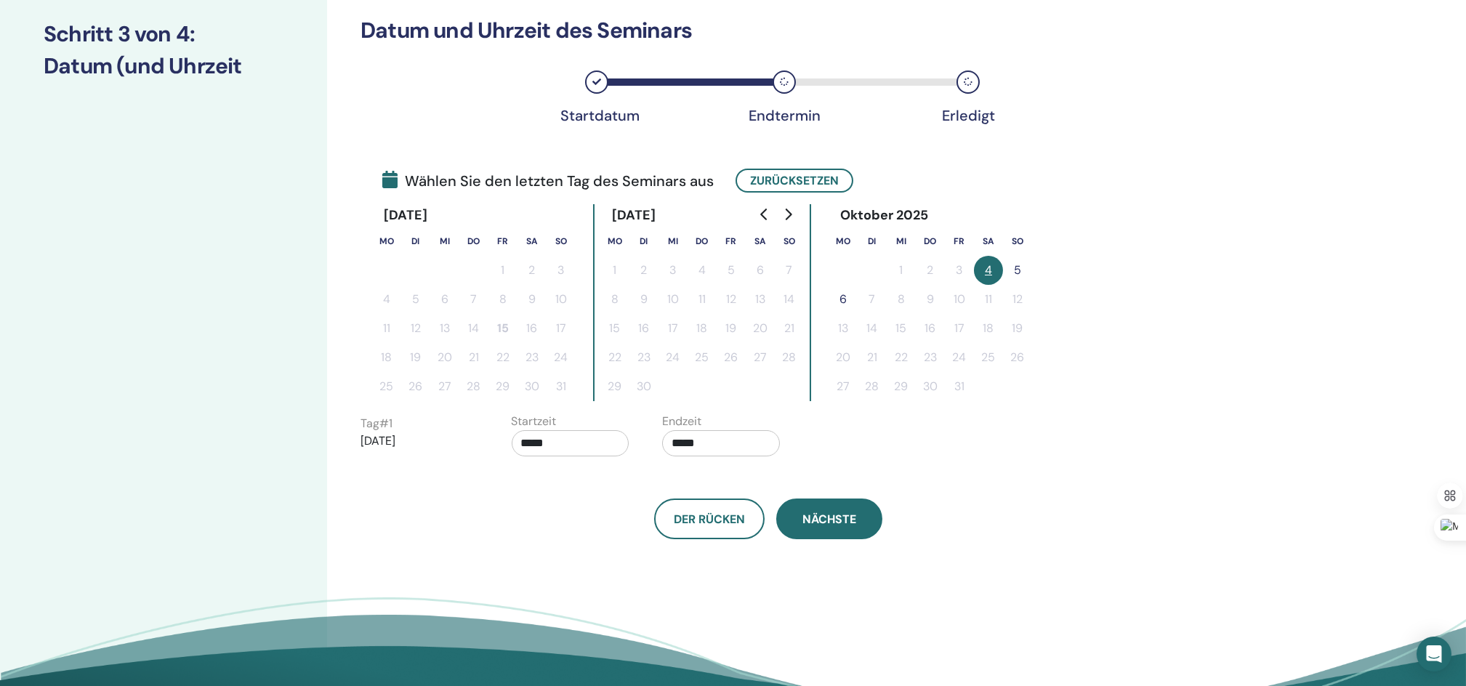
click at [832, 518] on span "Nächste" at bounding box center [829, 519] width 54 height 15
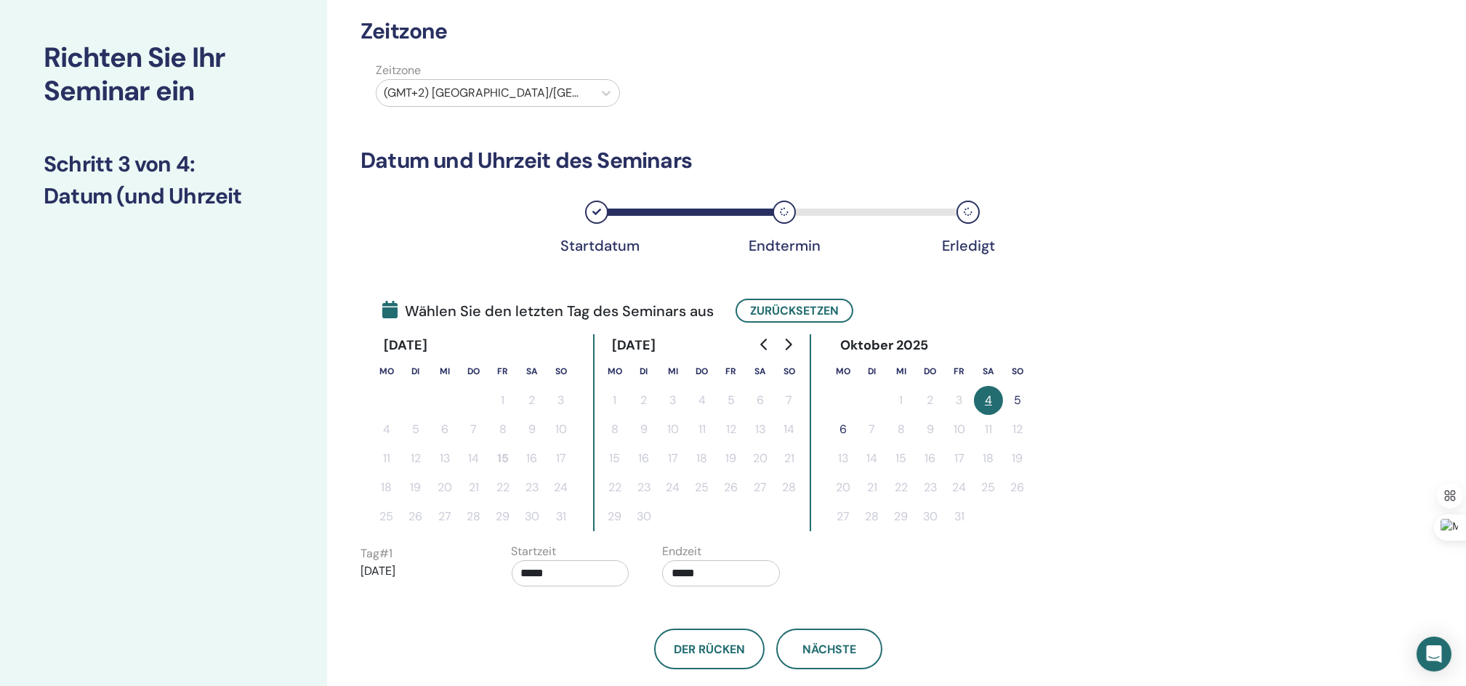
scroll to position [97, 0]
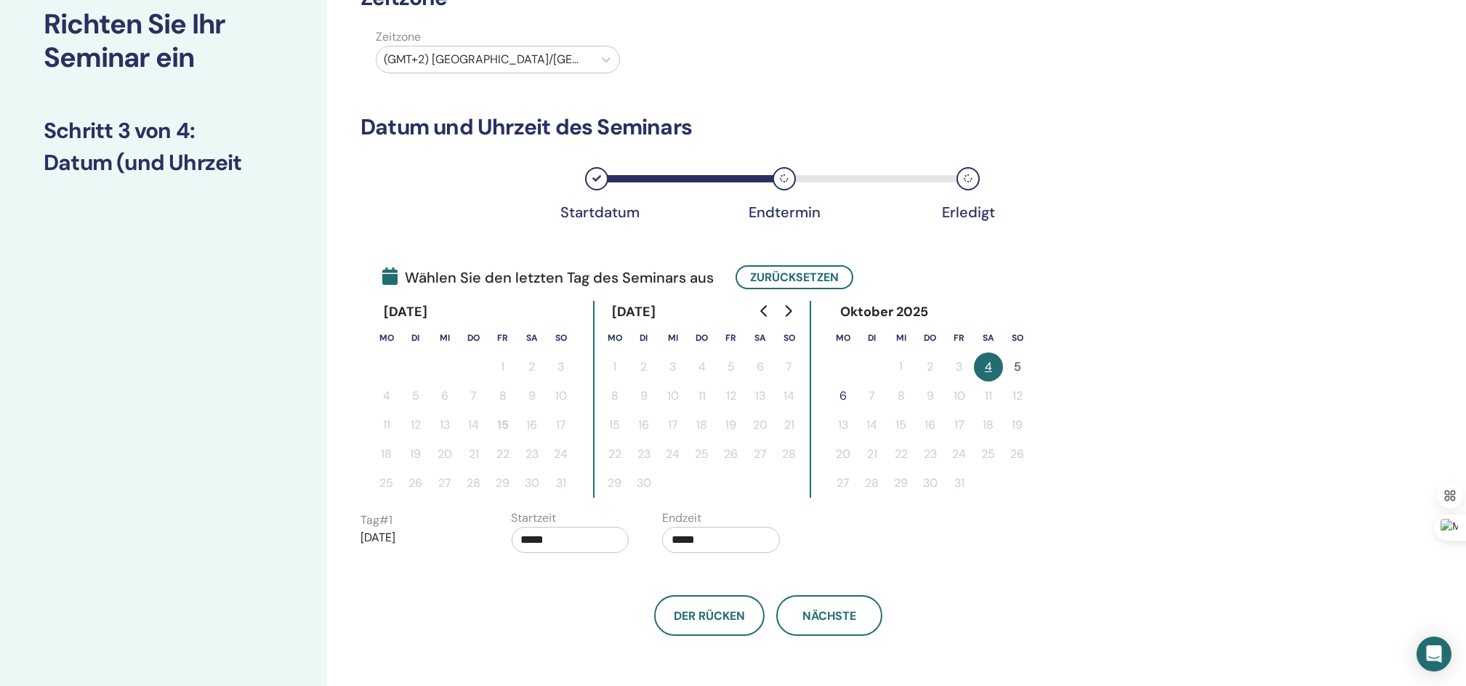
click at [986, 364] on button "4" at bounding box center [988, 367] width 29 height 29
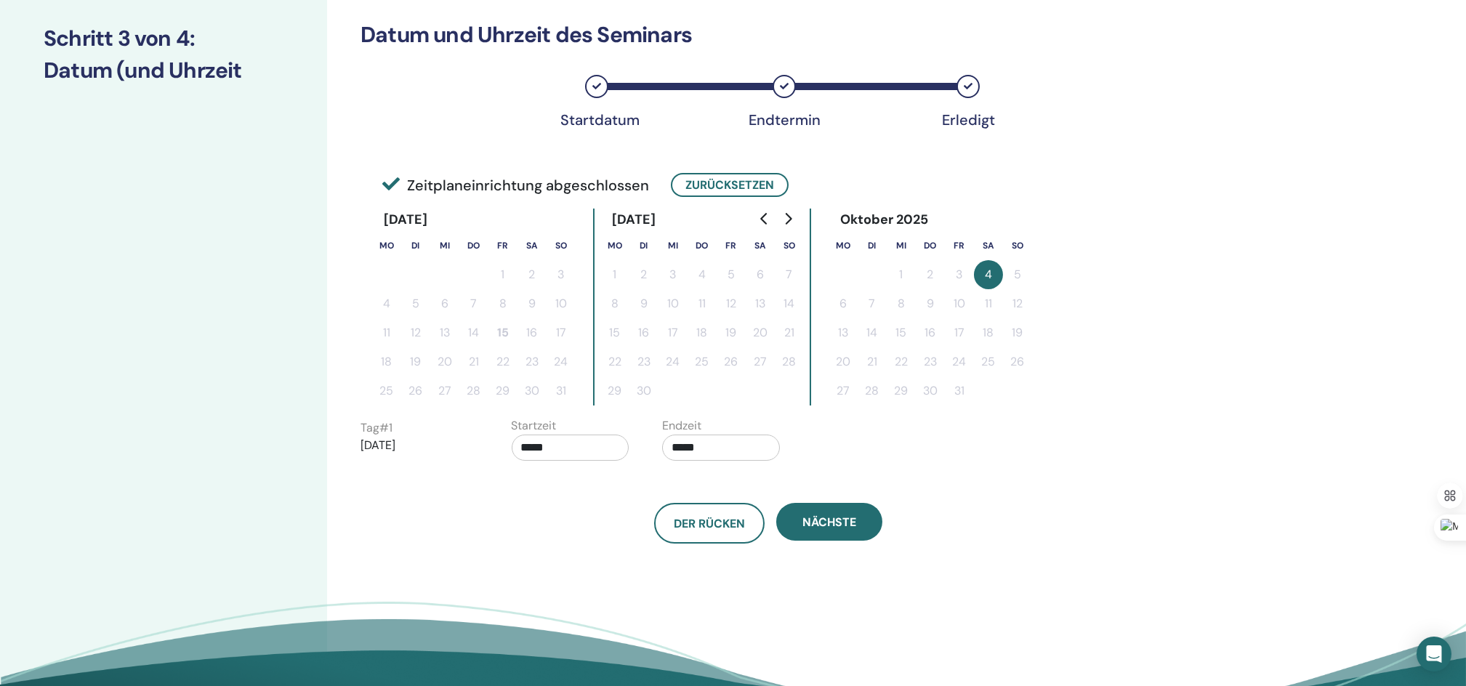
scroll to position [193, 0]
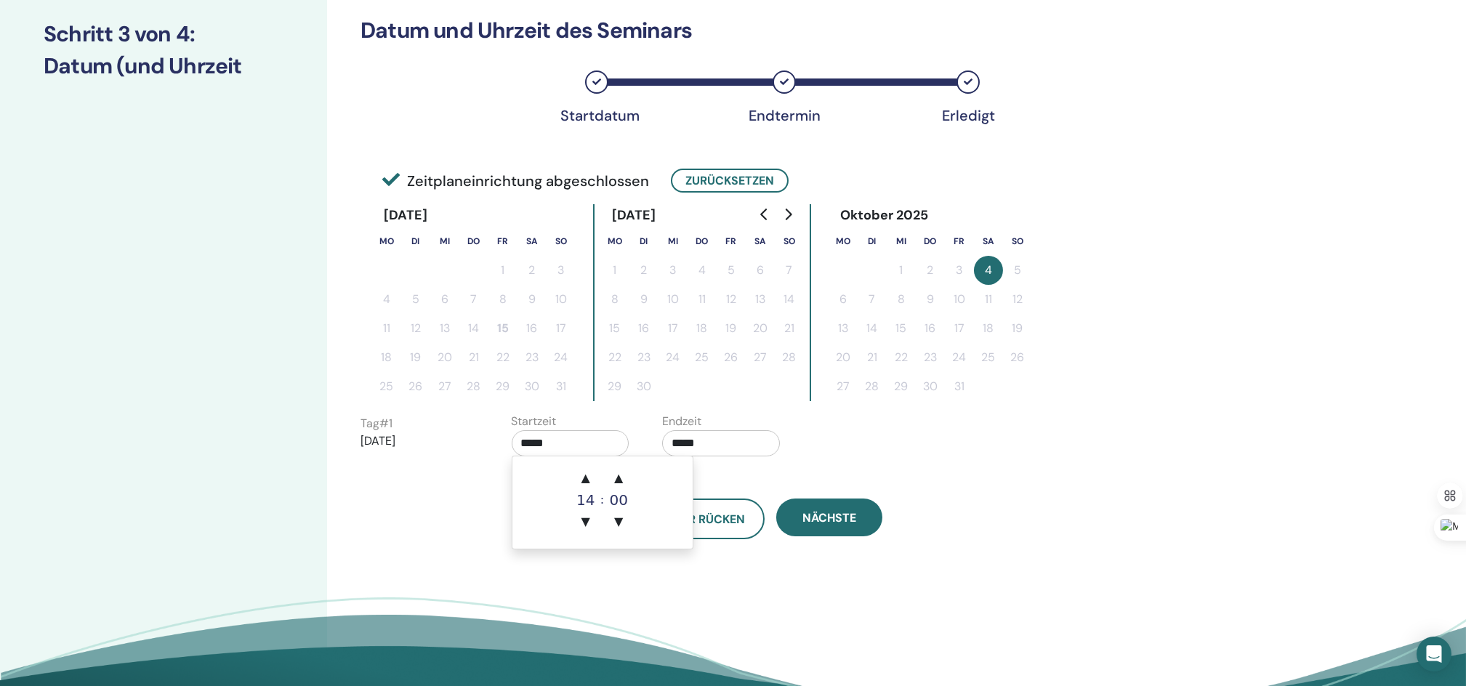
click at [528, 437] on input "*****" at bounding box center [571, 443] width 118 height 26
click at [584, 520] on span "▼" at bounding box center [585, 521] width 29 height 29
click at [585, 480] on span "▲" at bounding box center [585, 478] width 29 height 29
type input "*****"
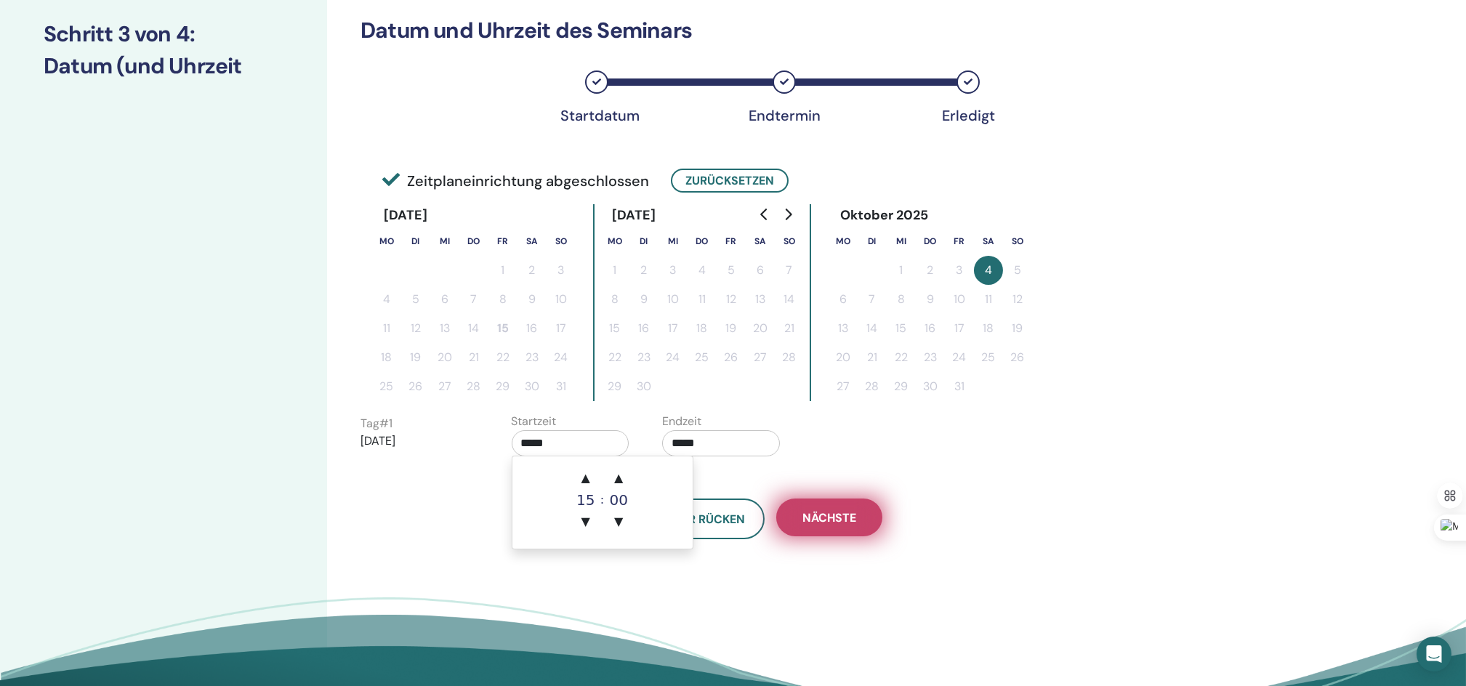
click at [820, 517] on span "Nächste" at bounding box center [829, 517] width 54 height 15
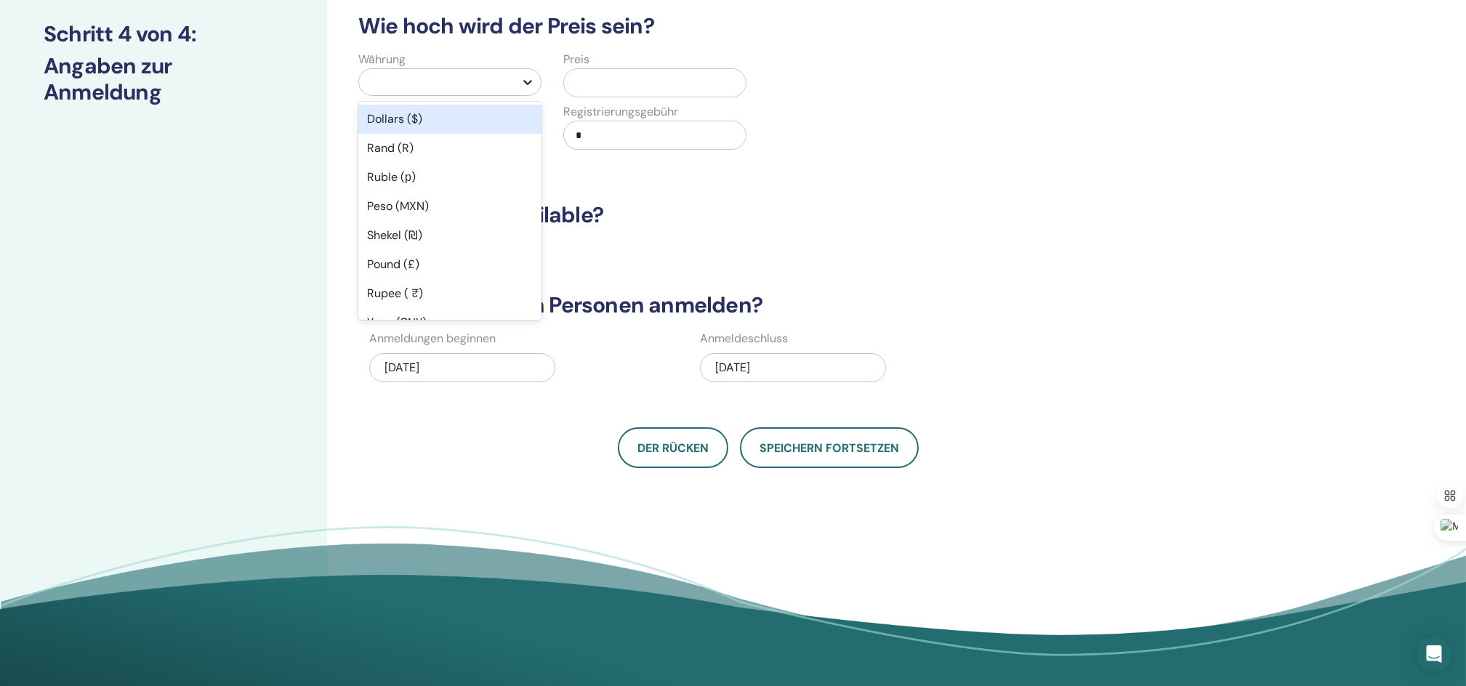
click at [523, 82] on icon at bounding box center [527, 82] width 15 height 15
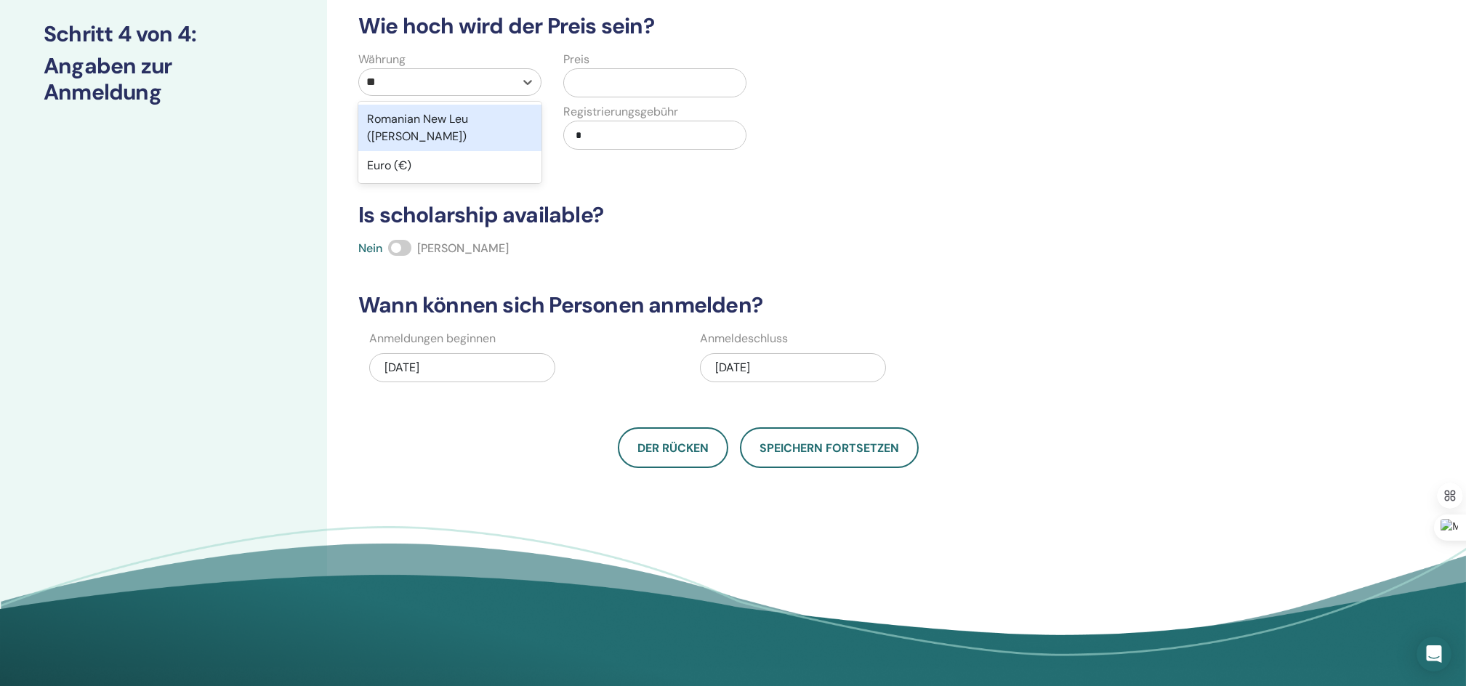
type input "***"
click at [407, 125] on div "Euro (€)" at bounding box center [449, 119] width 183 height 29
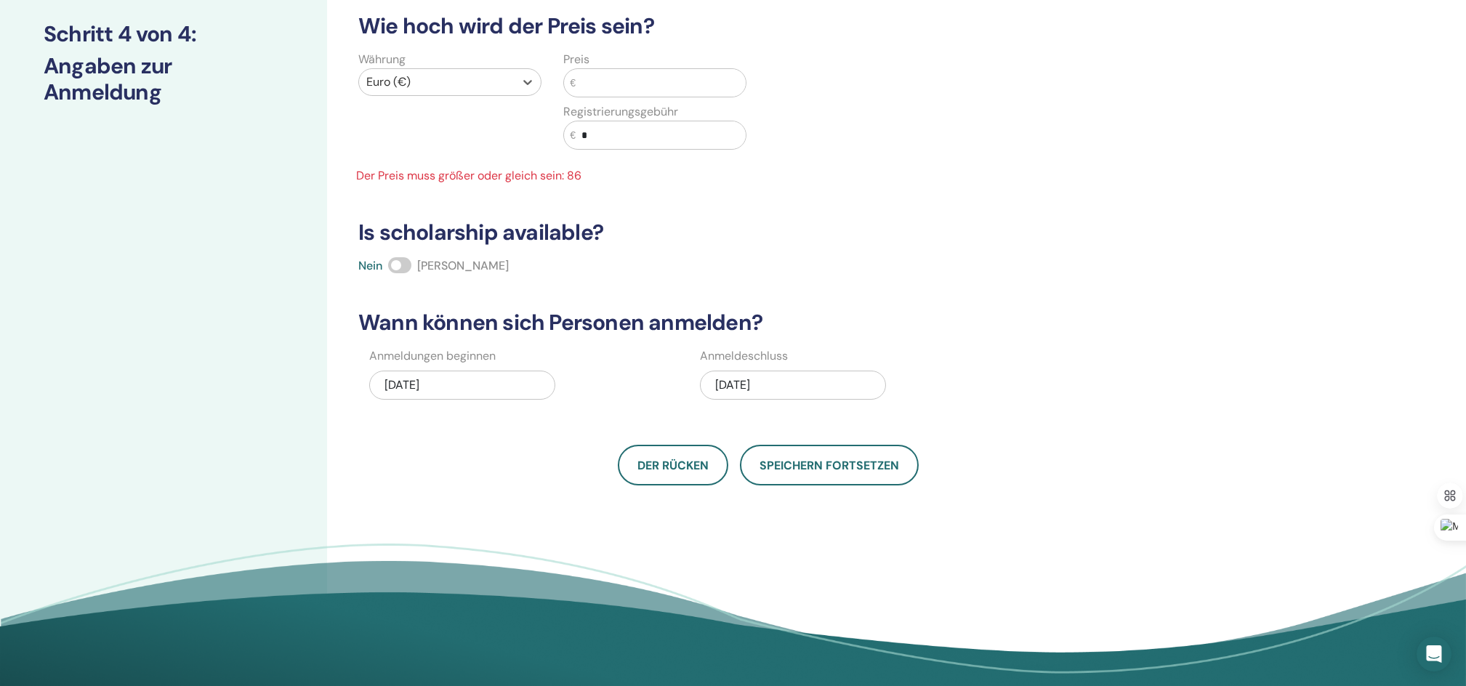
click at [585, 81] on input "text" at bounding box center [661, 83] width 170 height 28
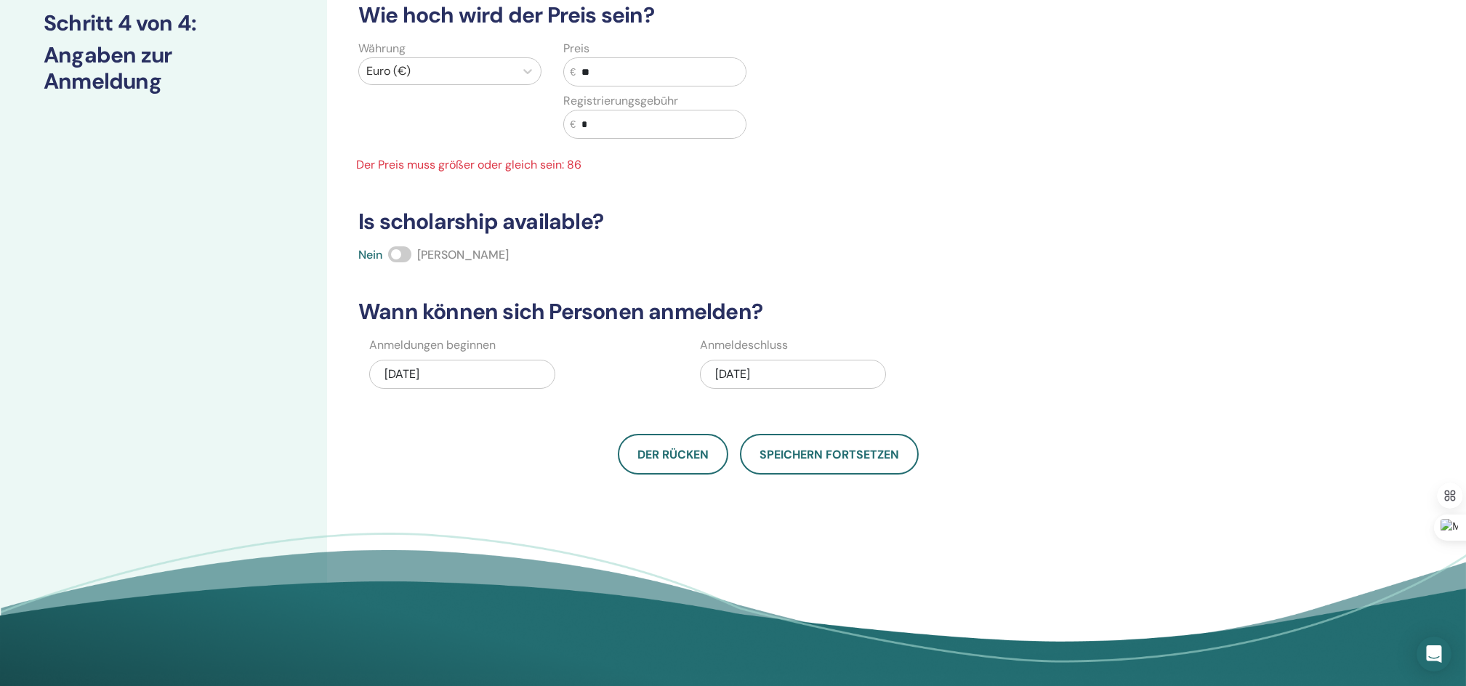
type input "*"
click at [626, 129] on input "*" at bounding box center [661, 124] width 170 height 28
type input "**"
click at [742, 374] on div "10/04/2025" at bounding box center [793, 374] width 186 height 29
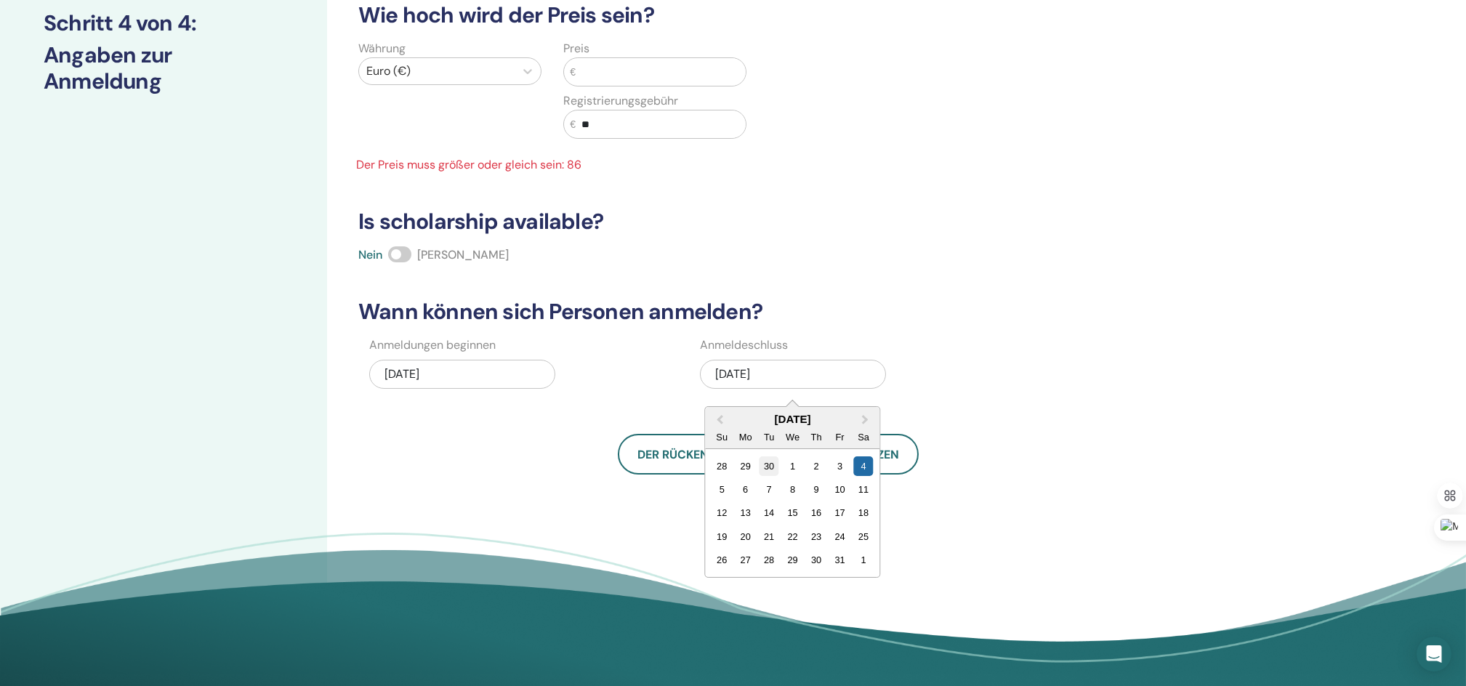
click at [765, 467] on div "30" at bounding box center [770, 466] width 20 height 20
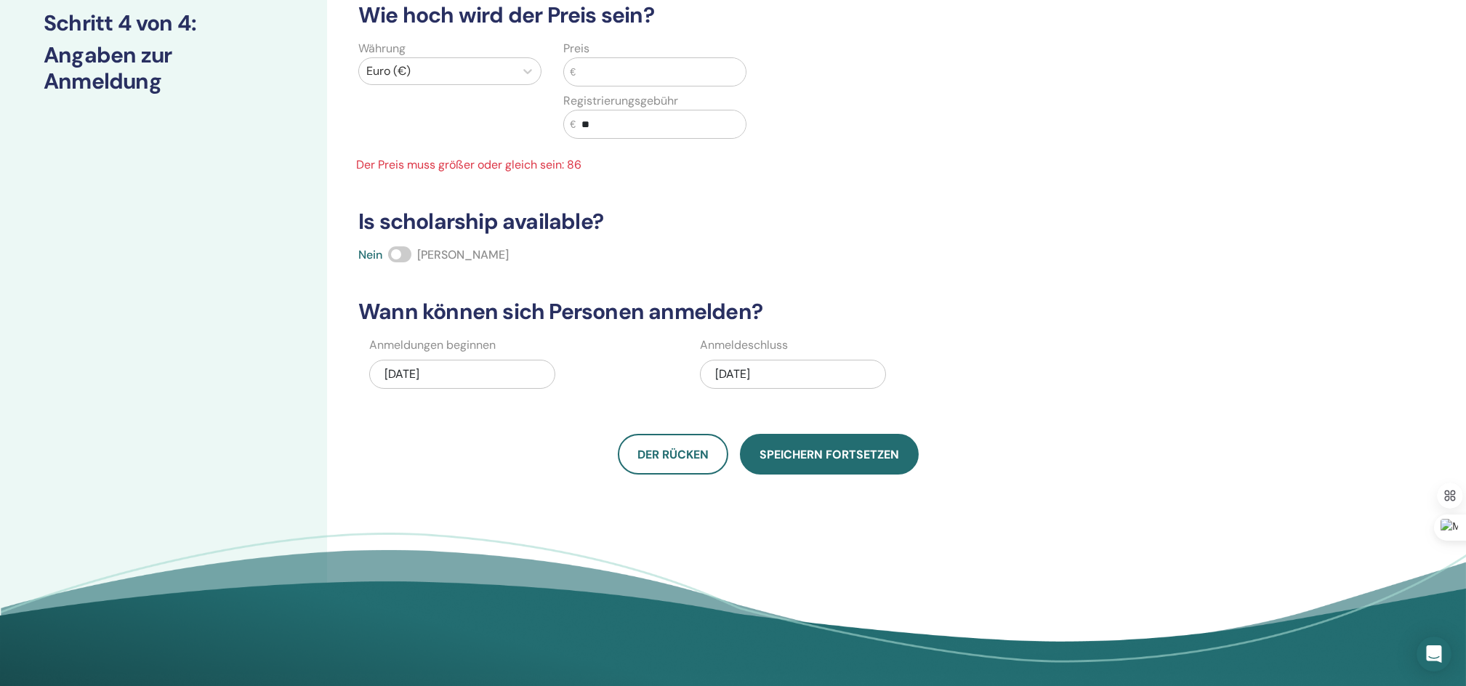
click at [808, 460] on span "Speichern fortsetzen" at bounding box center [830, 454] width 140 height 15
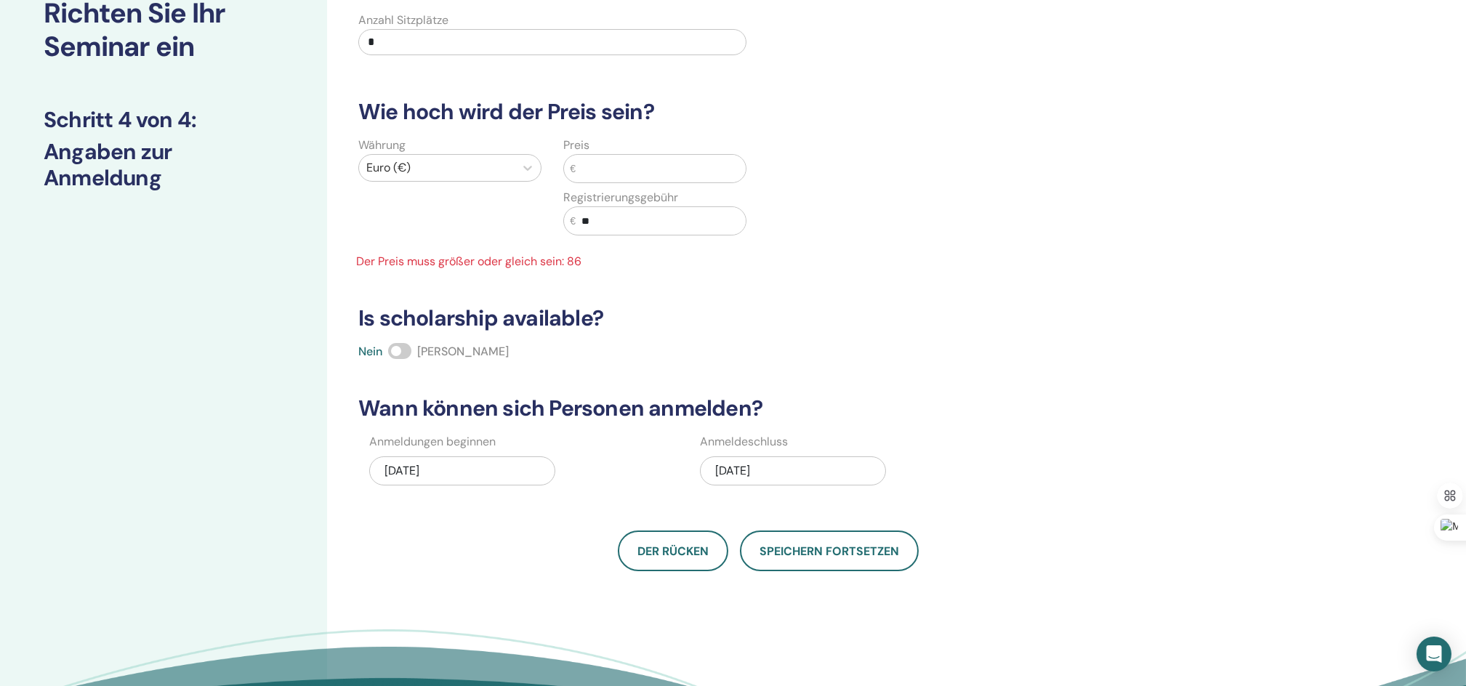
click at [623, 159] on input "text" at bounding box center [661, 169] width 170 height 28
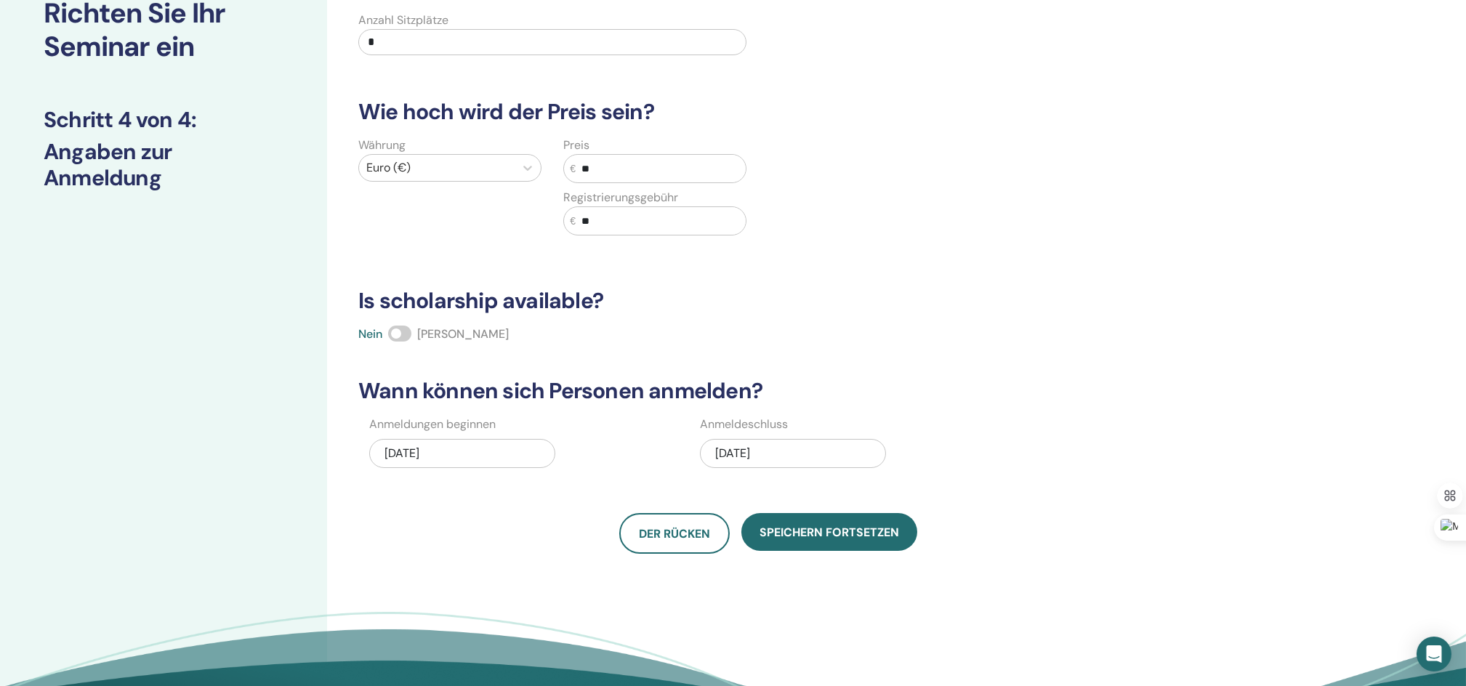
type input "**"
click at [628, 231] on input "**" at bounding box center [661, 221] width 170 height 28
type input "*"
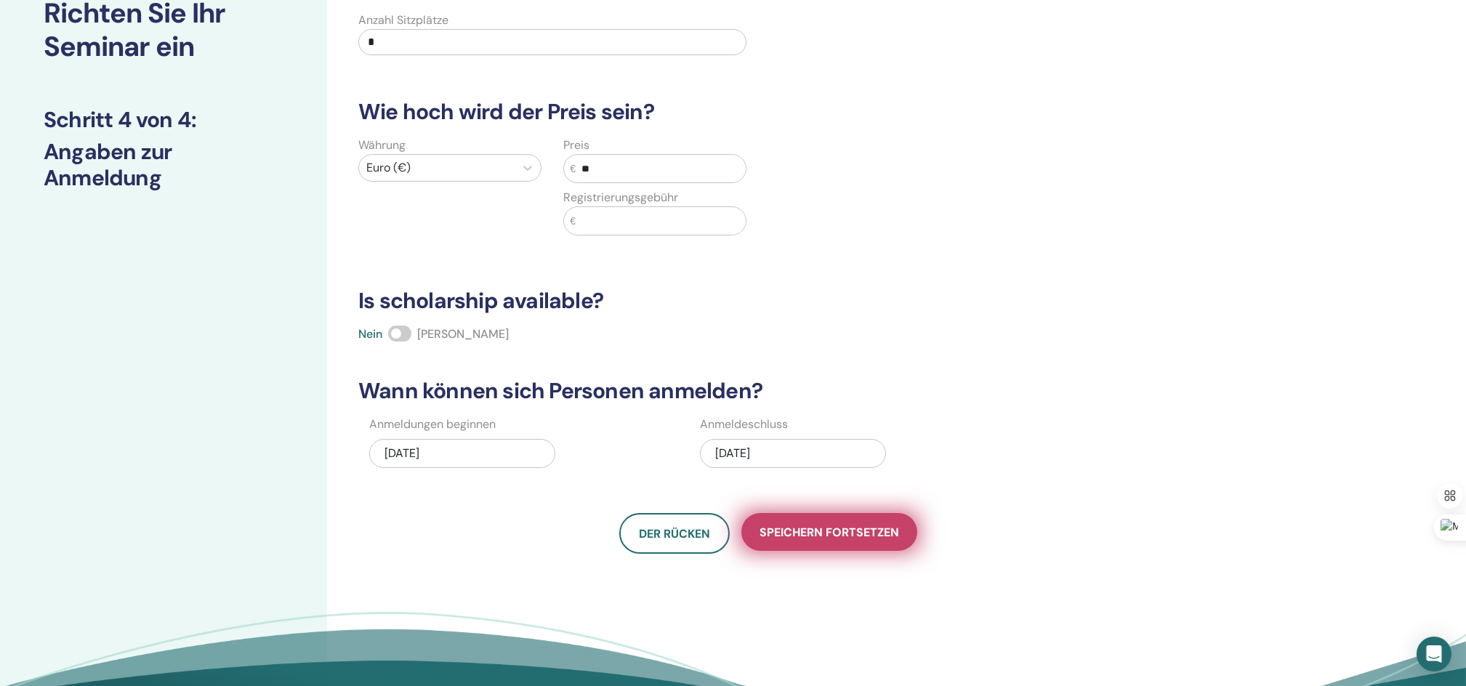
click at [817, 528] on span "Speichern fortsetzen" at bounding box center [830, 532] width 140 height 15
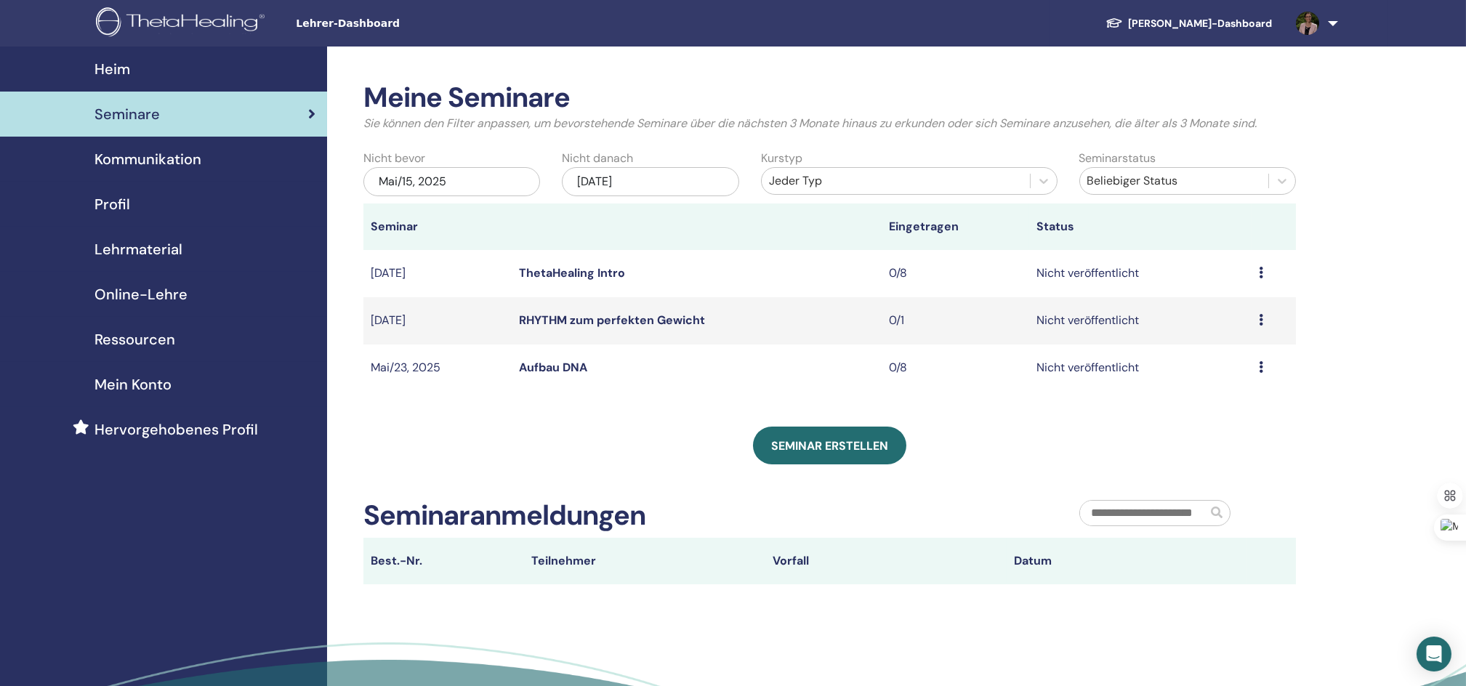
click at [1261, 316] on icon at bounding box center [1261, 320] width 4 height 12
click at [1212, 344] on link "Bearbeiten" at bounding box center [1213, 349] width 59 height 15
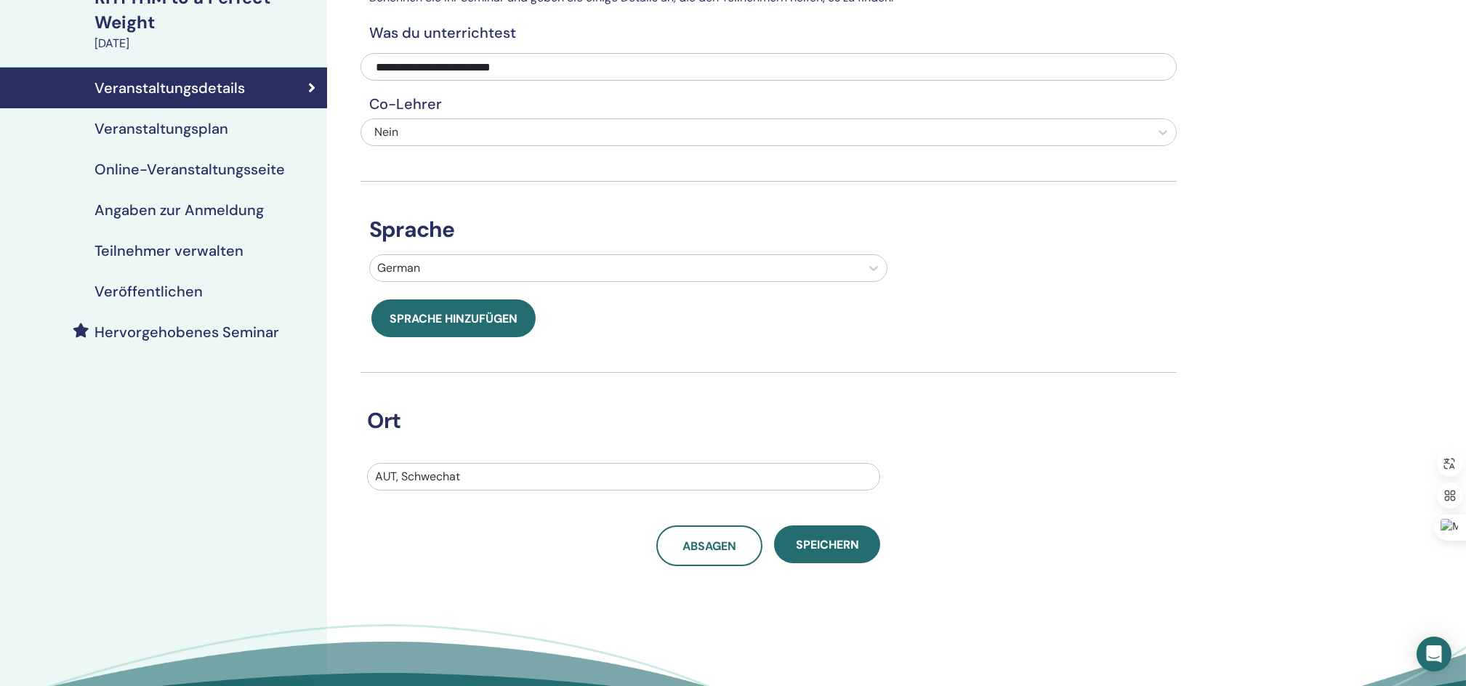
scroll to position [97, 0]
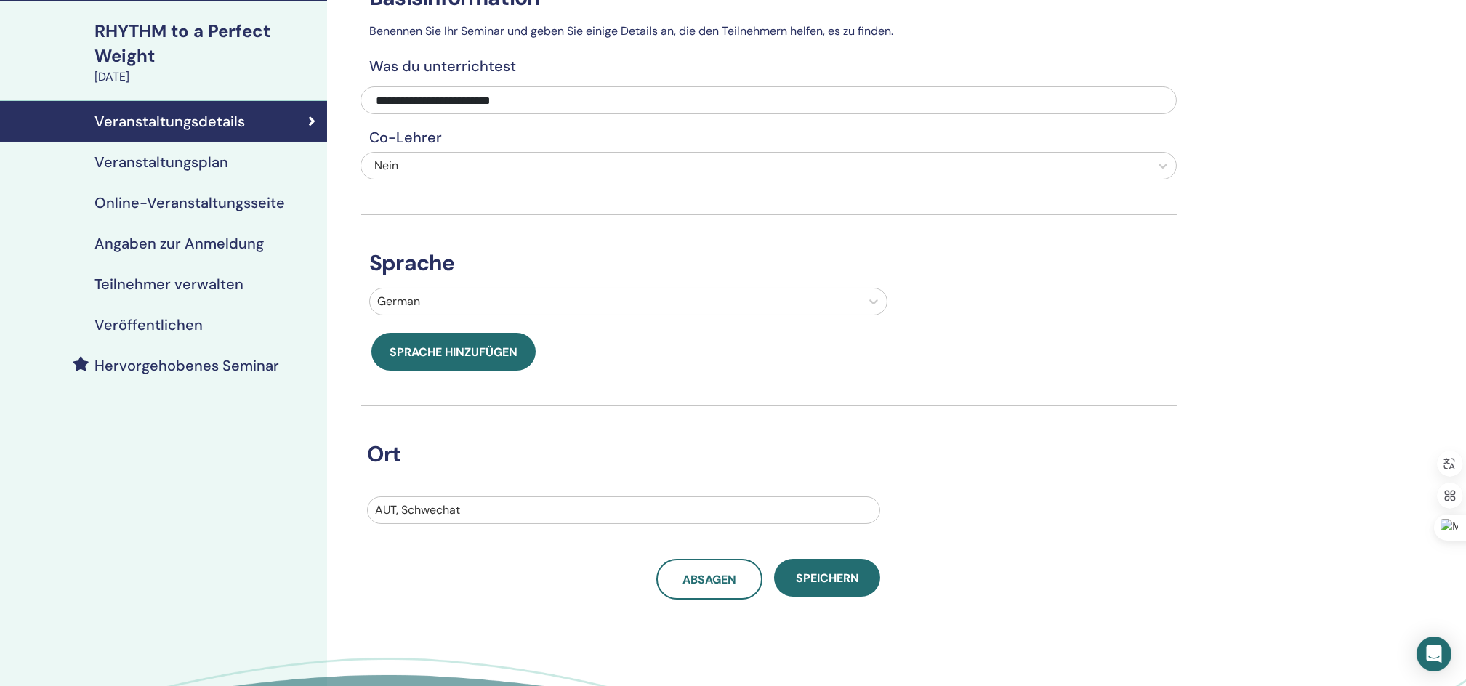
click at [147, 164] on h4 "Veranstaltungsplan" at bounding box center [161, 161] width 134 height 17
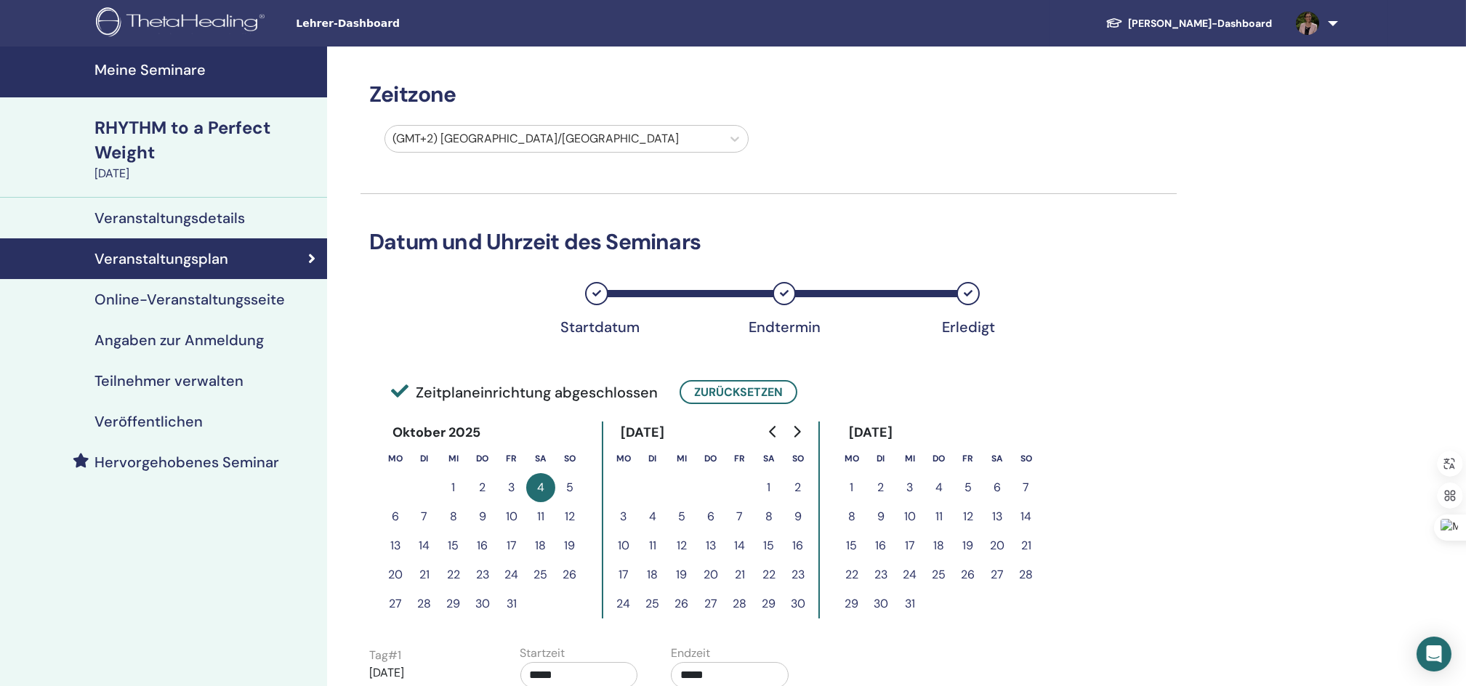
click at [134, 299] on h4 "Online-Veranstaltungsseite" at bounding box center [189, 299] width 190 height 17
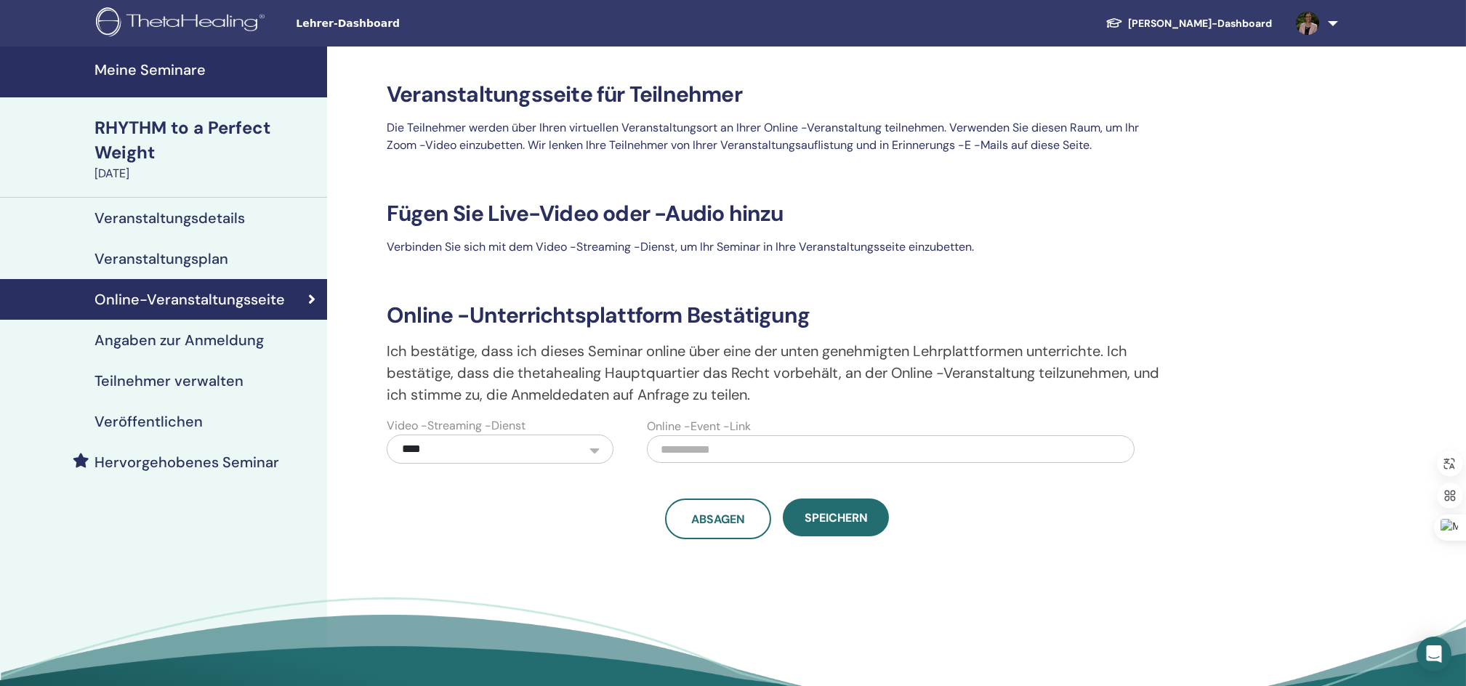
click at [137, 339] on h4 "Angaben zur Anmeldung" at bounding box center [178, 339] width 169 height 17
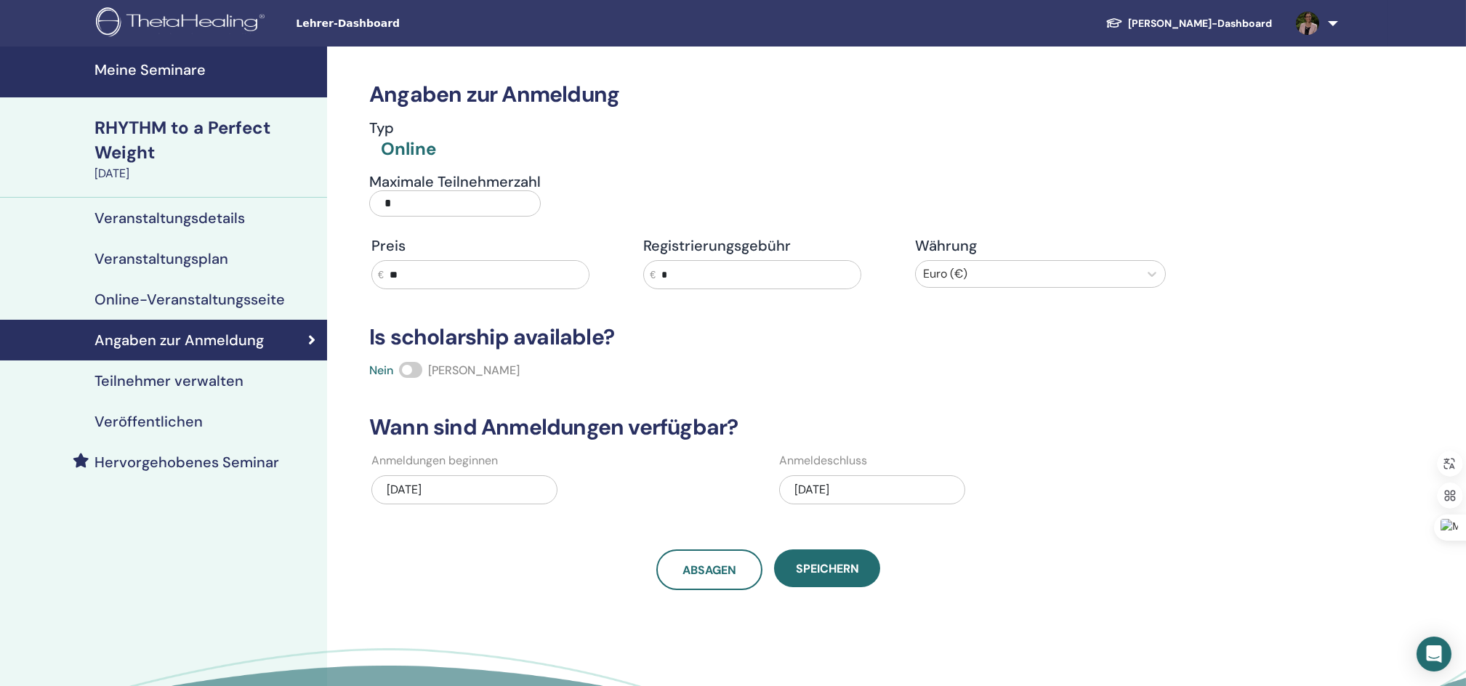
click at [411, 208] on input "*" at bounding box center [455, 203] width 172 height 26
type input "*"
click at [828, 570] on span "Speichern" at bounding box center [827, 568] width 63 height 15
click at [817, 561] on span "Speichern" at bounding box center [827, 568] width 63 height 15
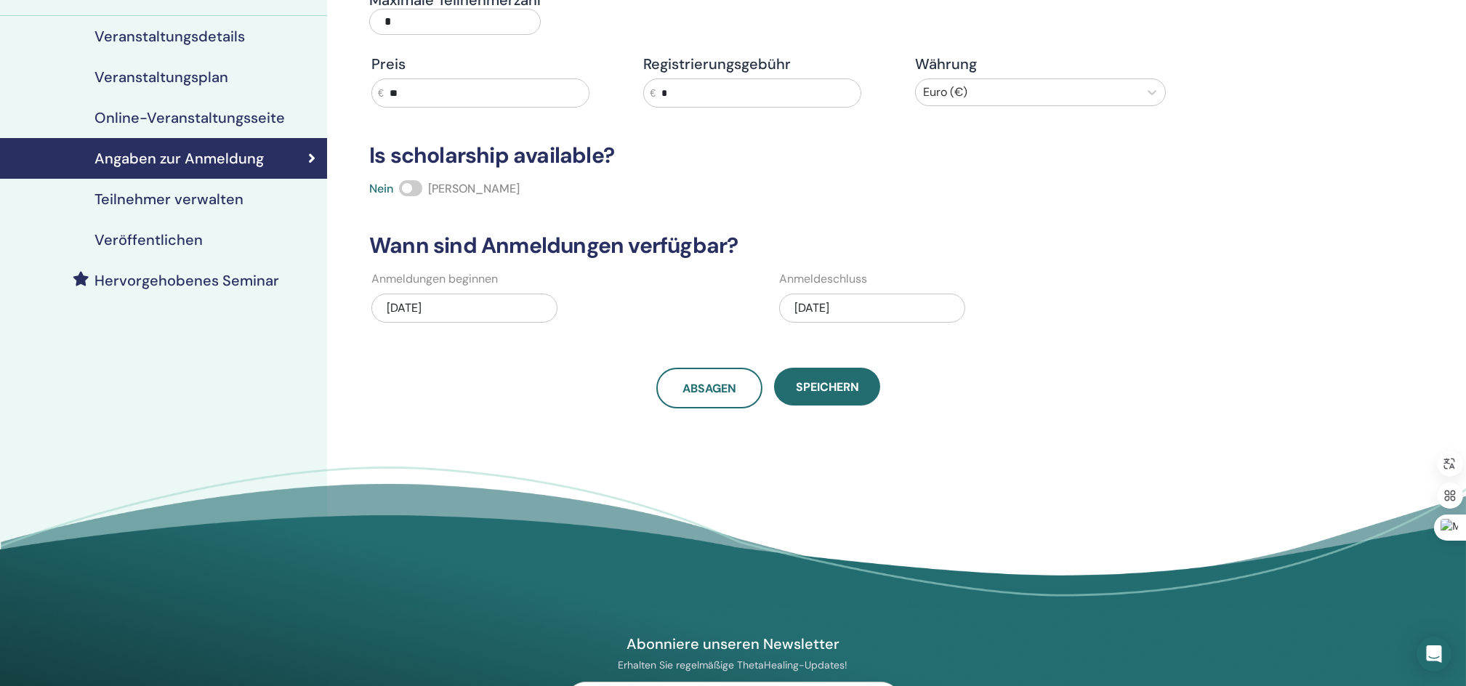
scroll to position [193, 0]
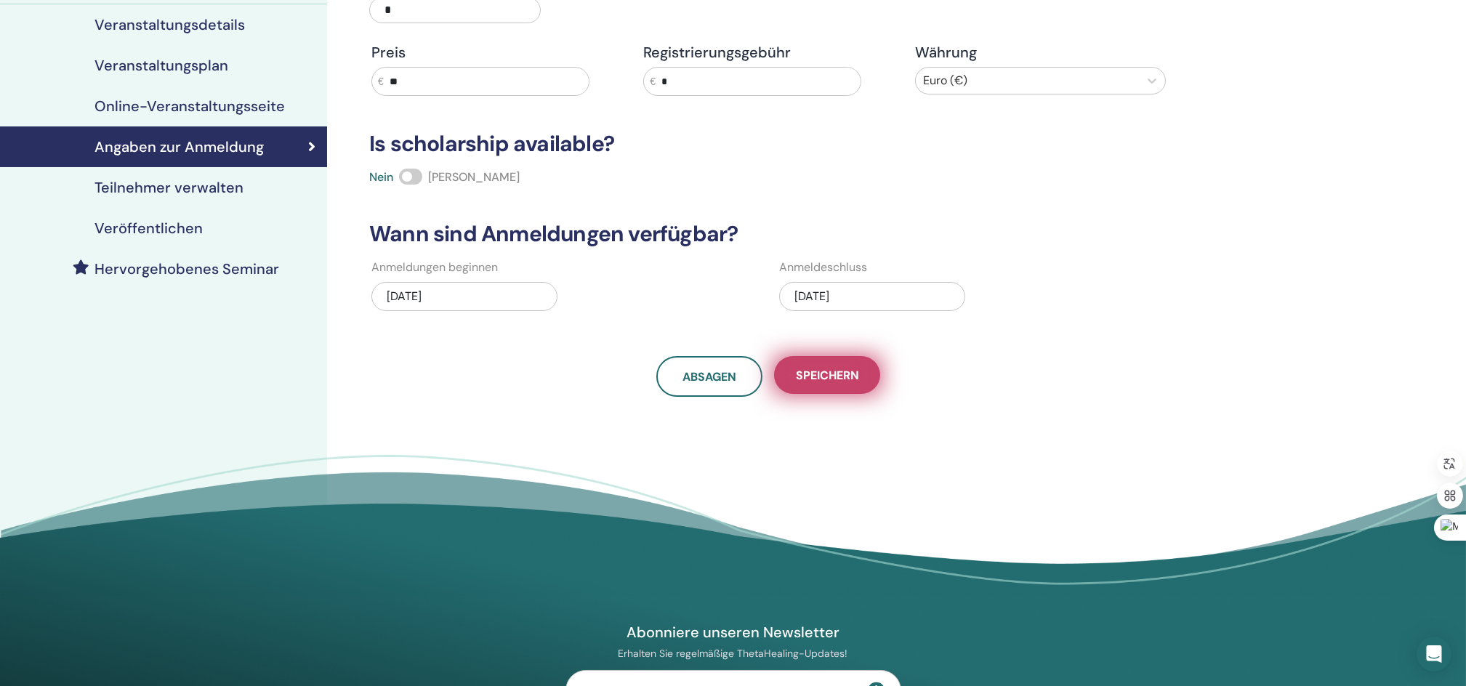
click at [818, 370] on span "Speichern" at bounding box center [827, 375] width 63 height 15
click at [166, 187] on h4 "Teilnehmer verwalten" at bounding box center [168, 187] width 149 height 17
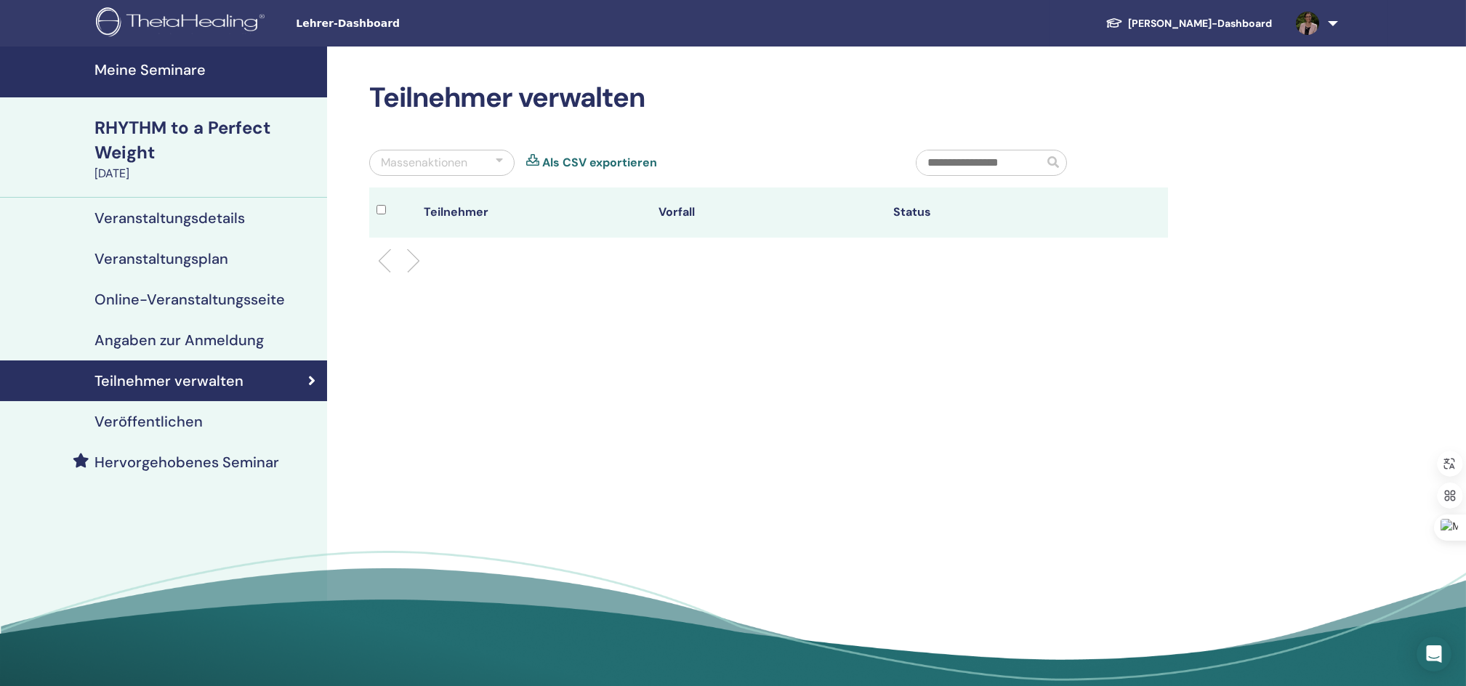
click at [143, 419] on h4 "Veröffentlichen" at bounding box center [148, 421] width 108 height 17
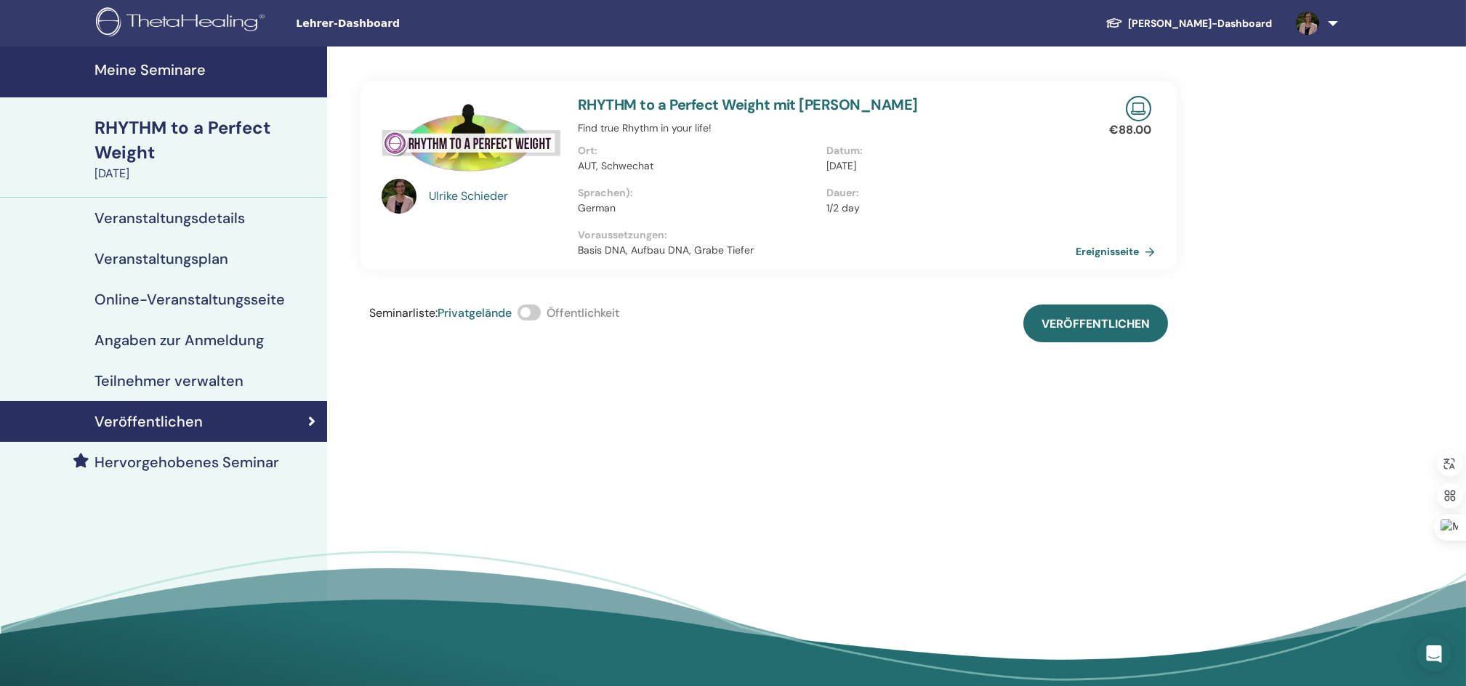
click at [539, 314] on span at bounding box center [529, 313] width 23 height 16
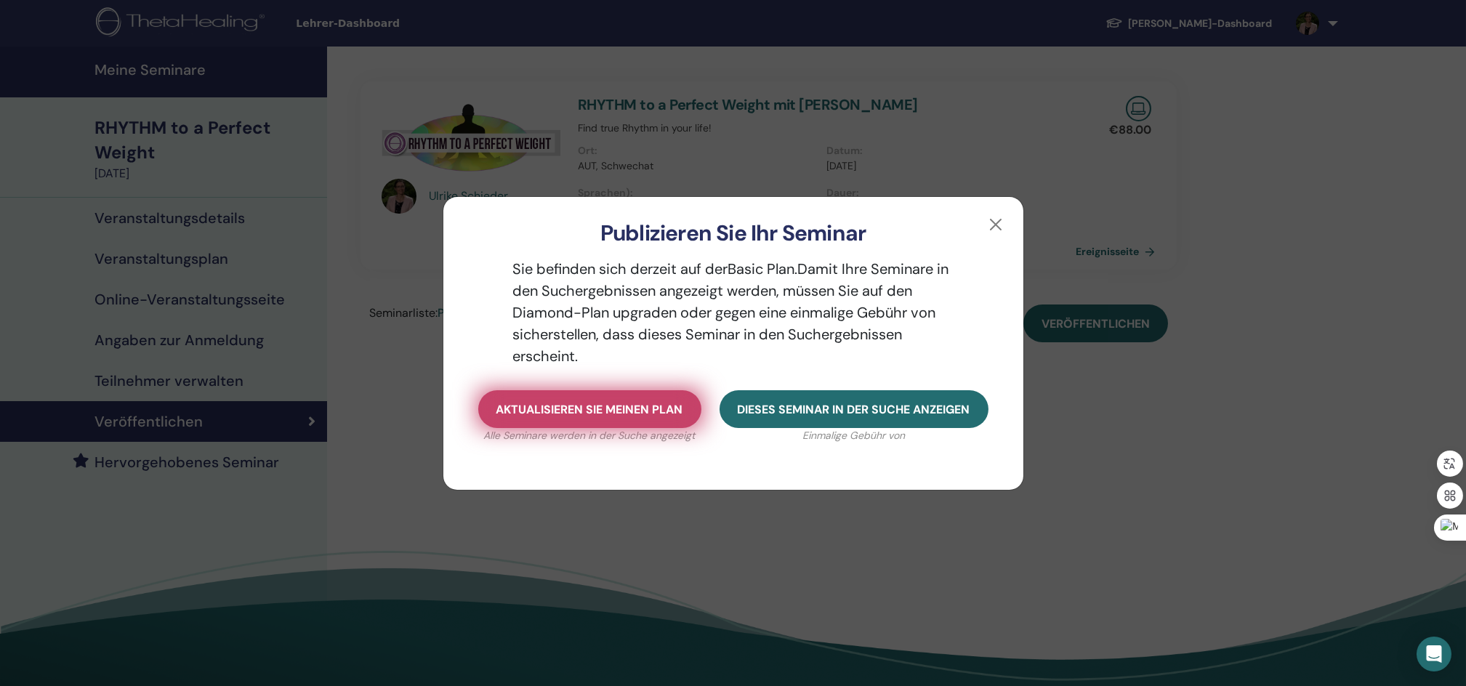
click at [559, 408] on span "Aktualisieren Sie meinen Plan" at bounding box center [589, 409] width 187 height 15
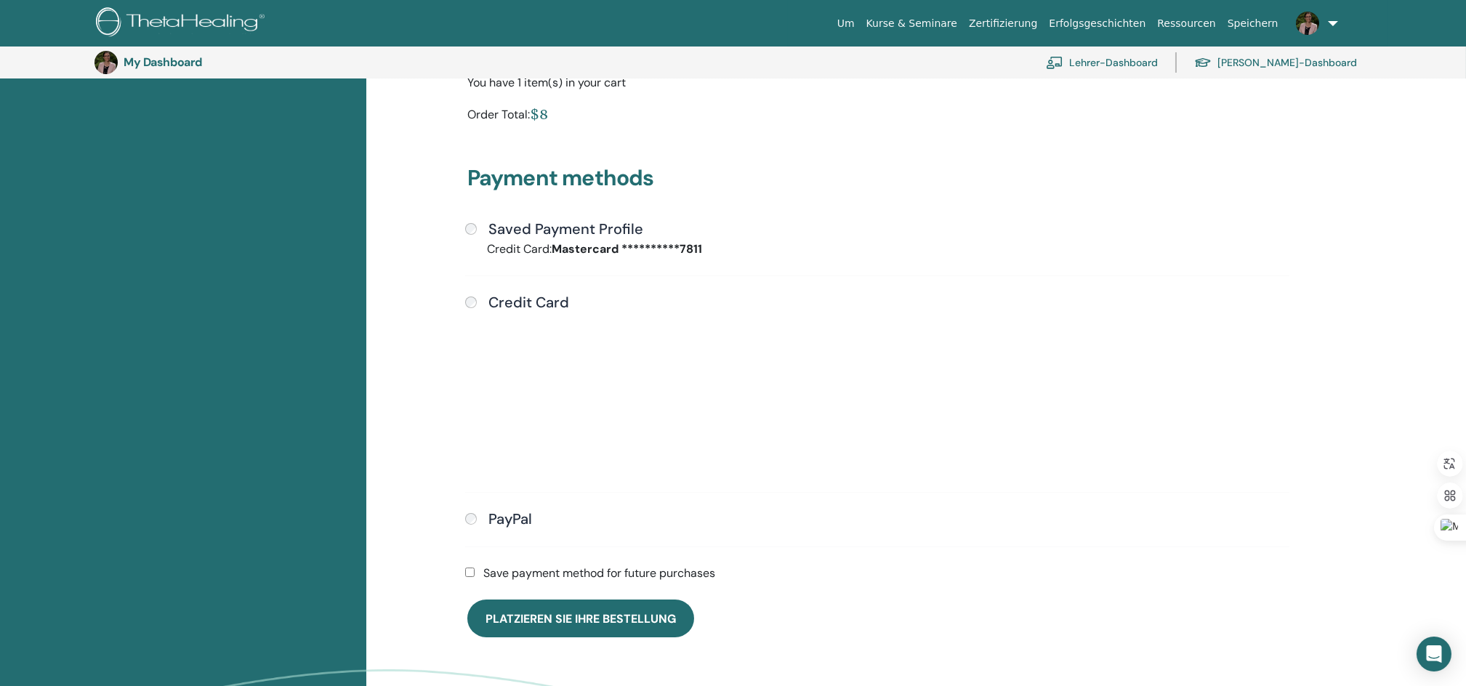
scroll to position [322, 0]
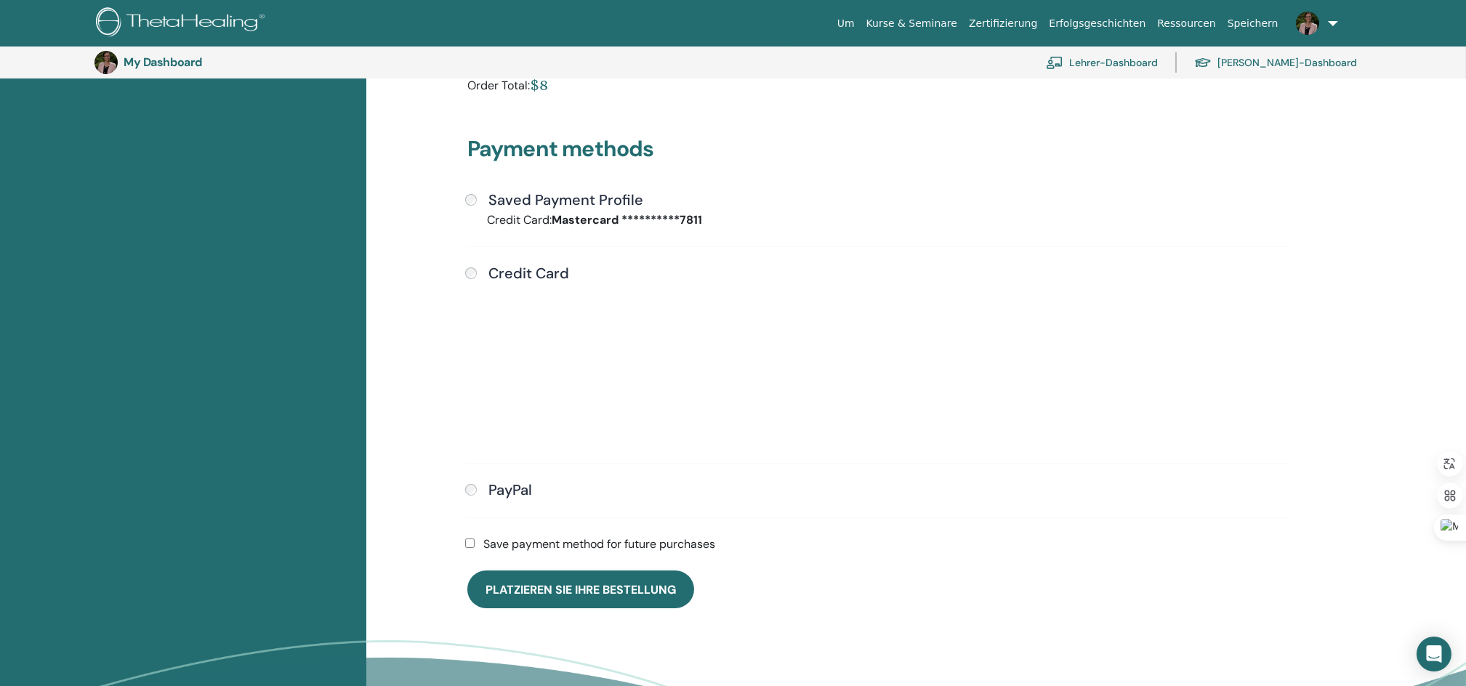
click at [463, 542] on div "Save payment method for future purchases" at bounding box center [877, 544] width 842 height 17
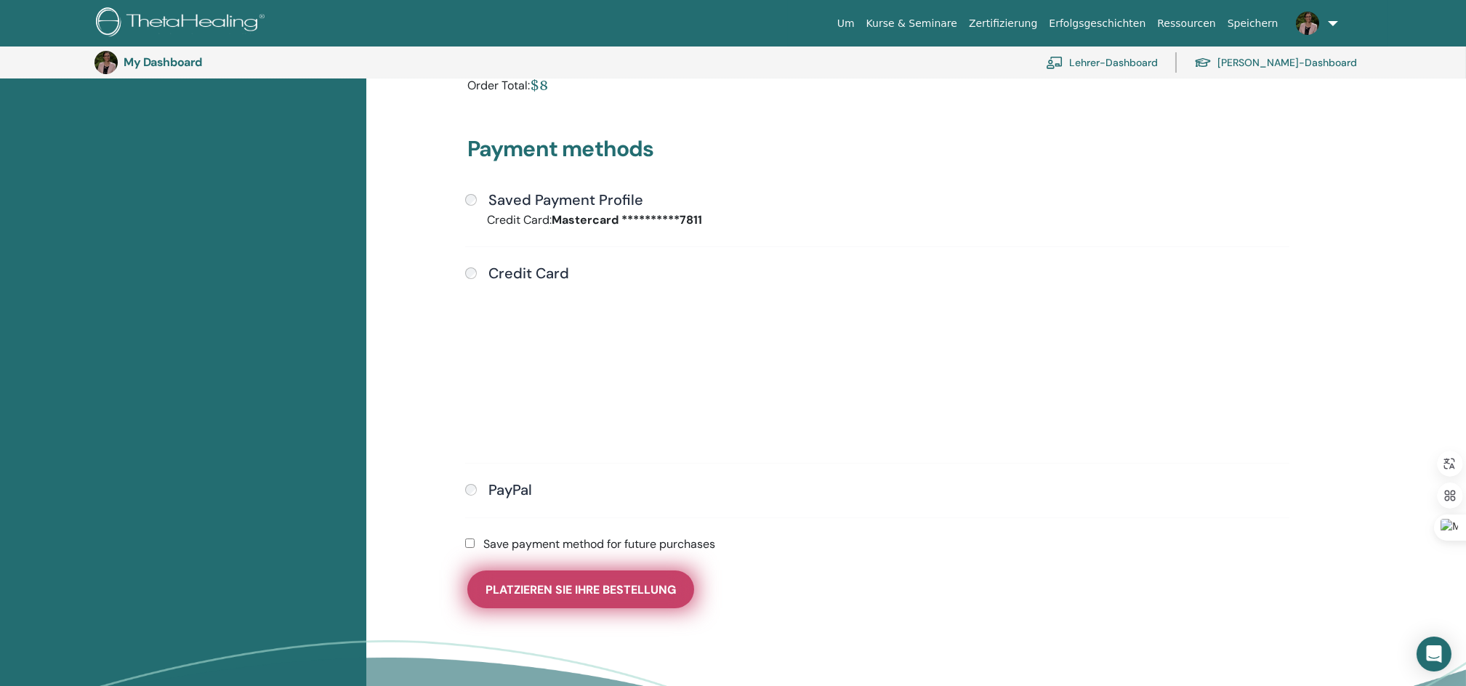
click at [553, 590] on span "Platzieren Sie Ihre Bestellung" at bounding box center [581, 589] width 190 height 15
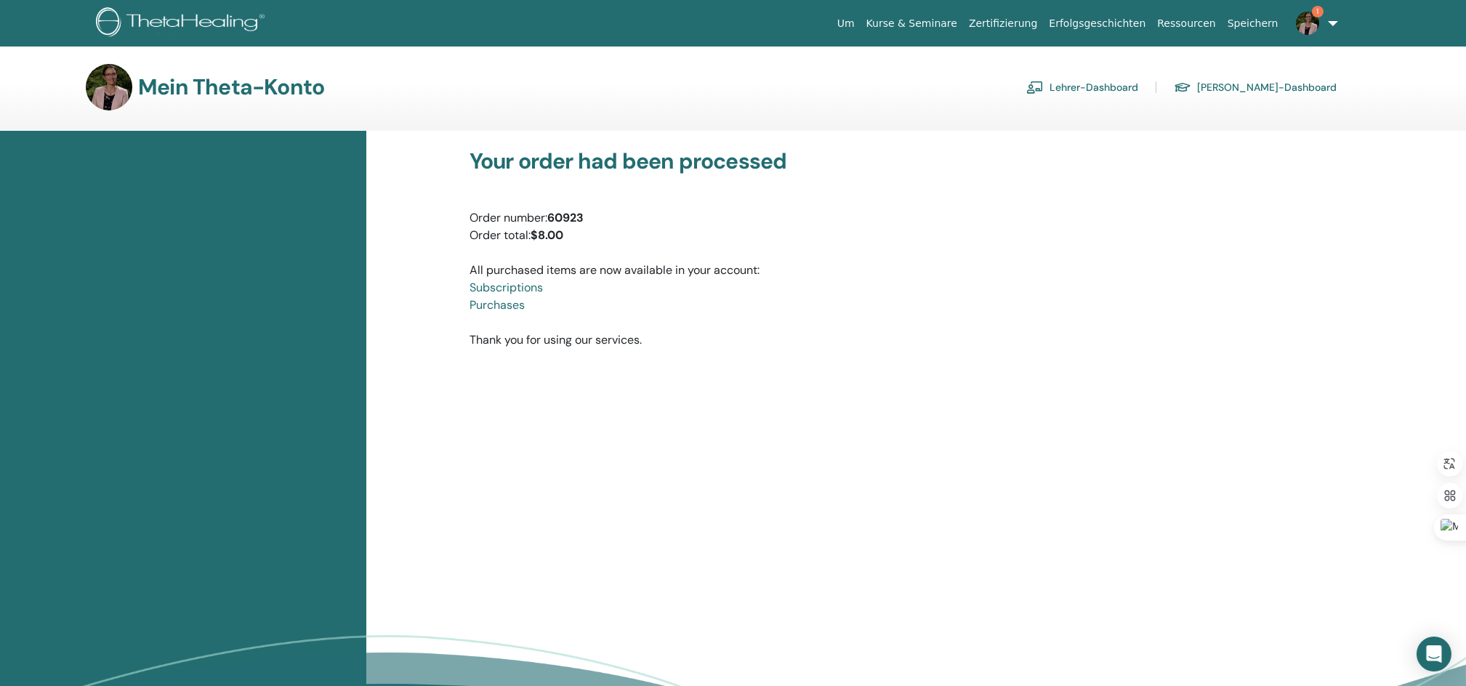
click at [1106, 86] on link "Lehrer-Dashboard" at bounding box center [1082, 87] width 112 height 23
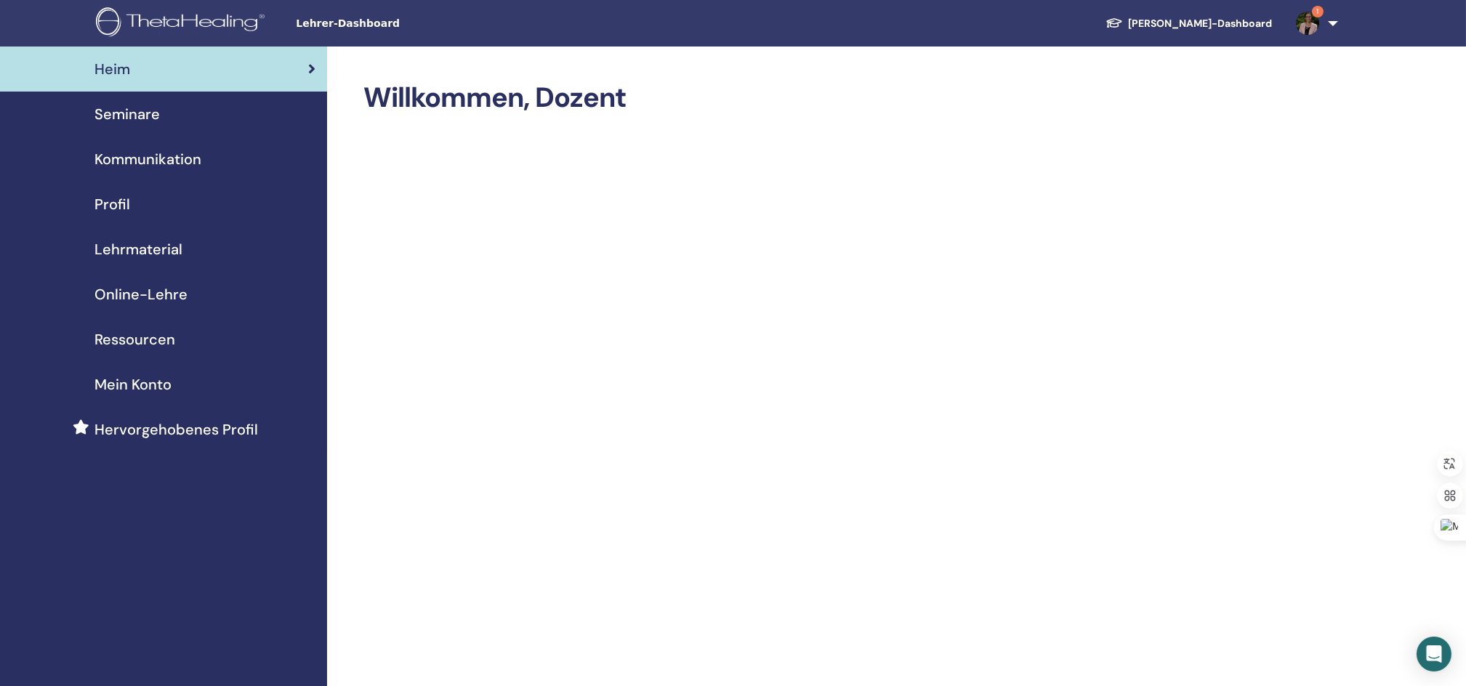
click at [108, 113] on span "Seminare" at bounding box center [126, 114] width 65 height 22
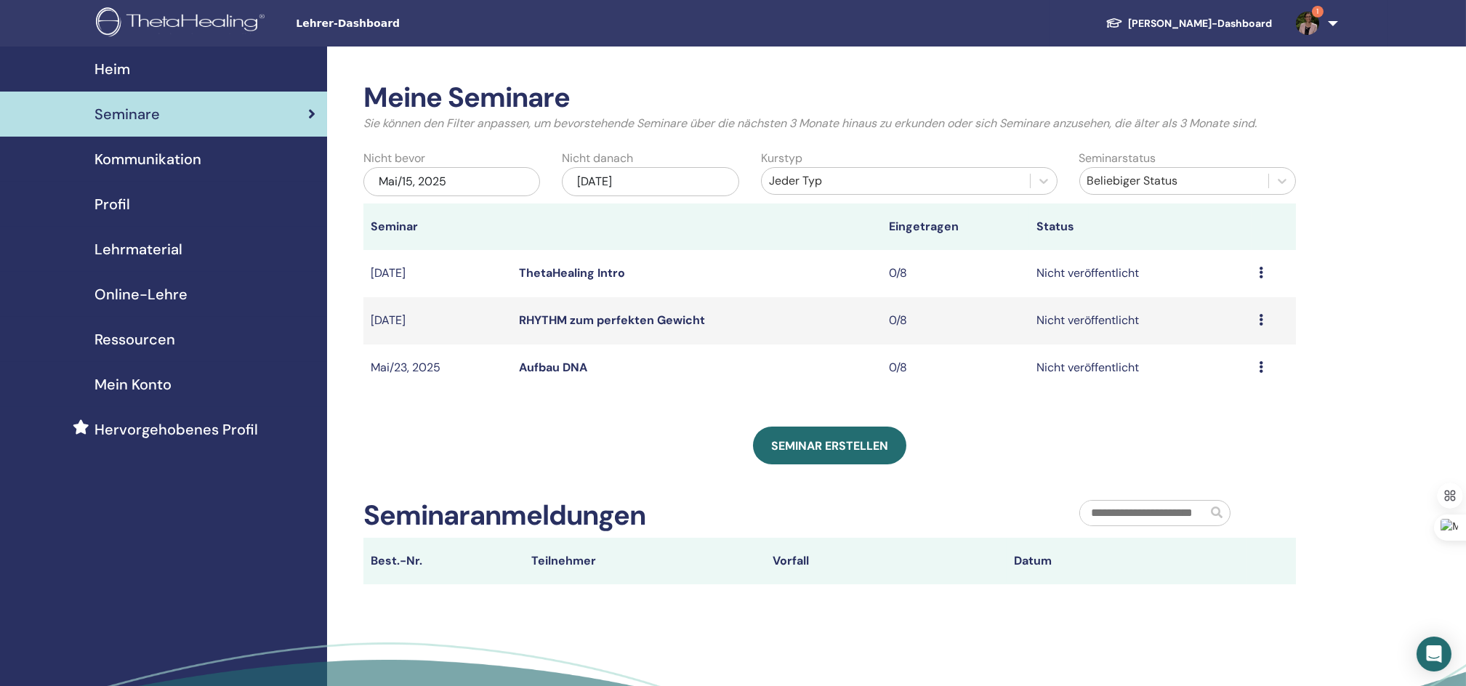
click at [1256, 322] on td "Vorschau Bearbeiten Teilnehmer Absagen" at bounding box center [1274, 320] width 44 height 47
click at [1257, 318] on td "Vorschau Bearbeiten Teilnehmer Absagen" at bounding box center [1274, 320] width 44 height 47
click at [1257, 320] on td "Vorschau Bearbeiten Teilnehmer Absagen" at bounding box center [1274, 320] width 44 height 47
click at [1261, 324] on icon at bounding box center [1261, 320] width 4 height 12
click at [1207, 357] on link "Bearbeiten" at bounding box center [1213, 357] width 59 height 15
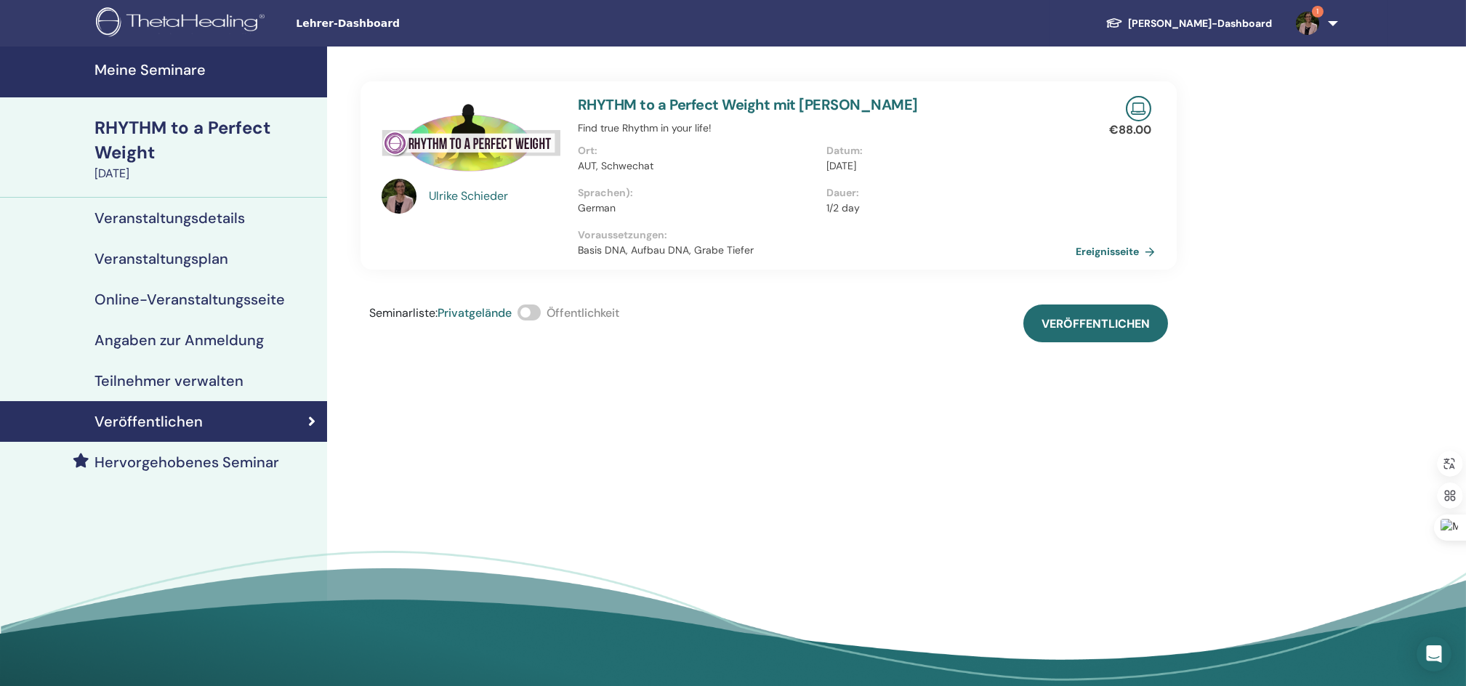
click at [538, 312] on span at bounding box center [529, 313] width 23 height 16
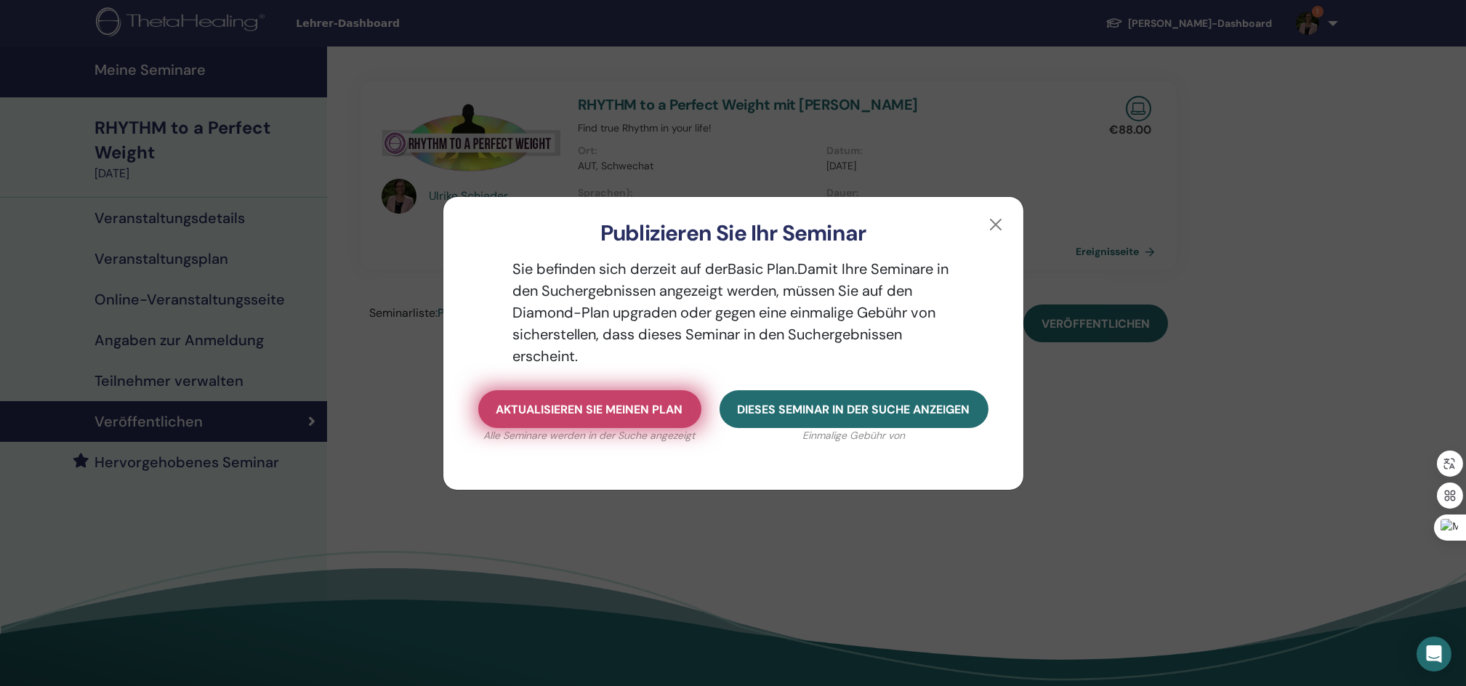
click at [613, 408] on span "Aktualisieren Sie meinen Plan" at bounding box center [589, 409] width 187 height 15
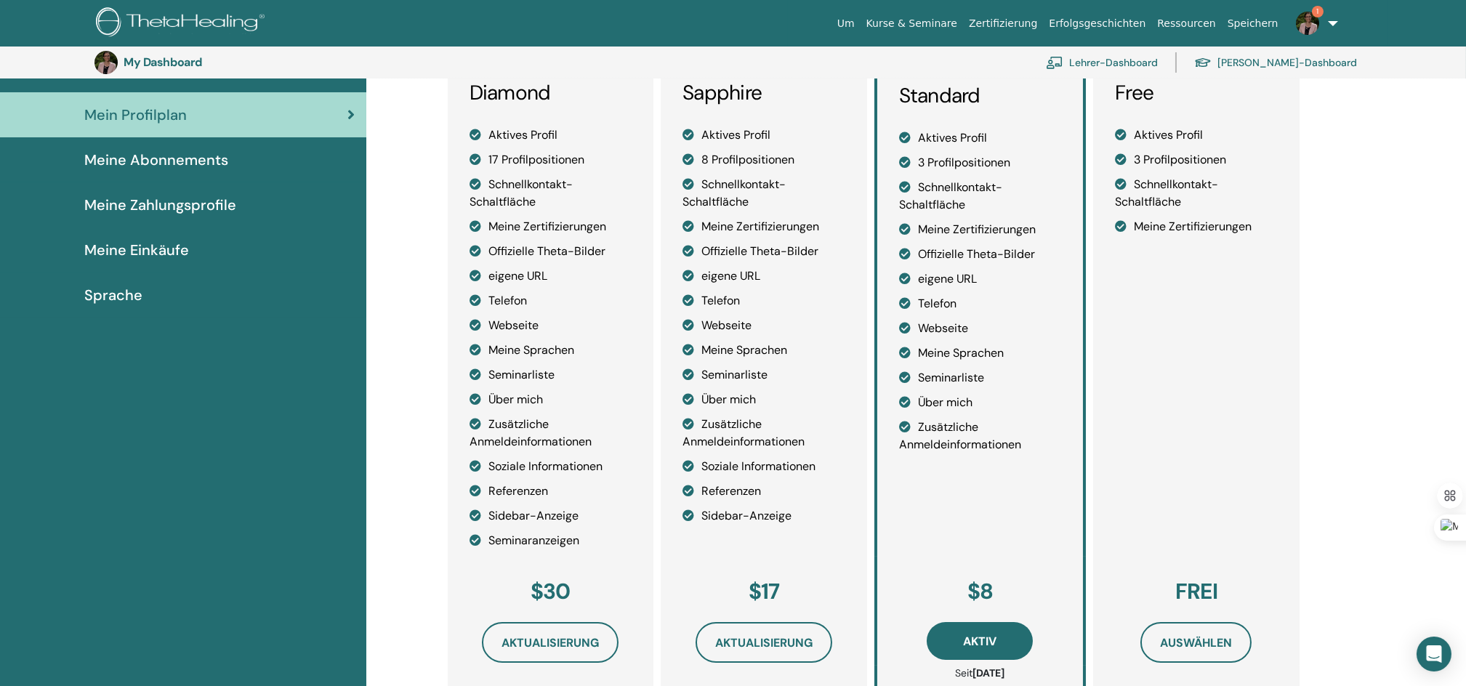
scroll to position [129, 0]
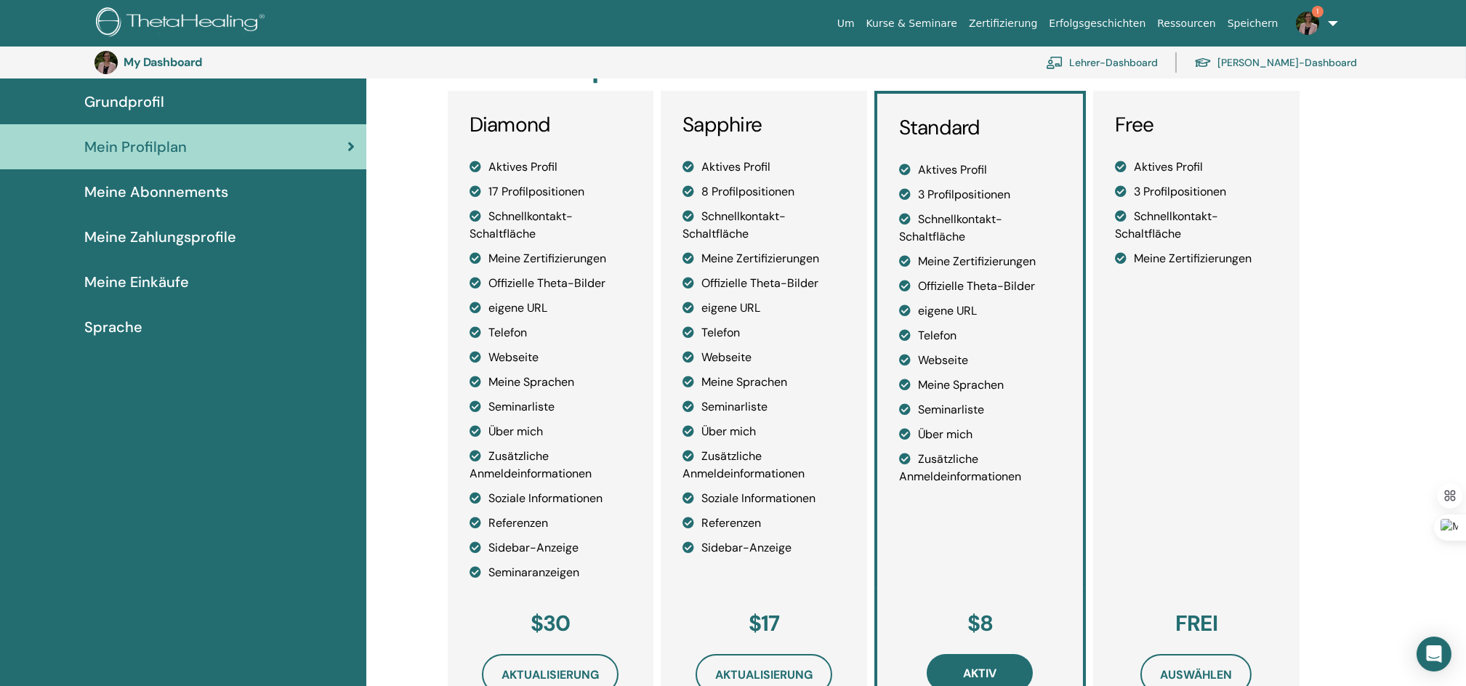
click at [1313, 14] on span "1" at bounding box center [1318, 12] width 12 height 12
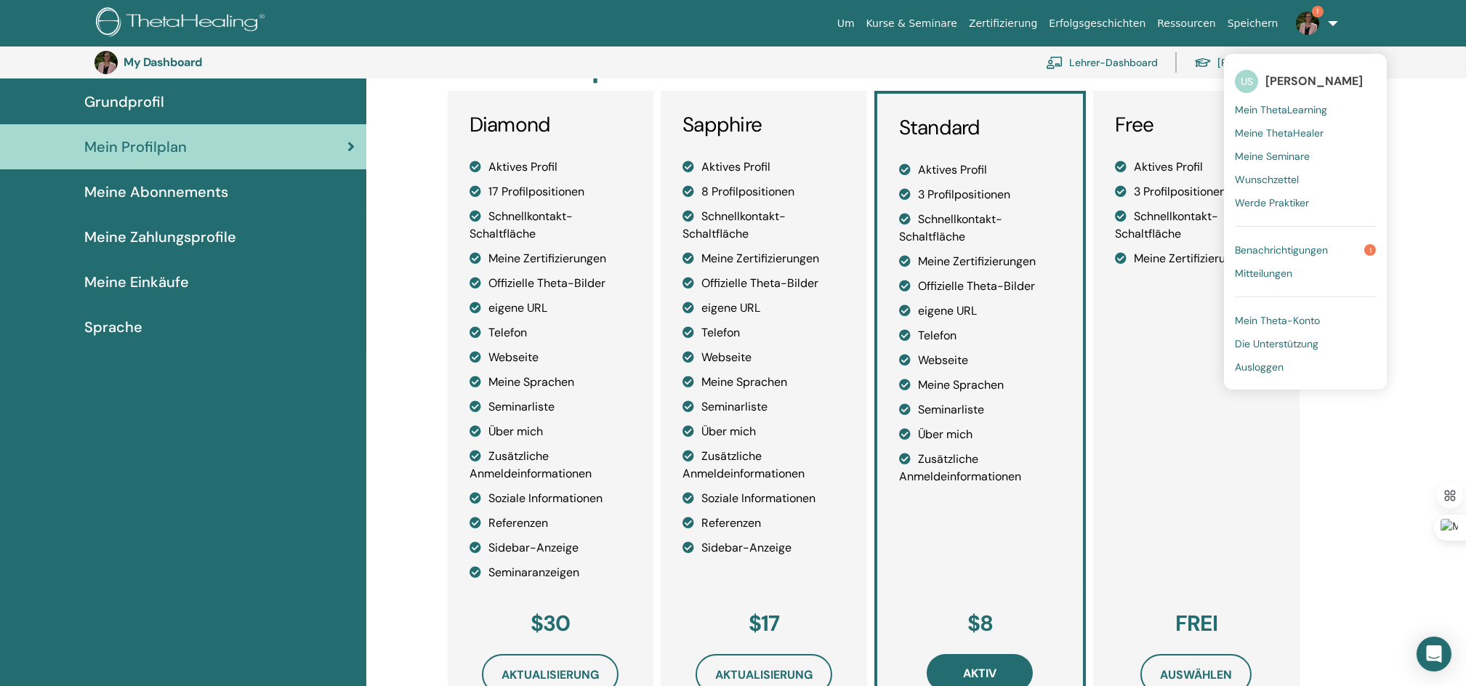
click at [1253, 247] on span "Benachrichtigungen" at bounding box center [1281, 249] width 93 height 13
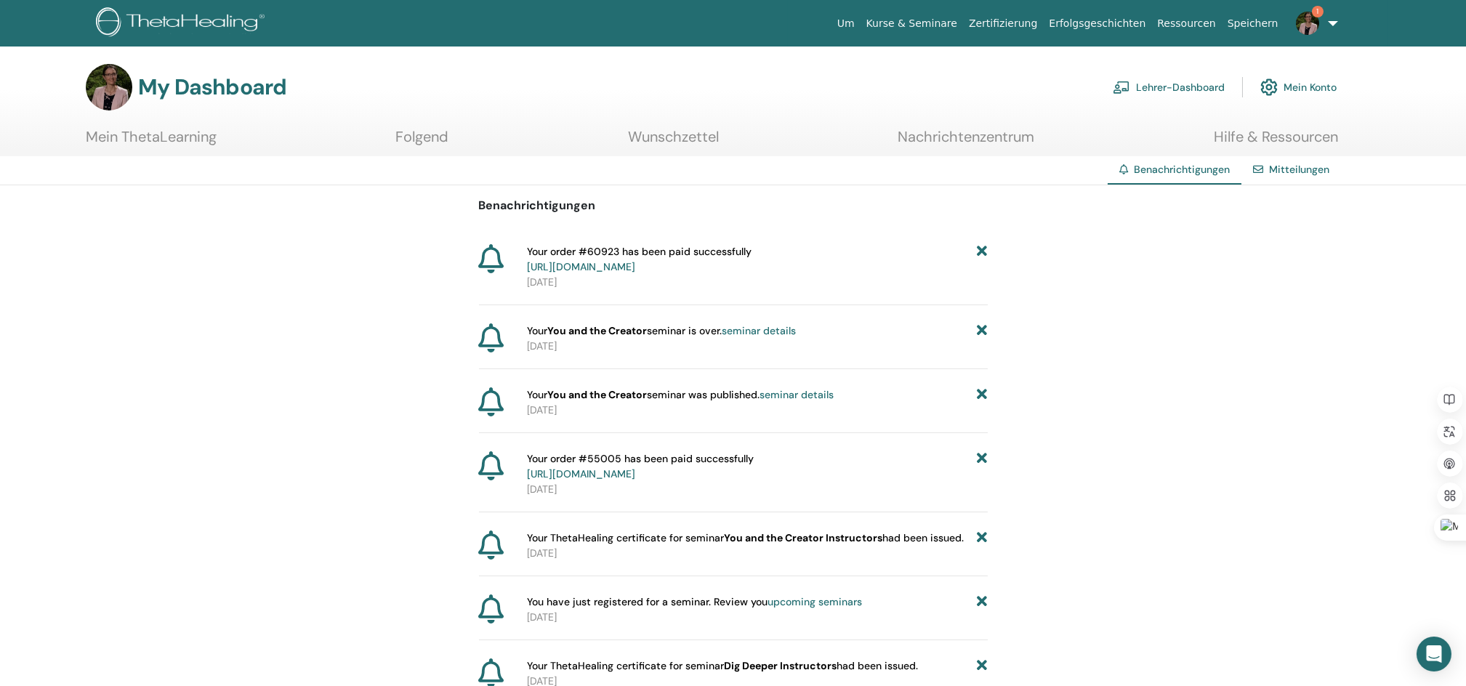
click at [1283, 83] on link "Mein Konto" at bounding box center [1298, 87] width 76 height 32
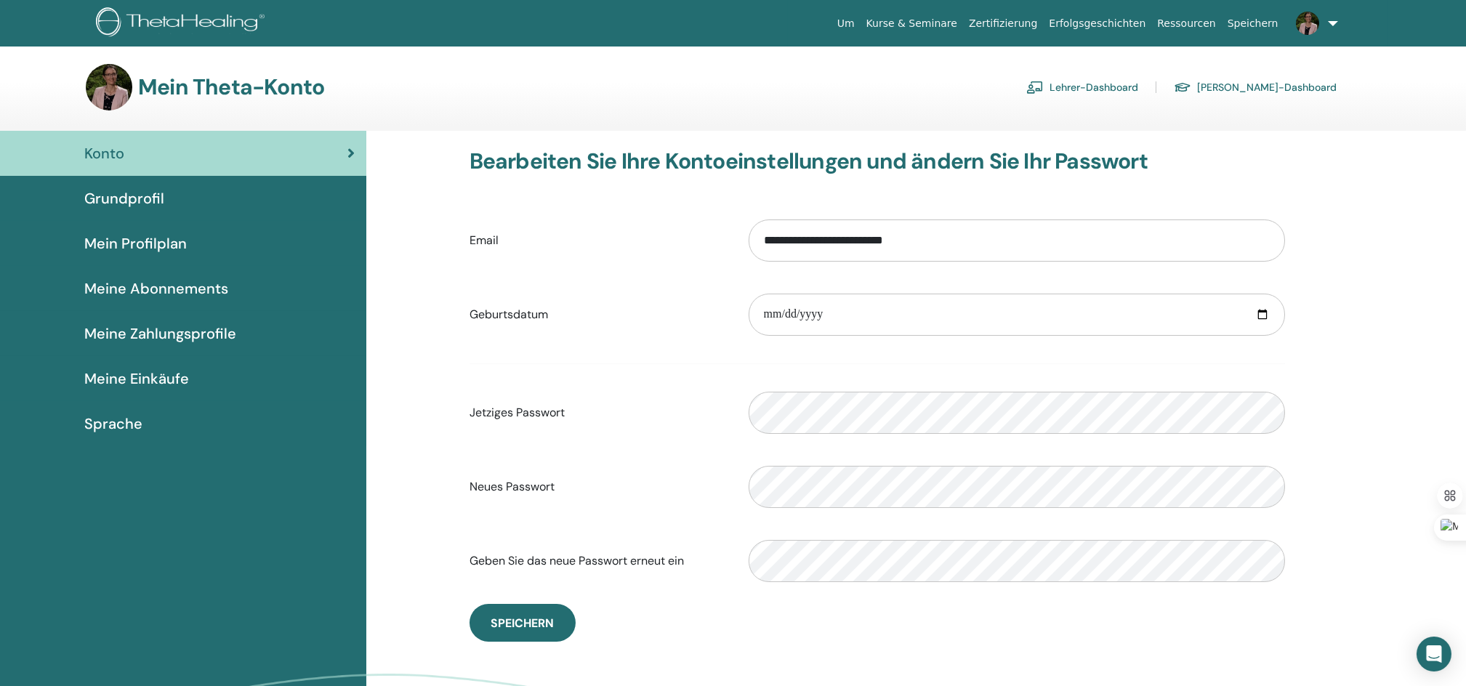
click at [169, 332] on span "Meine Zahlungsprofile" at bounding box center [160, 334] width 152 height 22
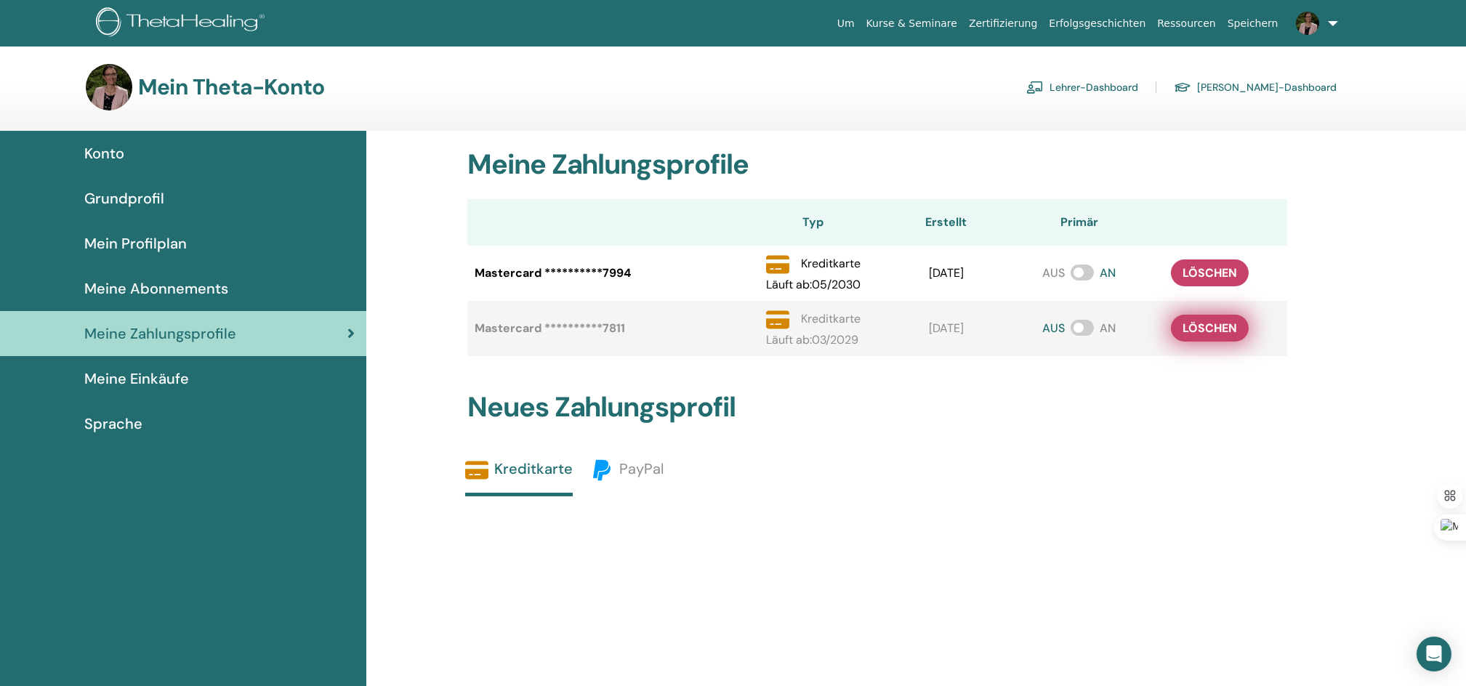
click at [1201, 328] on span "löschen" at bounding box center [1210, 328] width 55 height 15
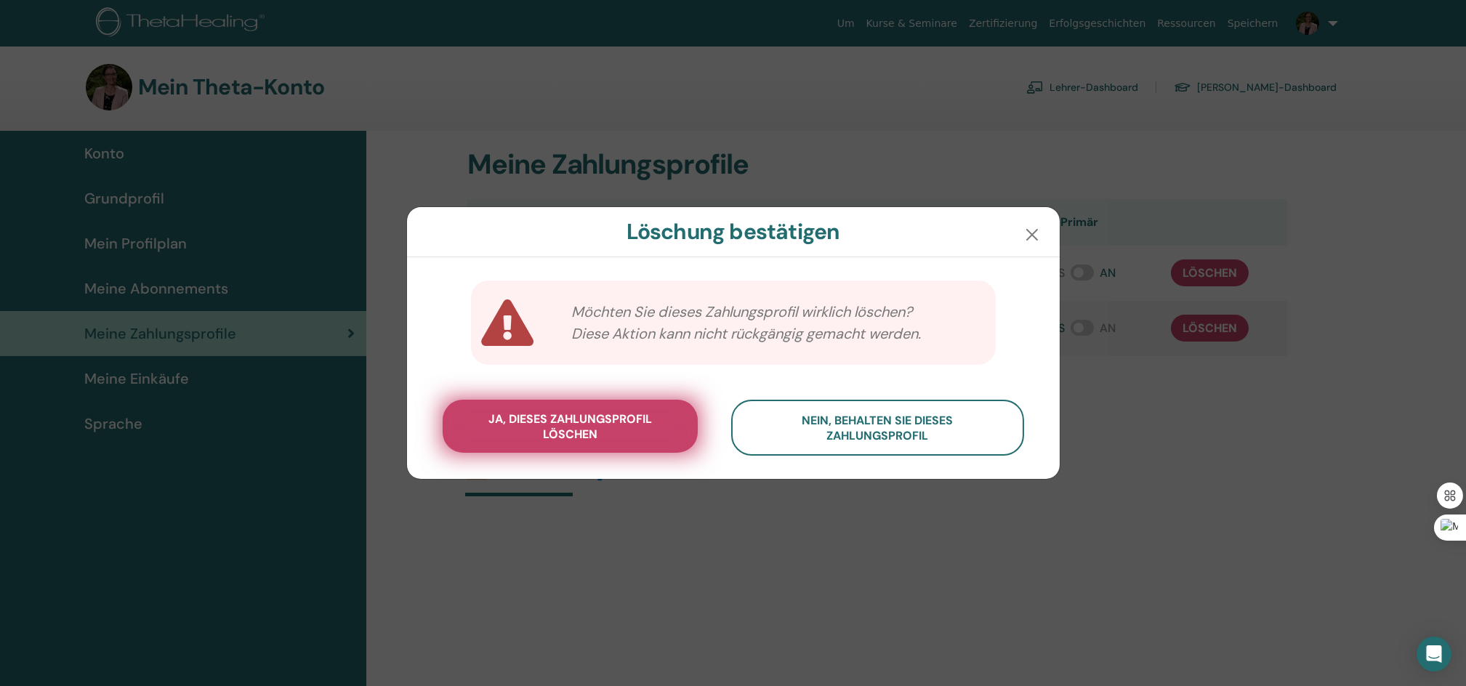
click at [577, 430] on span "Ja, dieses Zahlungsprofil löschen" at bounding box center [570, 426] width 219 height 31
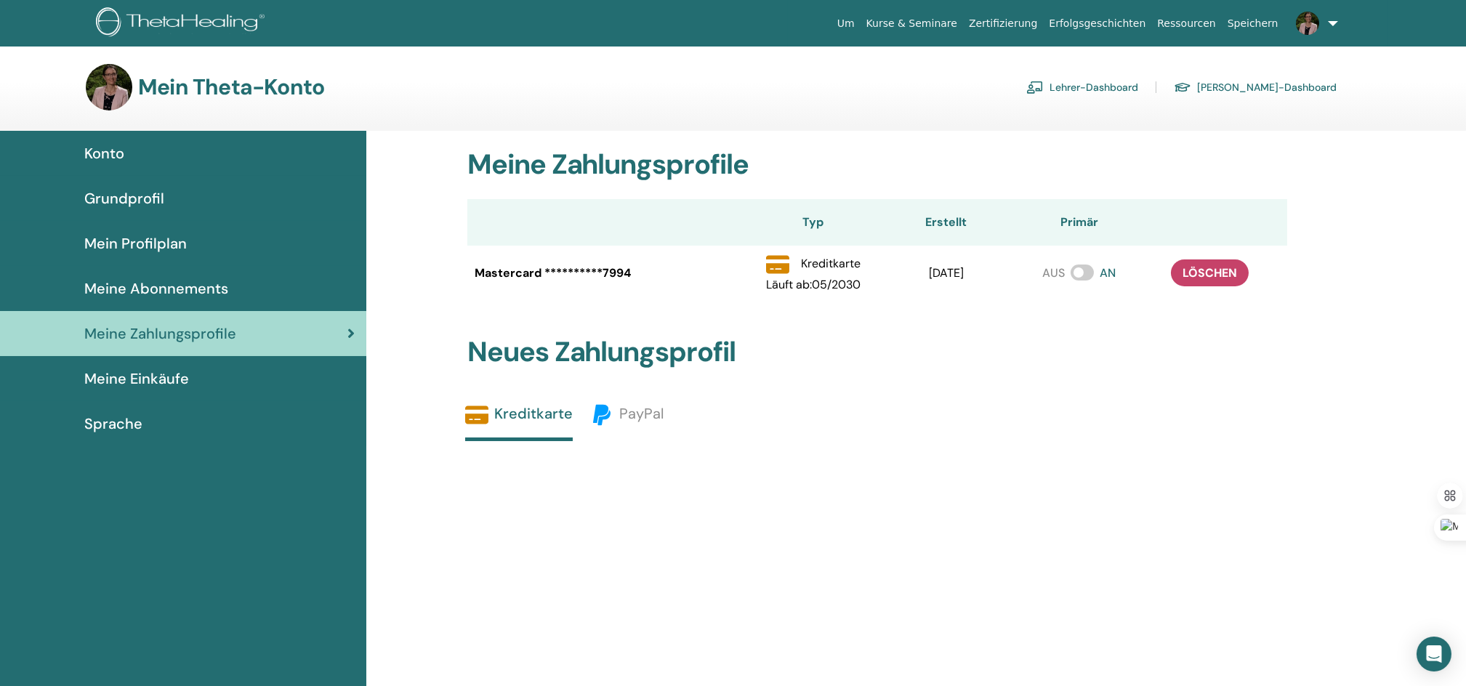
click at [935, 17] on link "Kurse & Seminare" at bounding box center [912, 23] width 102 height 27
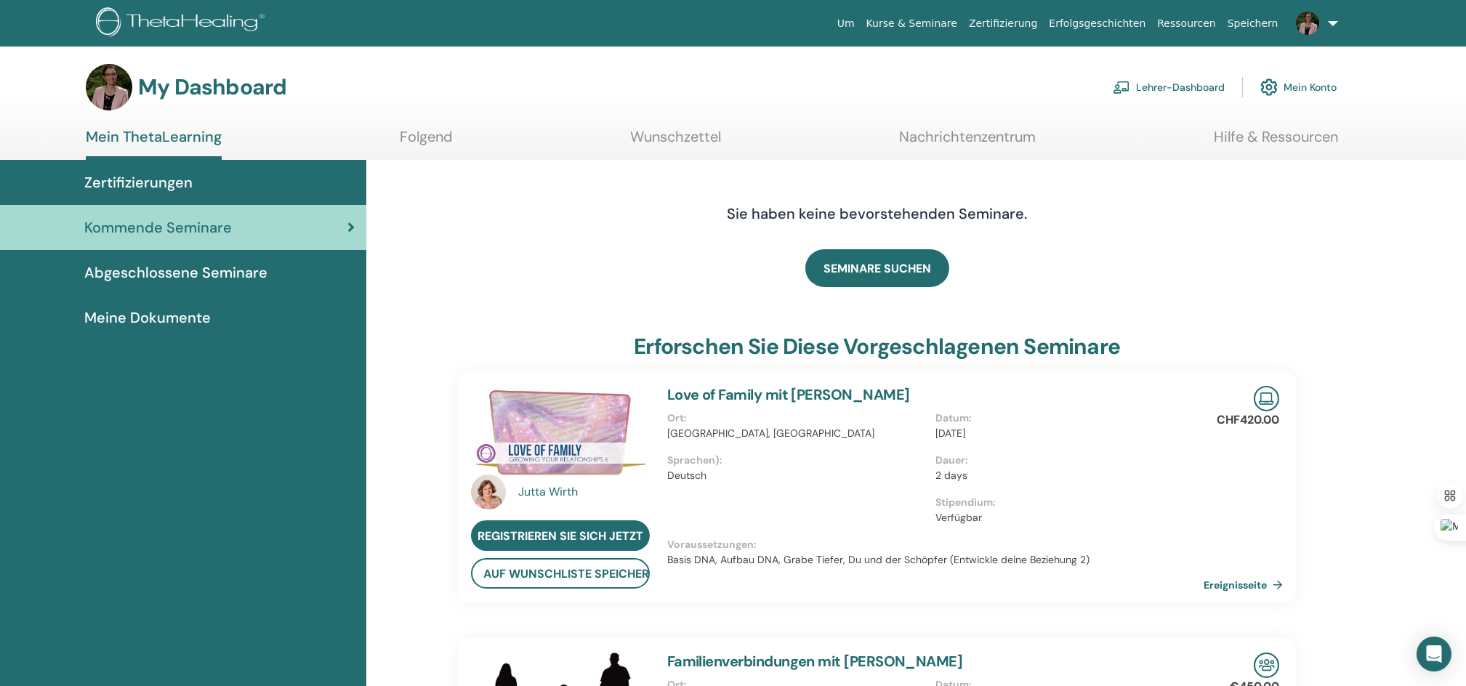
click at [205, 330] on link "Meine Dokumente" at bounding box center [183, 317] width 366 height 45
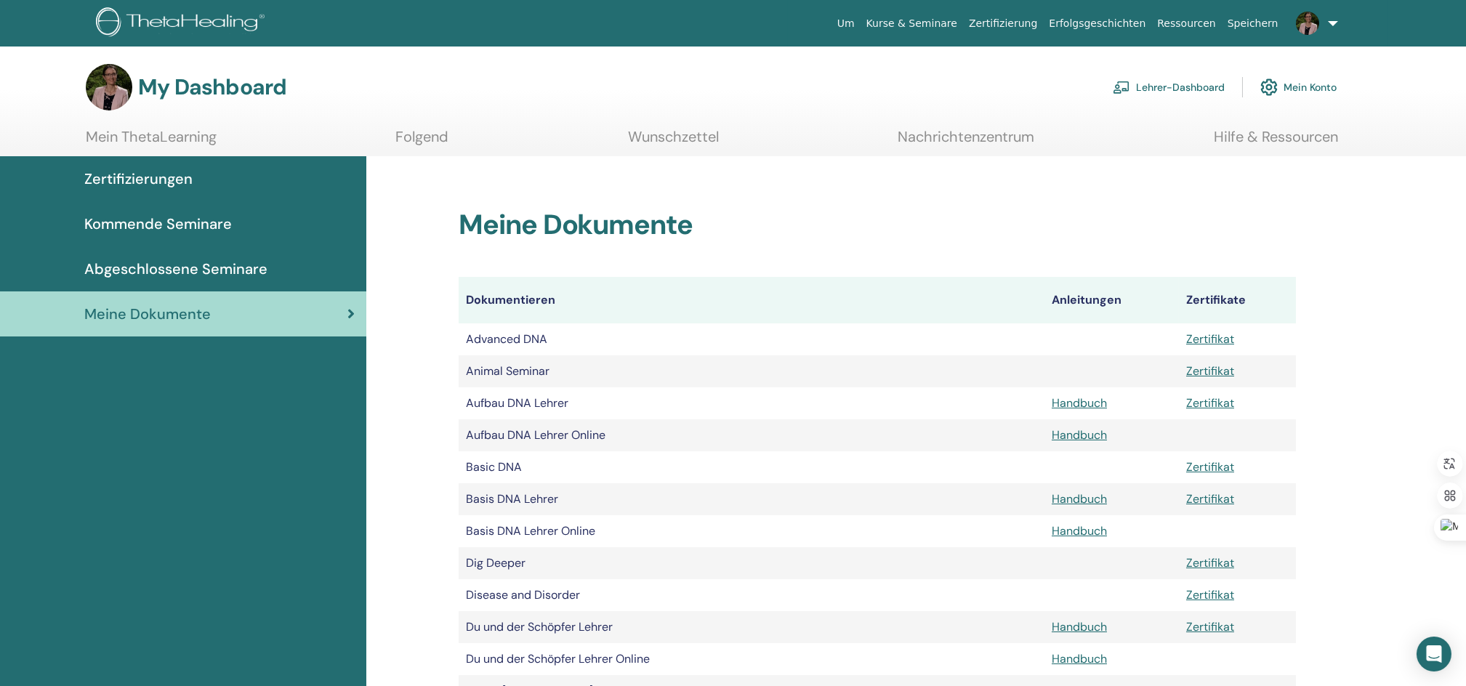
click at [147, 178] on span "Zertifizierungen" at bounding box center [138, 179] width 108 height 22
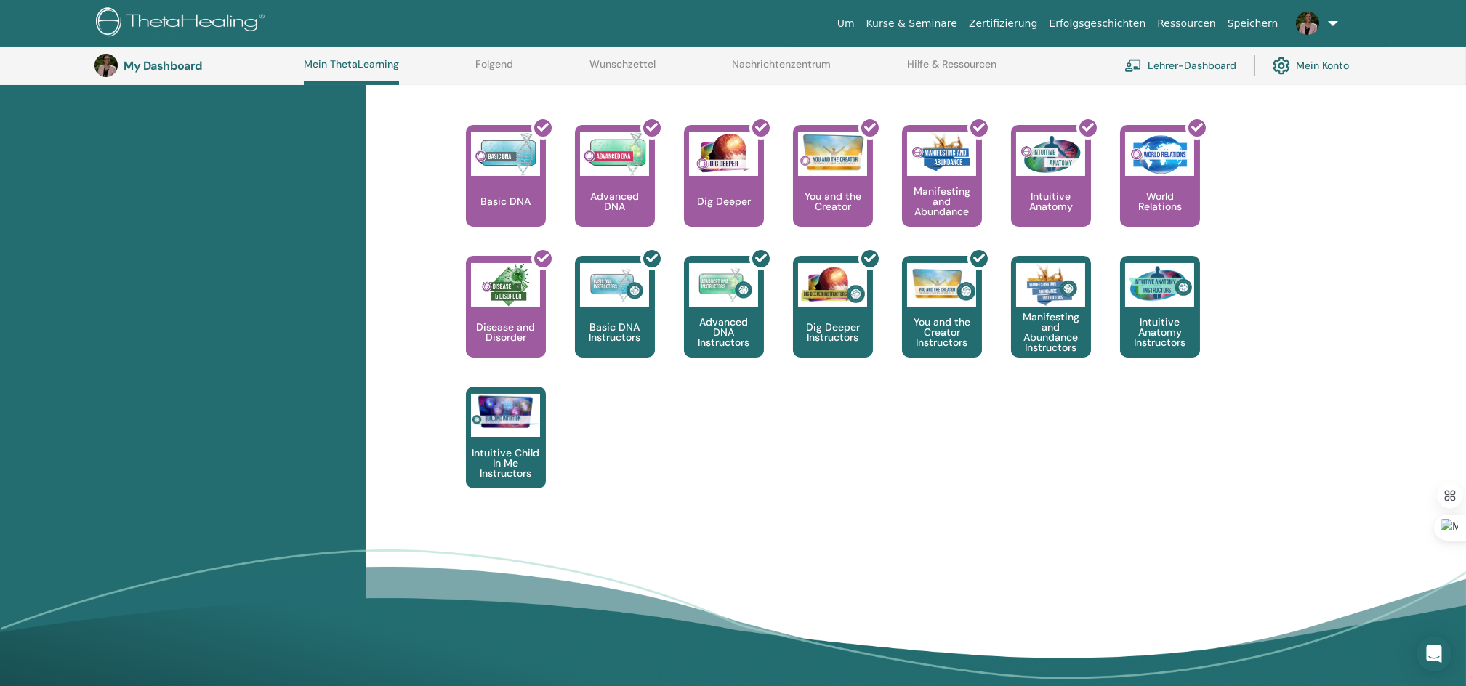
scroll to position [716, 0]
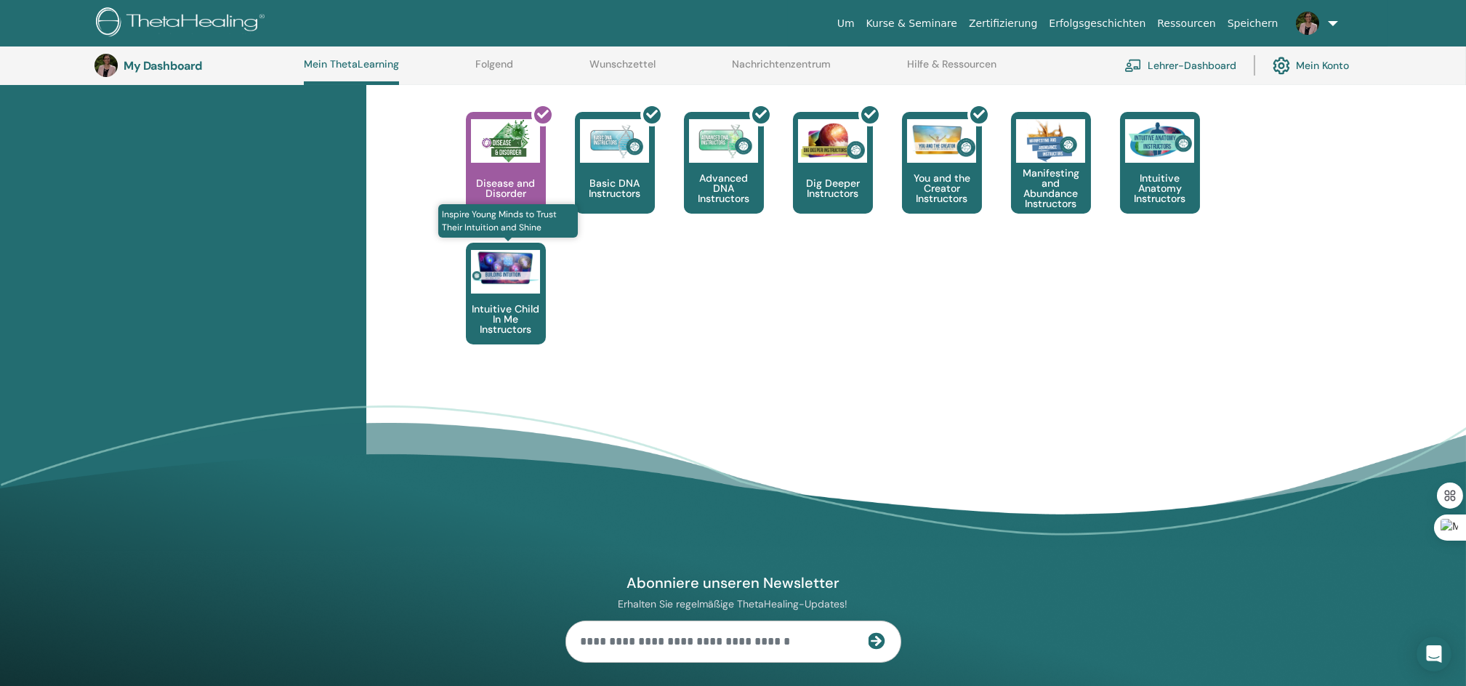
click at [512, 305] on p "Intuitive Child In Me Instructors" at bounding box center [506, 319] width 80 height 31
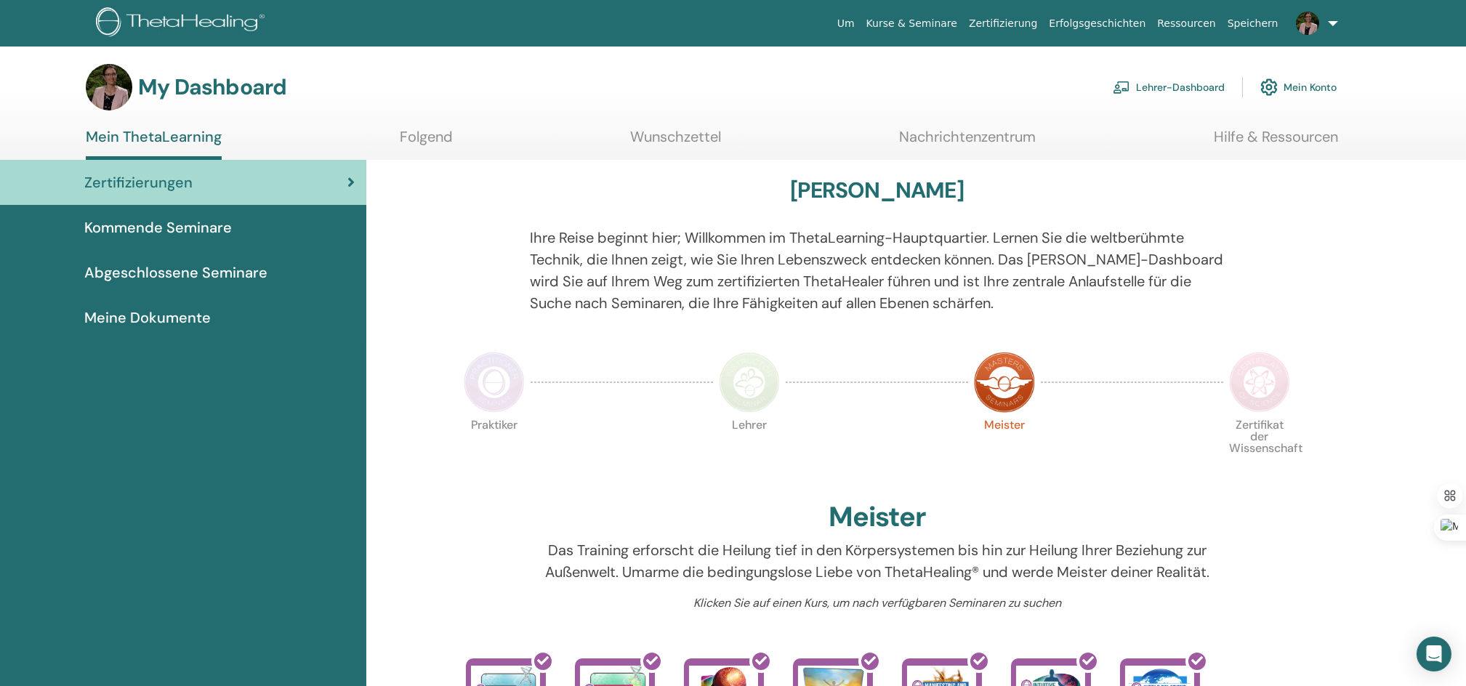
click at [157, 265] on span "Abgeschlossene Seminare" at bounding box center [175, 273] width 183 height 22
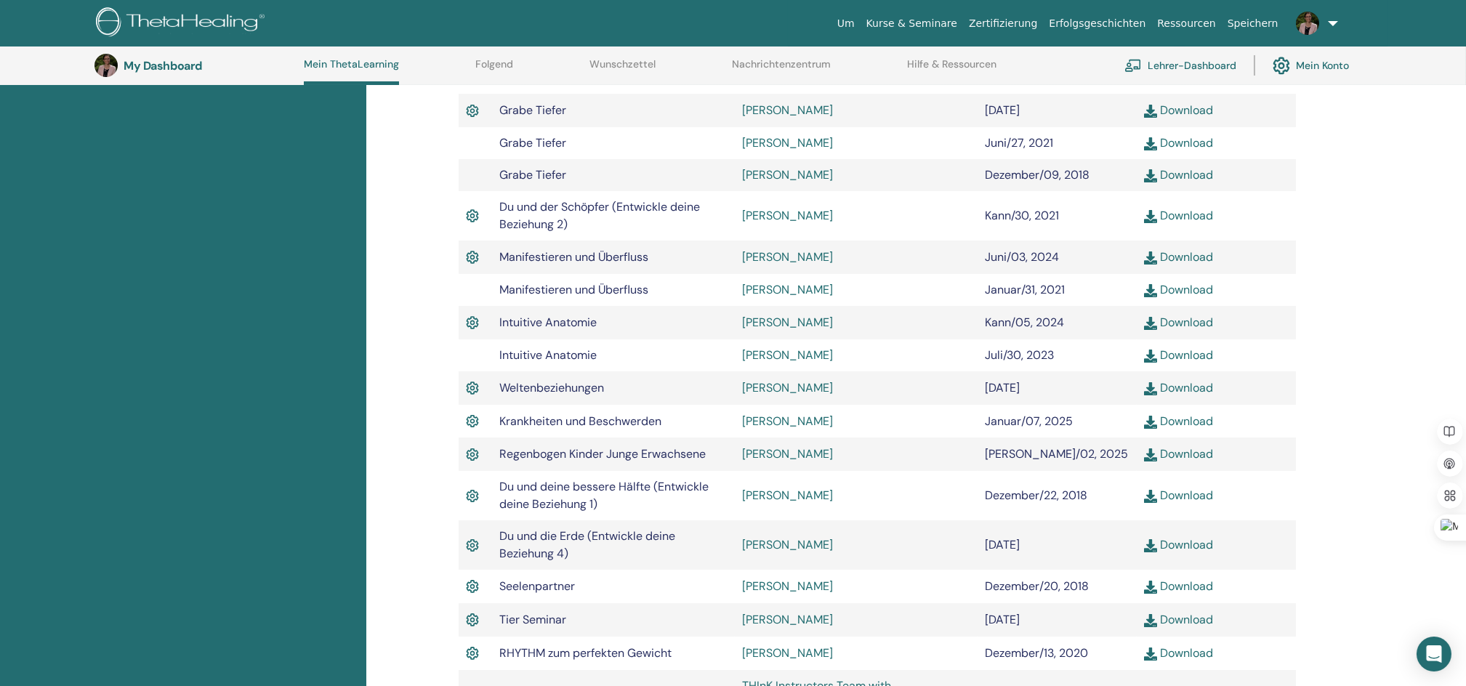
scroll to position [715, 0]
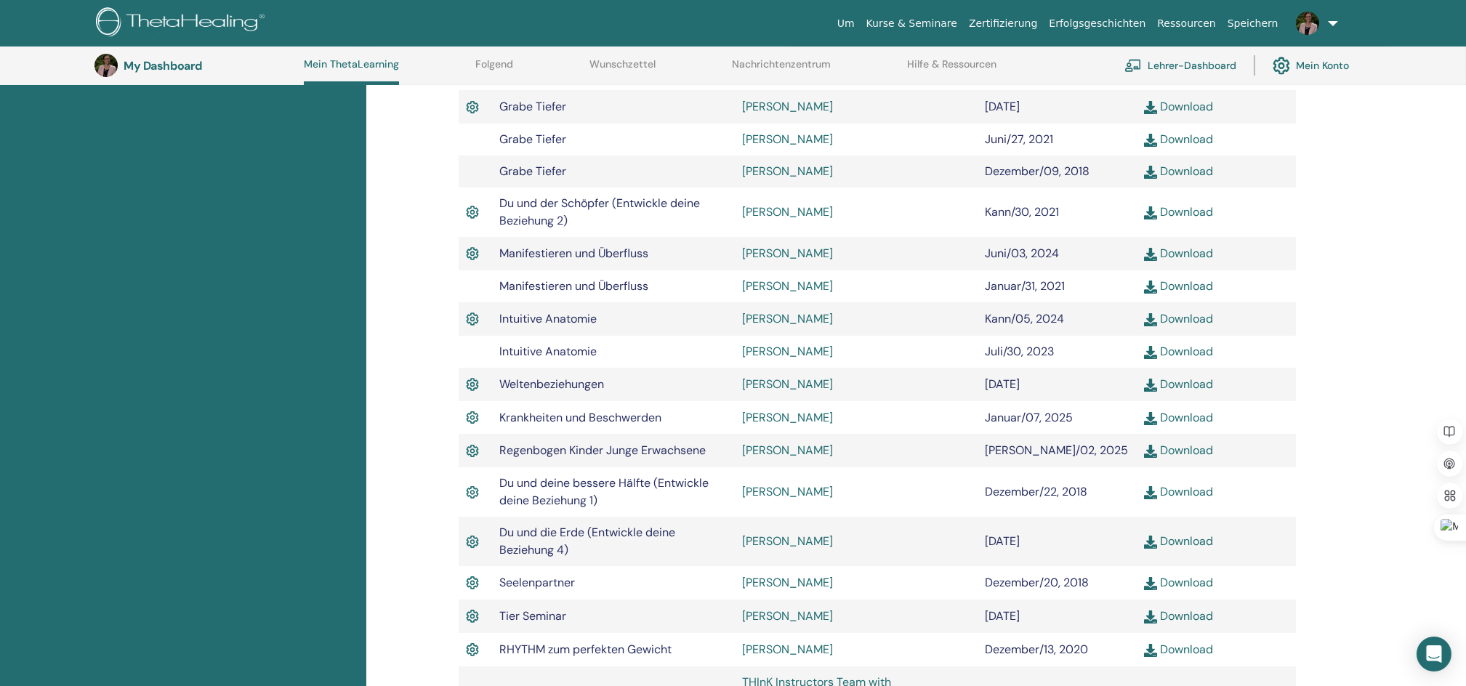
click at [469, 533] on img at bounding box center [472, 542] width 13 height 19
click at [772, 534] on link "[PERSON_NAME]" at bounding box center [787, 541] width 91 height 15
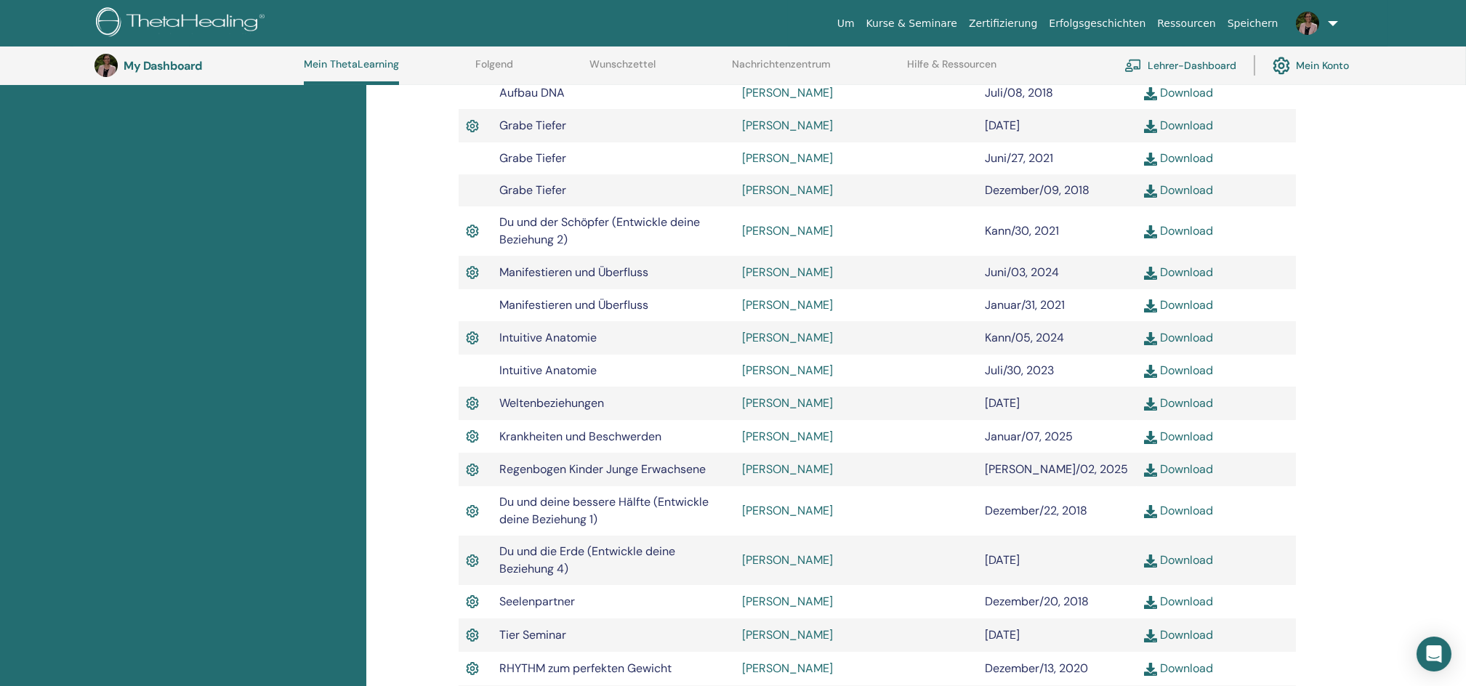
scroll to position [365, 0]
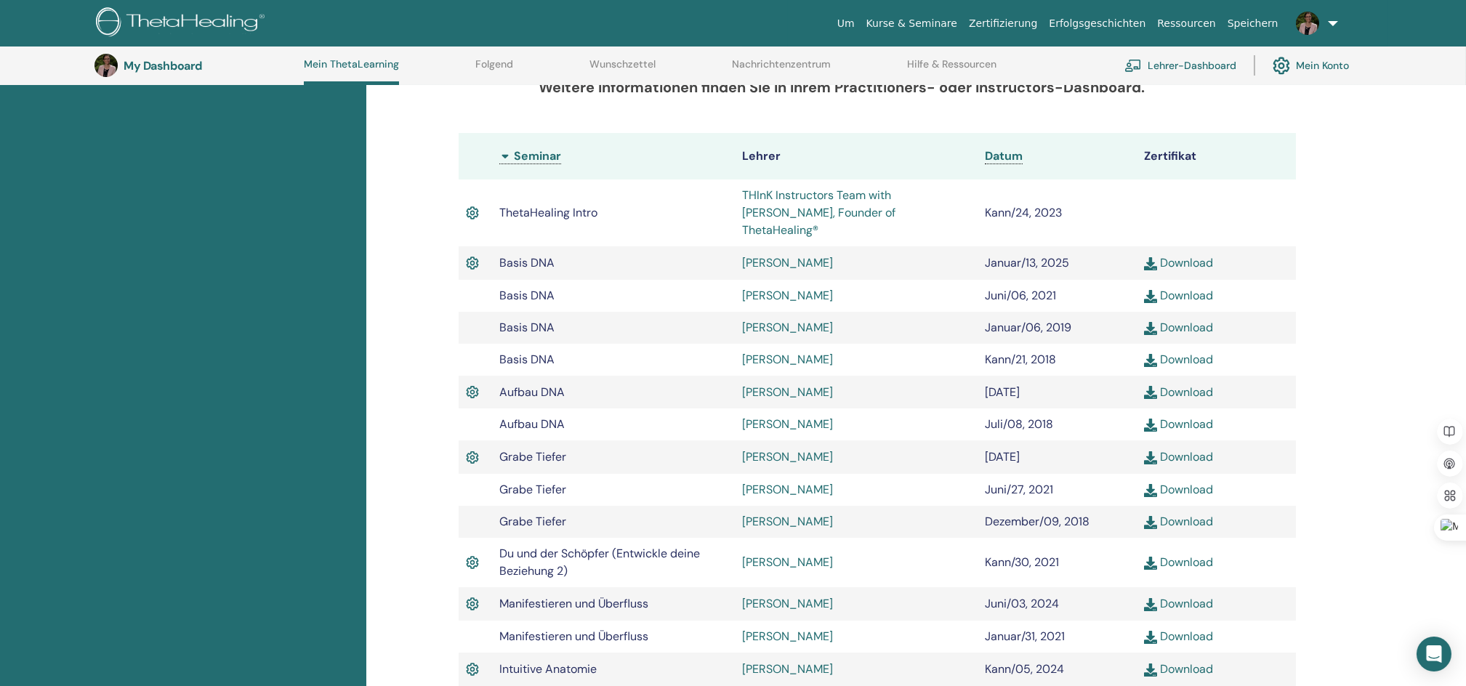
click at [1018, 19] on link "Zertifizierung" at bounding box center [1003, 23] width 80 height 27
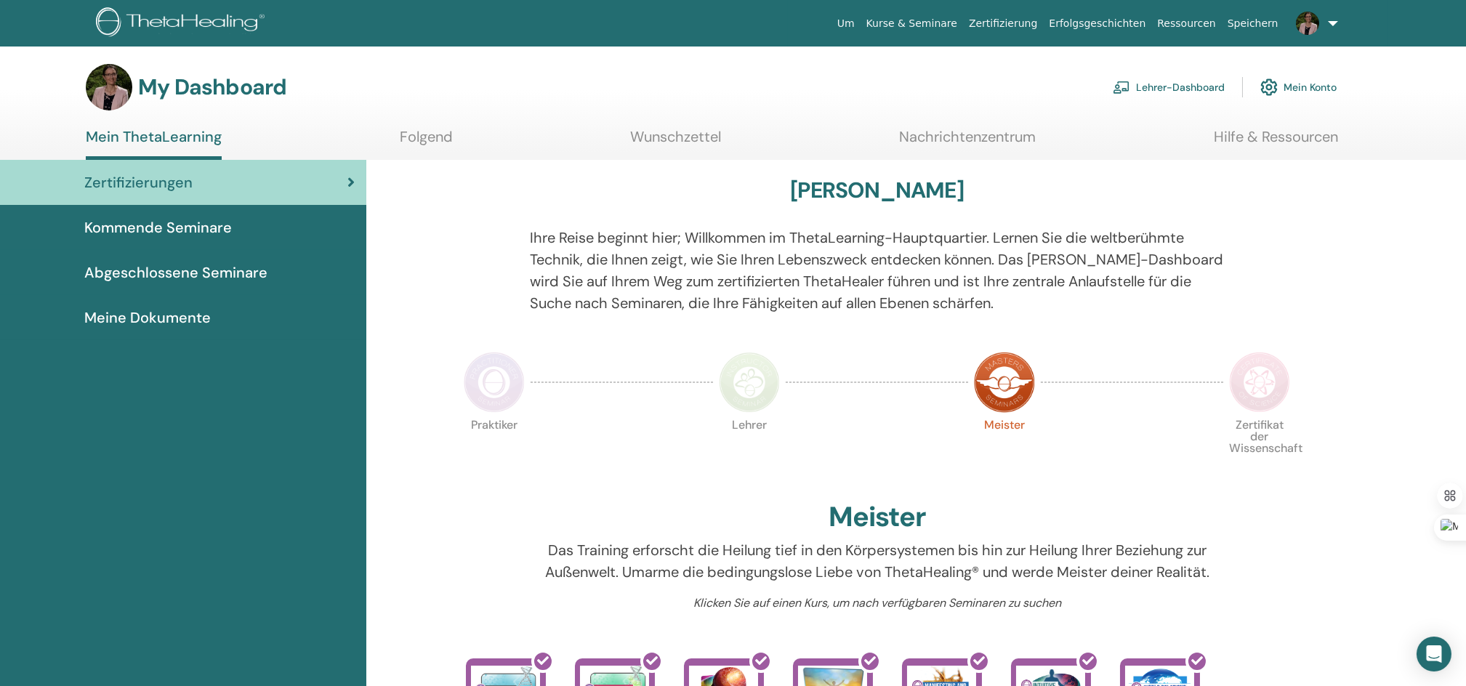
click at [1172, 83] on link "Lehrer-Dashboard" at bounding box center [1169, 87] width 112 height 32
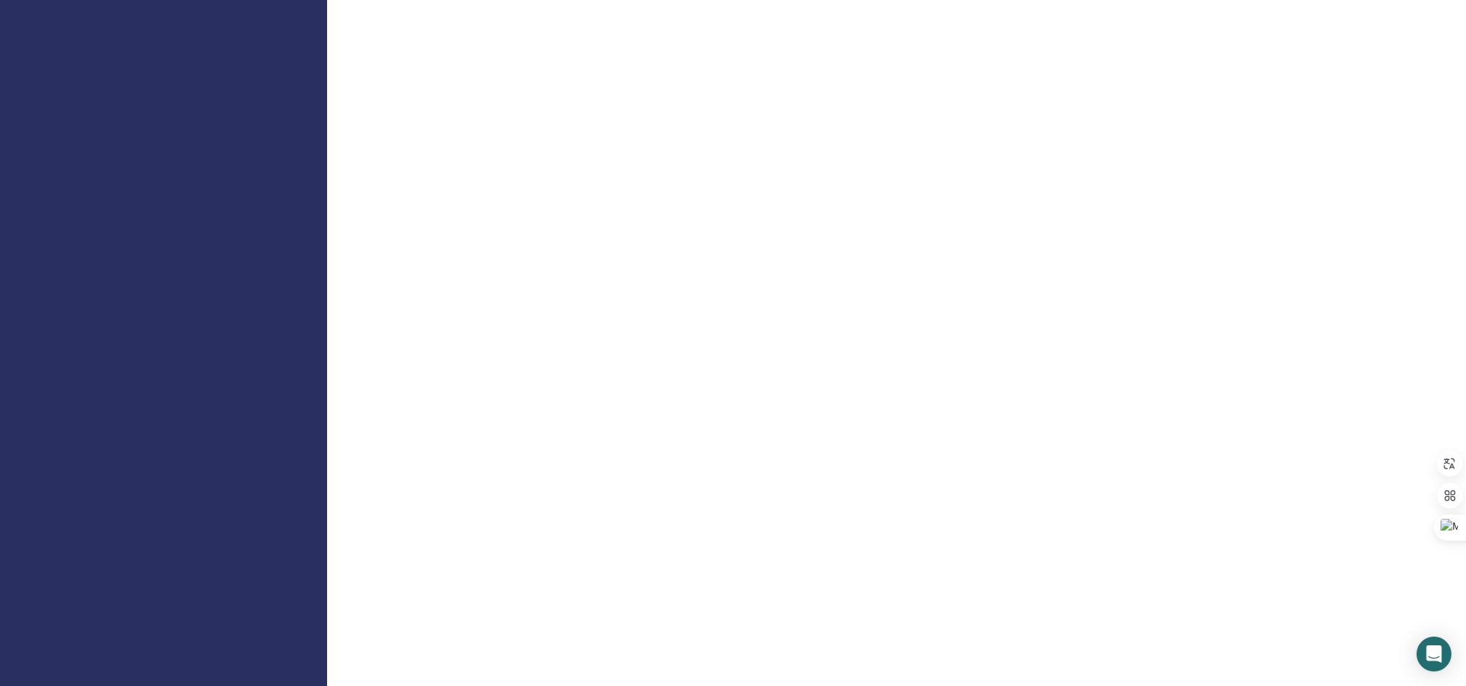
scroll to position [969, 0]
